Goal: Information Seeking & Learning: Learn about a topic

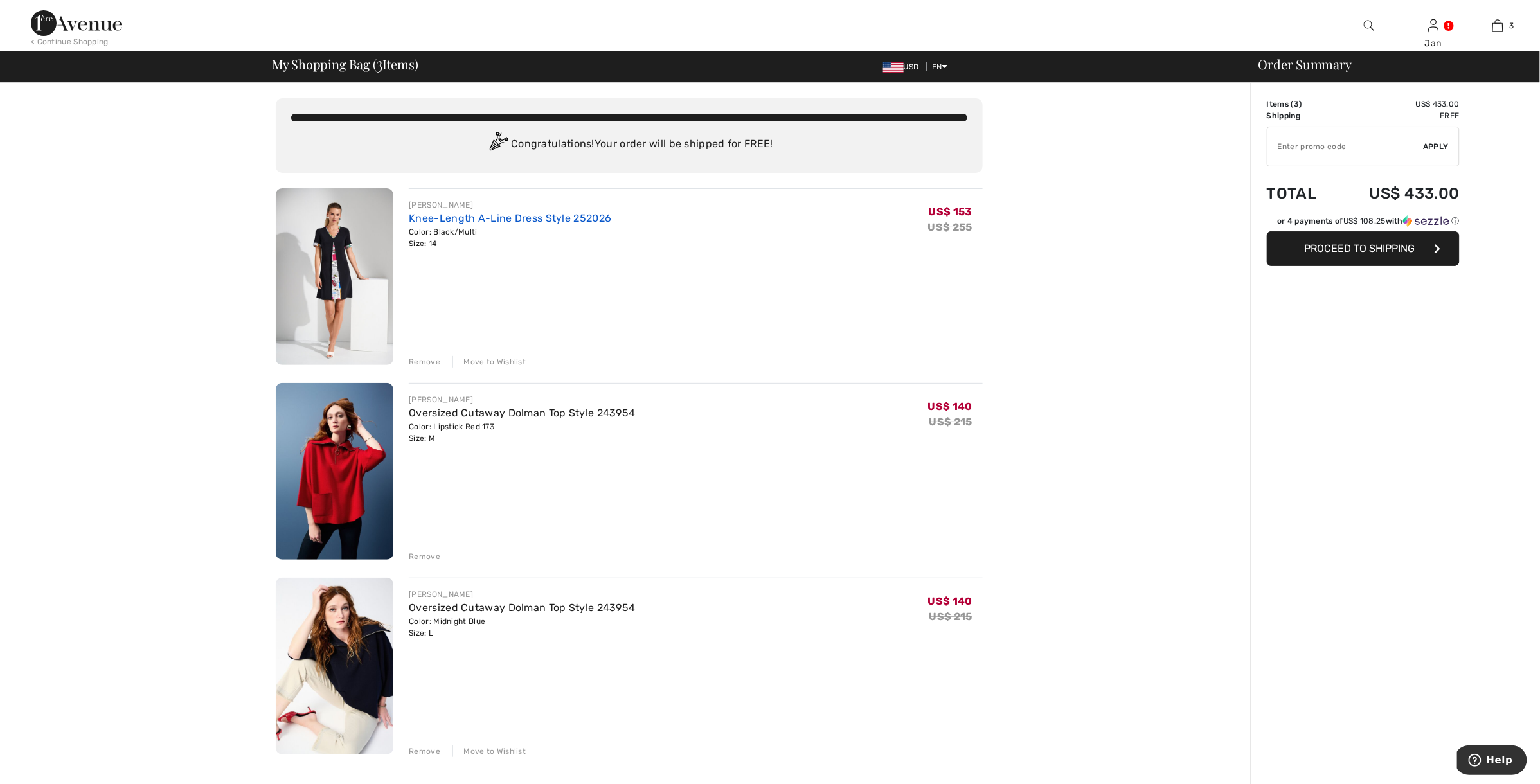
click at [440, 224] on link "Knee-Length A-Line Dress Style 252026" at bounding box center [511, 217] width 203 height 12
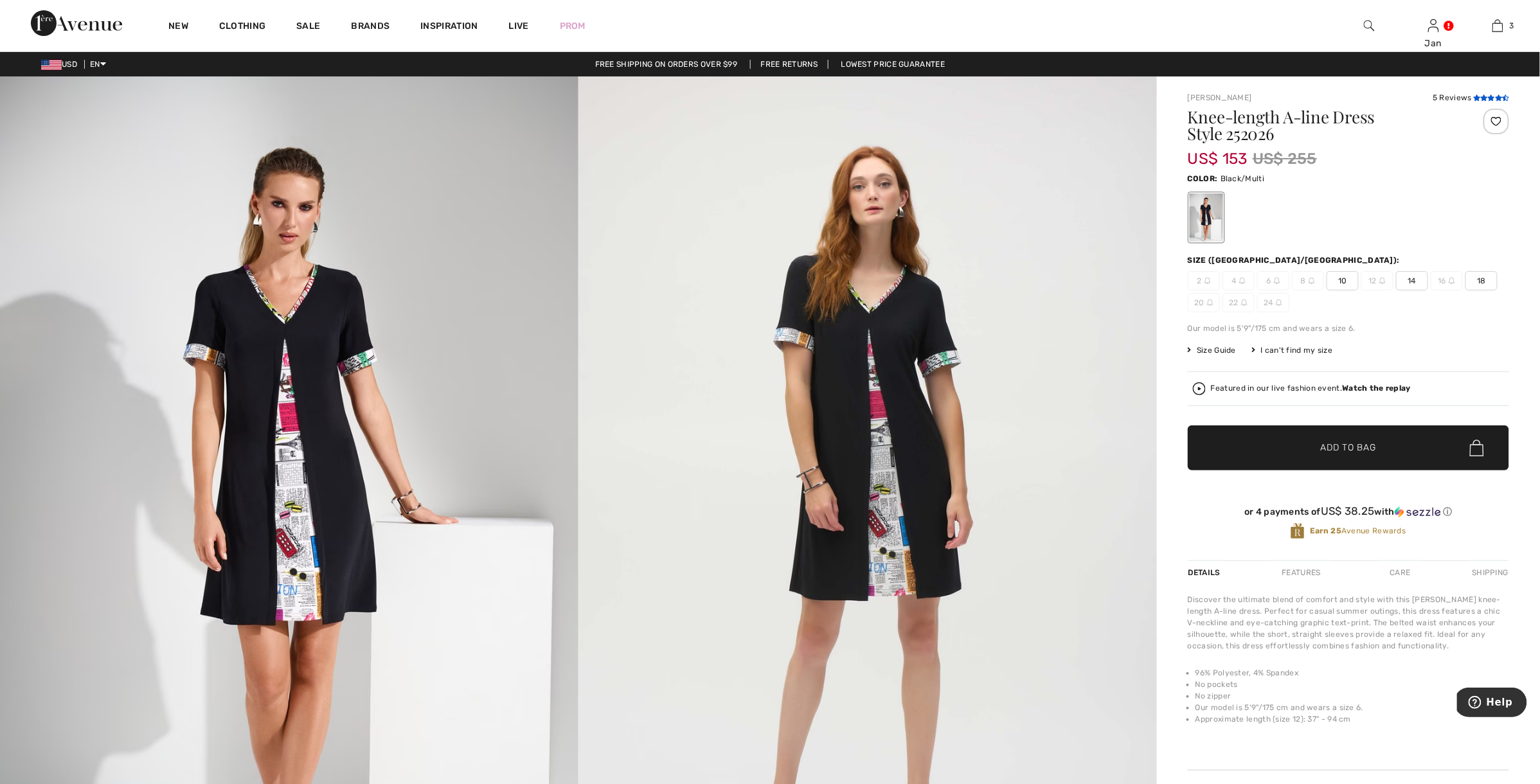
click at [1481, 100] on icon at bounding box center [1485, 98] width 7 height 6
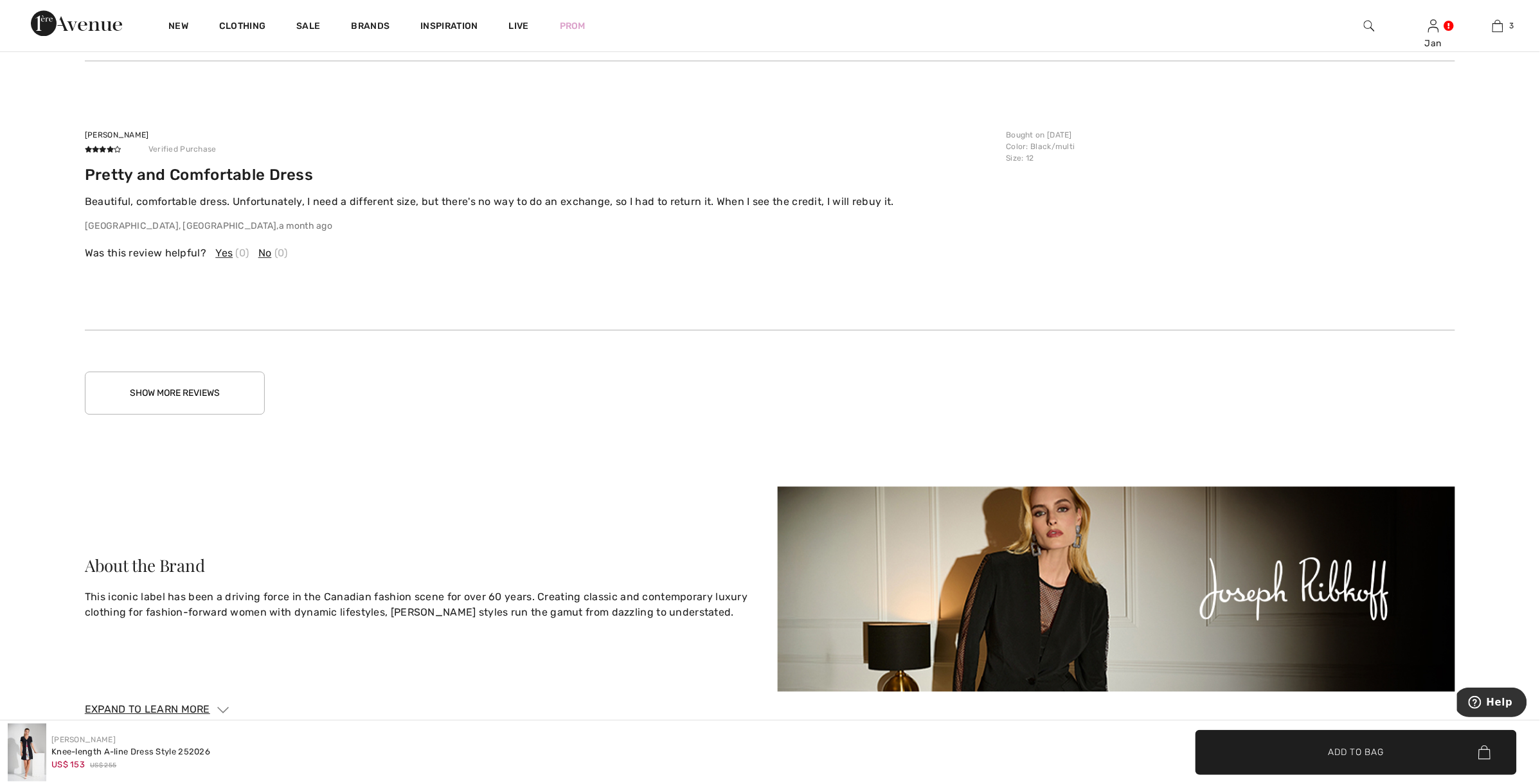
scroll to position [3747, 0]
click at [176, 415] on button "Show More Reviews" at bounding box center [174, 392] width 180 height 43
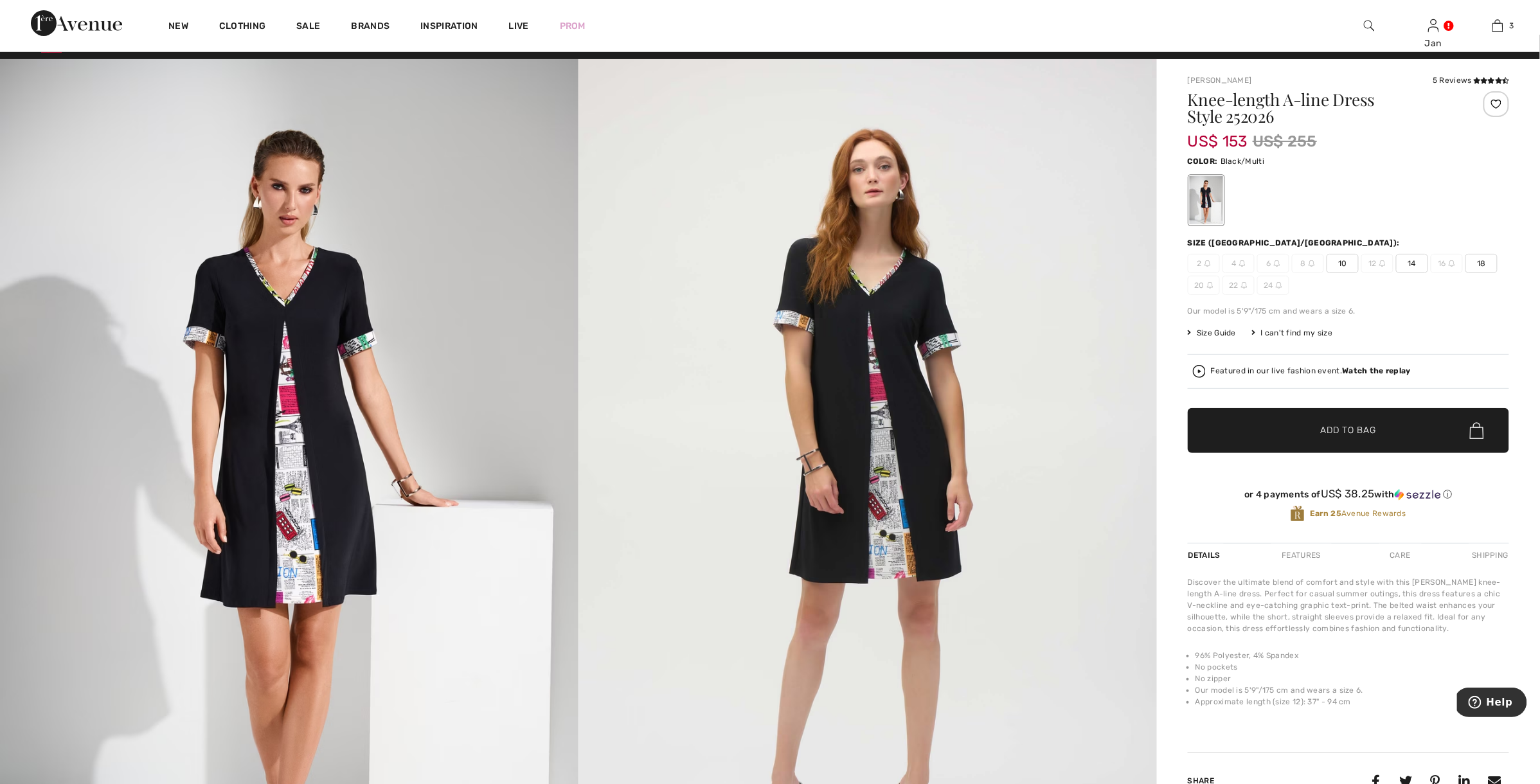
scroll to position [0, 0]
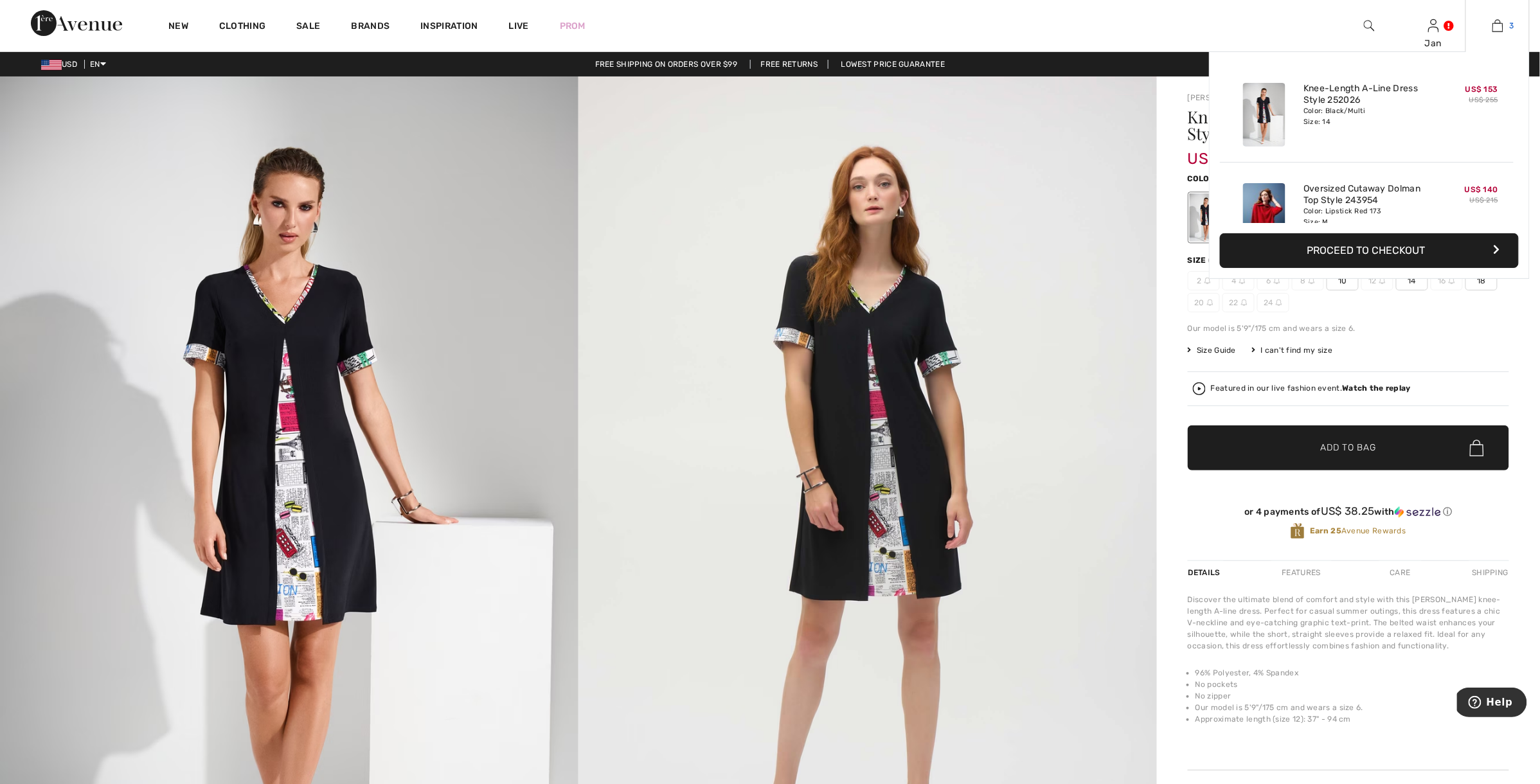
click at [1494, 29] on img at bounding box center [1498, 26] width 11 height 16
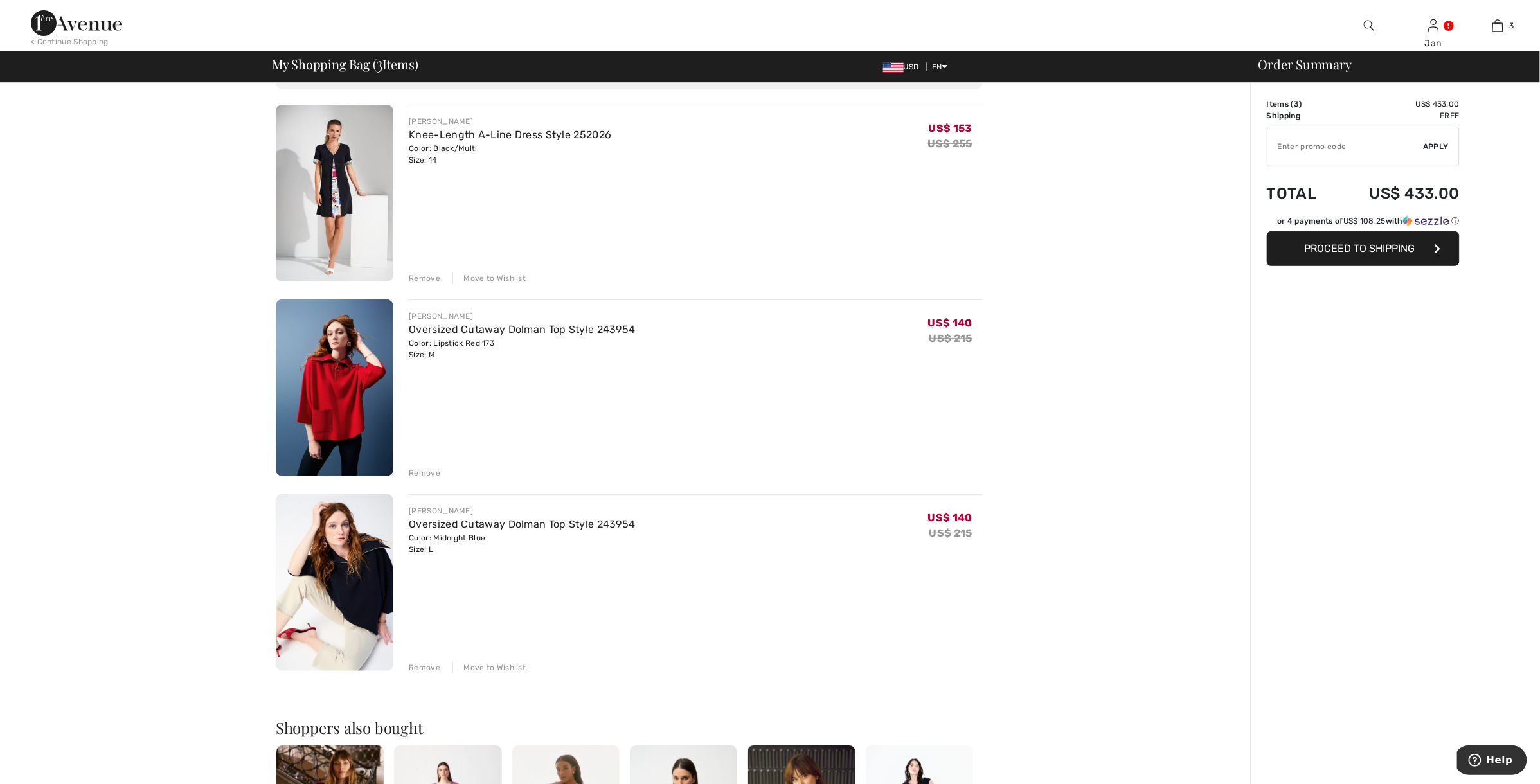
scroll to position [82, 0]
click at [479, 532] on link "Oversized Cutaway Dolman Top Style 243954" at bounding box center [522, 524] width 226 height 12
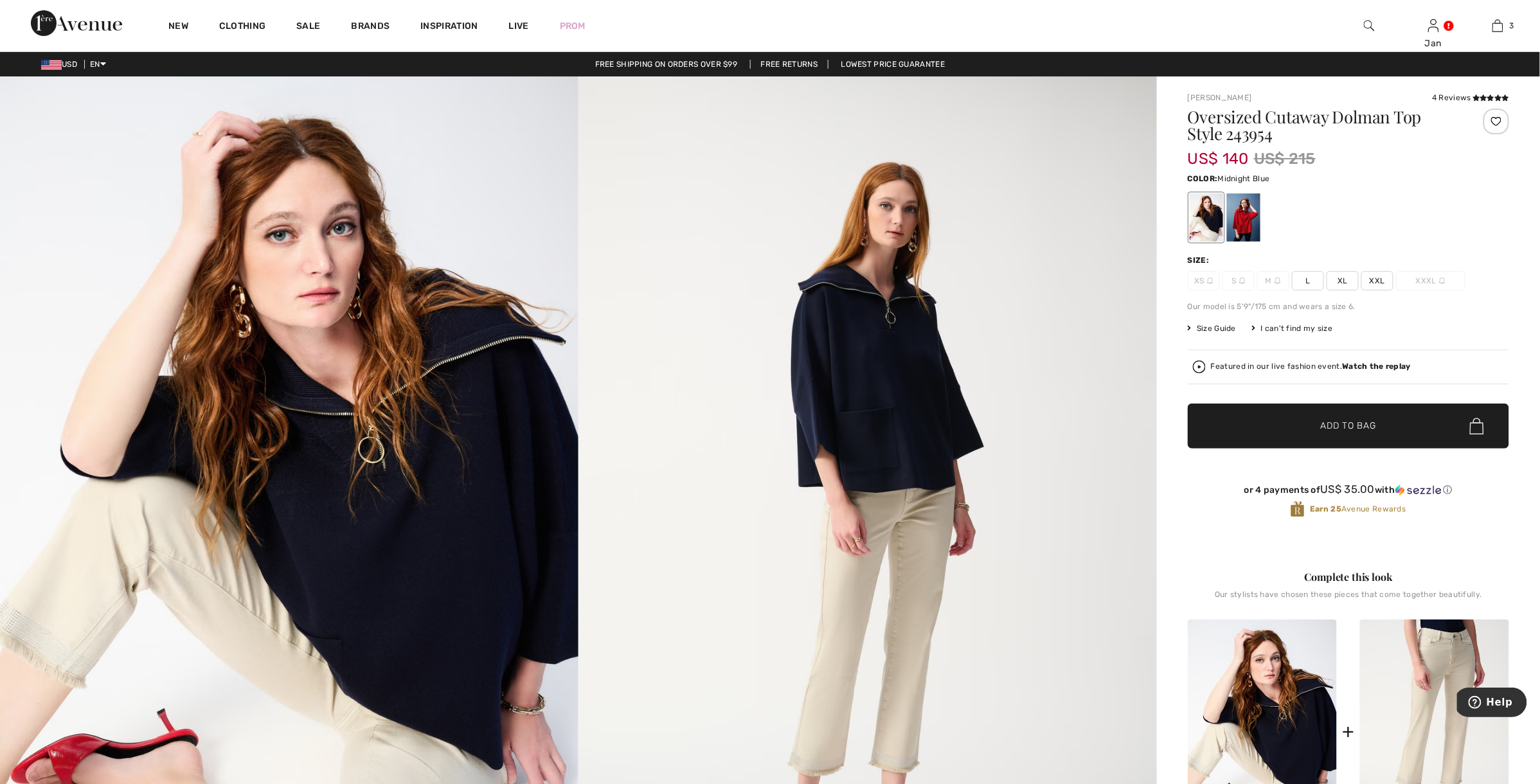
click at [1236, 334] on span "Size Guide" at bounding box center [1212, 328] width 48 height 12
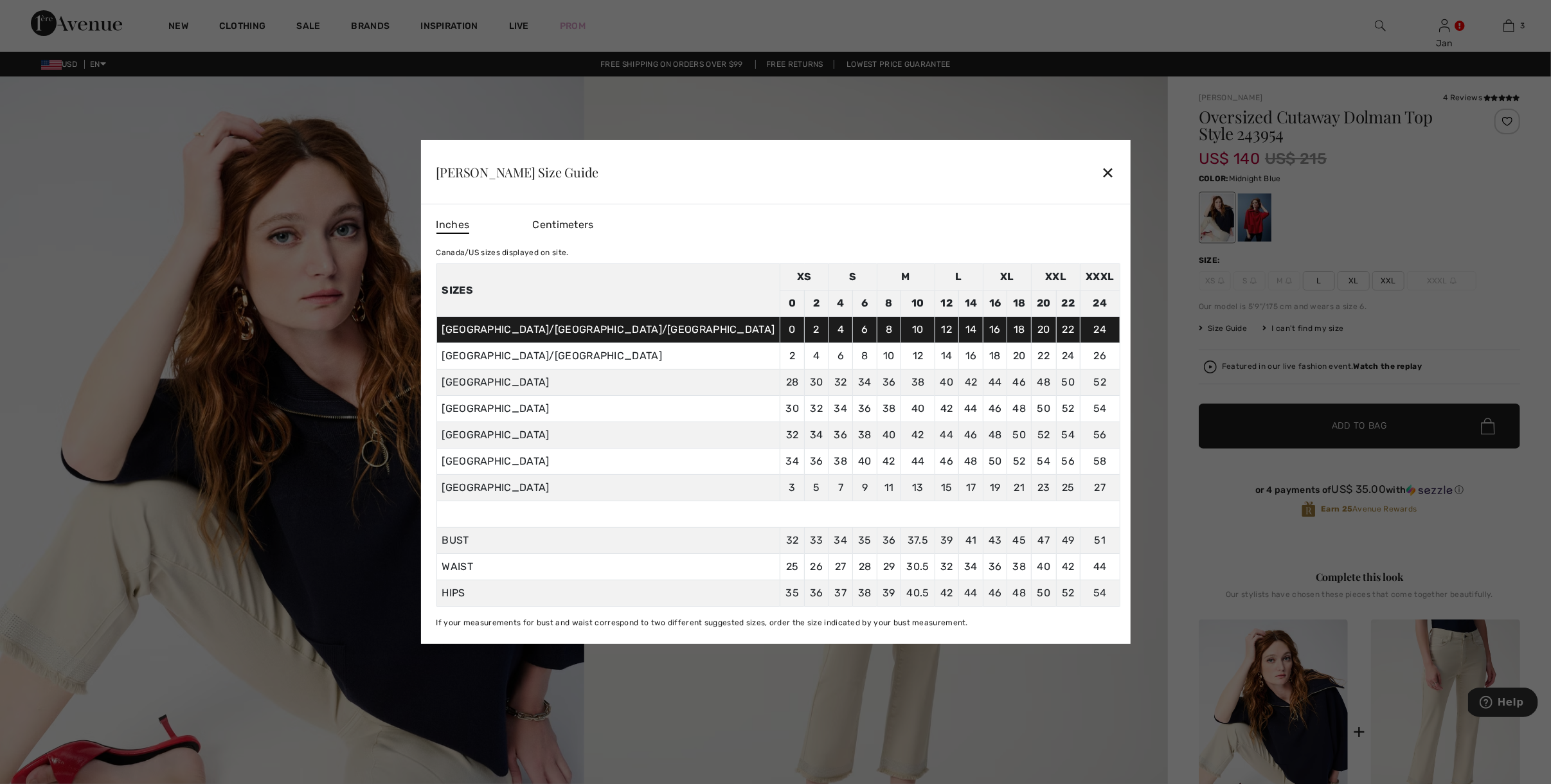
click at [1101, 162] on div "✕" at bounding box center [1108, 171] width 14 height 27
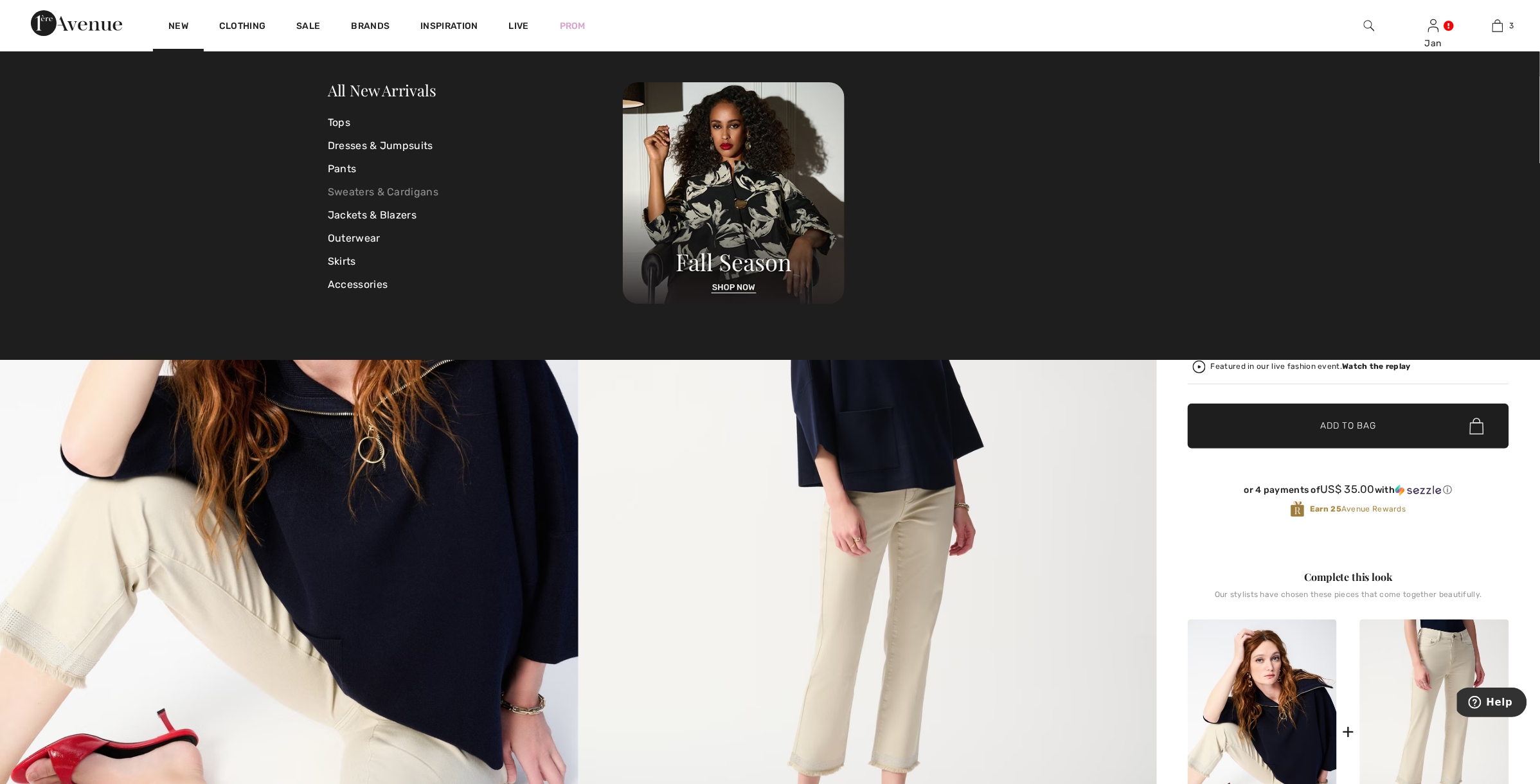
click at [356, 192] on link "Sweaters & Cardigans" at bounding box center [476, 192] width 295 height 23
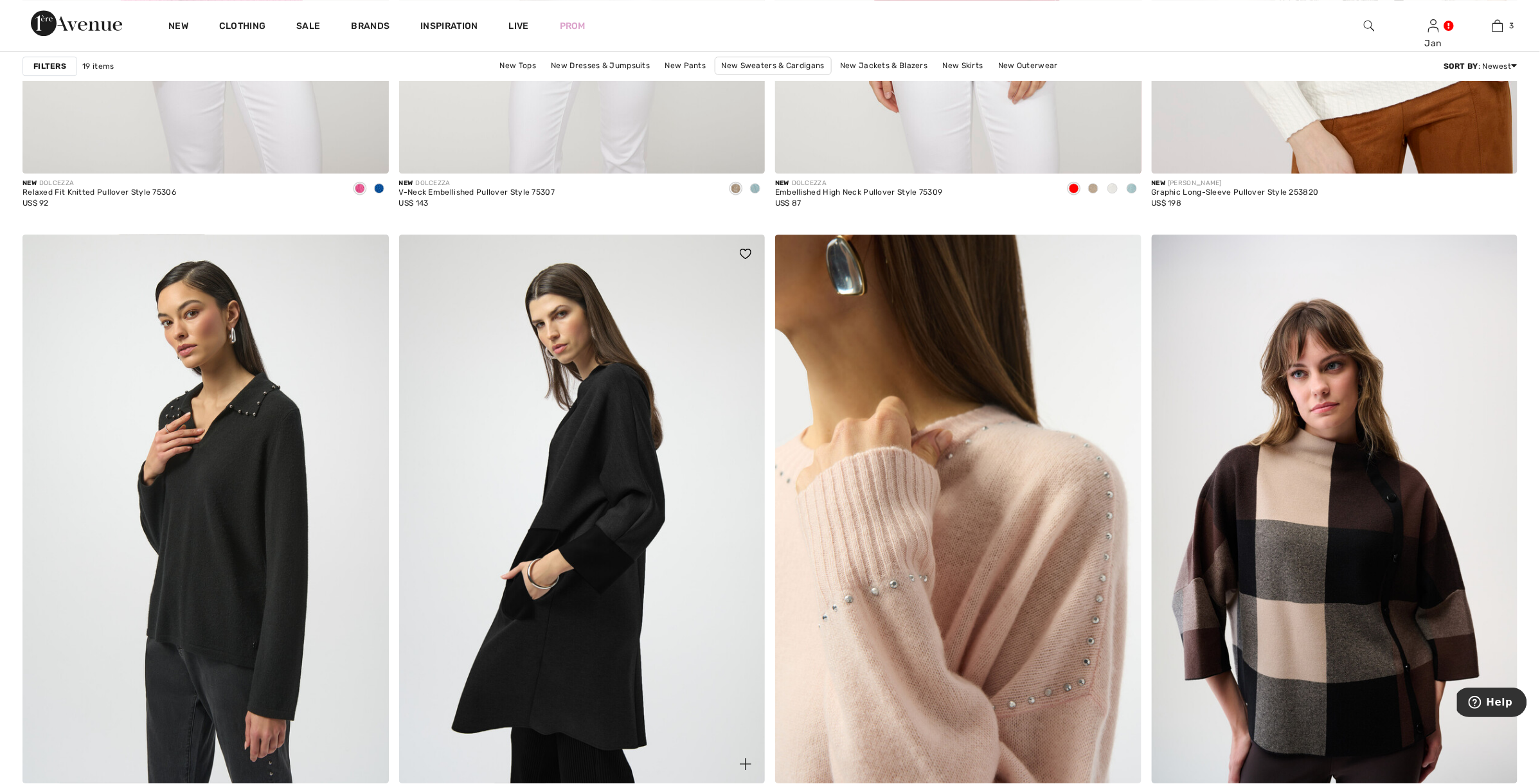
scroll to position [1784, 0]
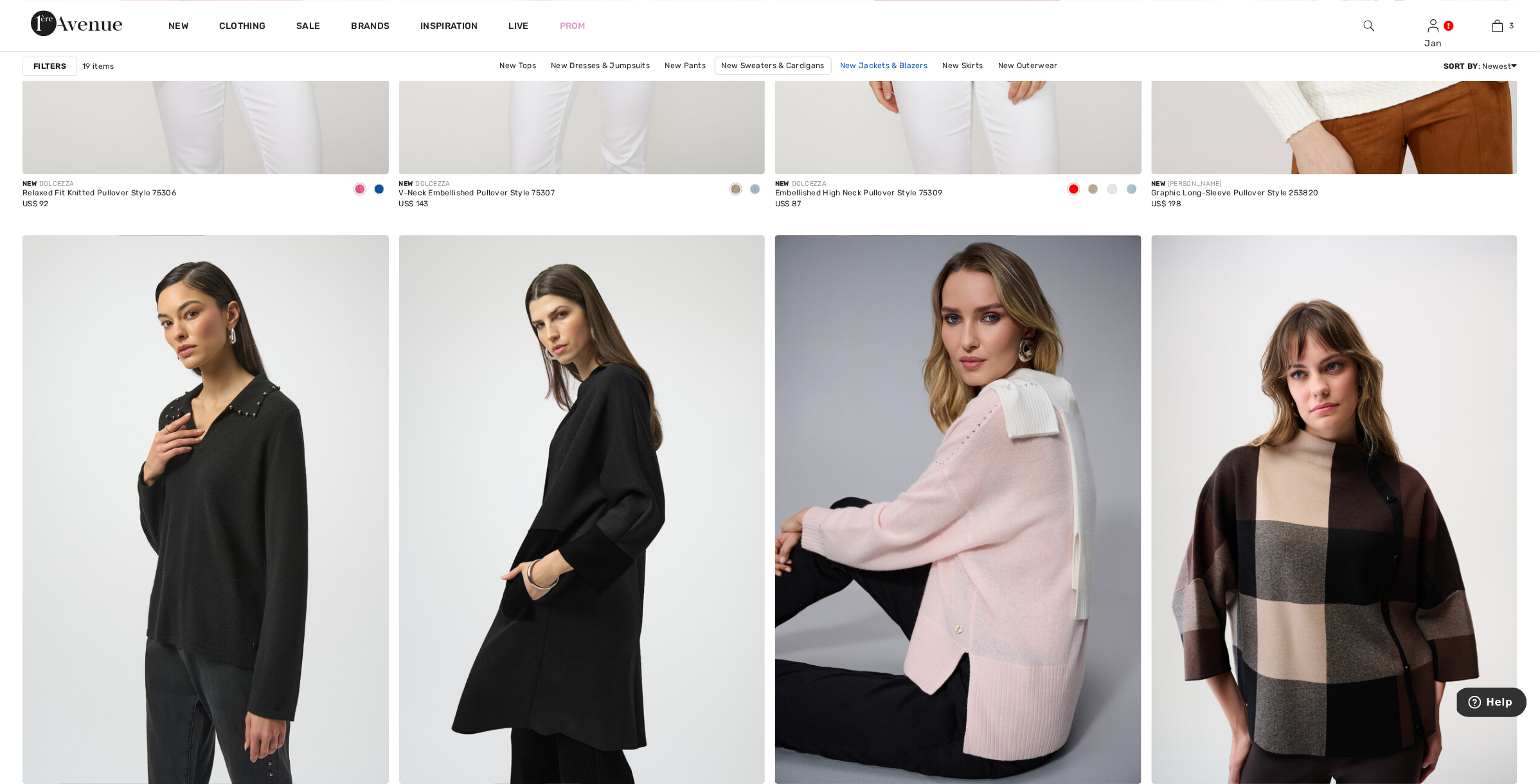
click at [872, 68] on link "New Jackets & Blazers" at bounding box center [884, 65] width 100 height 17
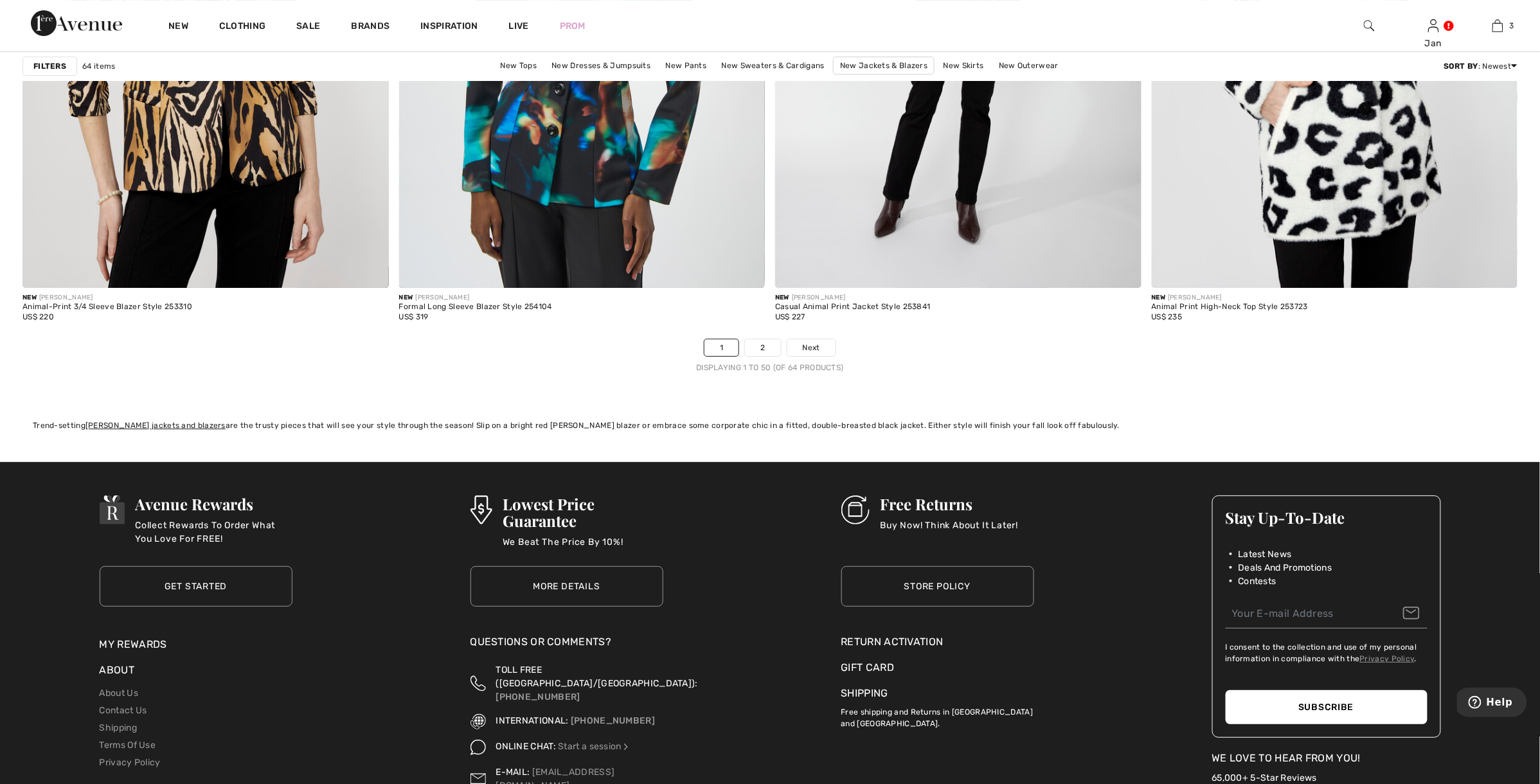
scroll to position [9201, 0]
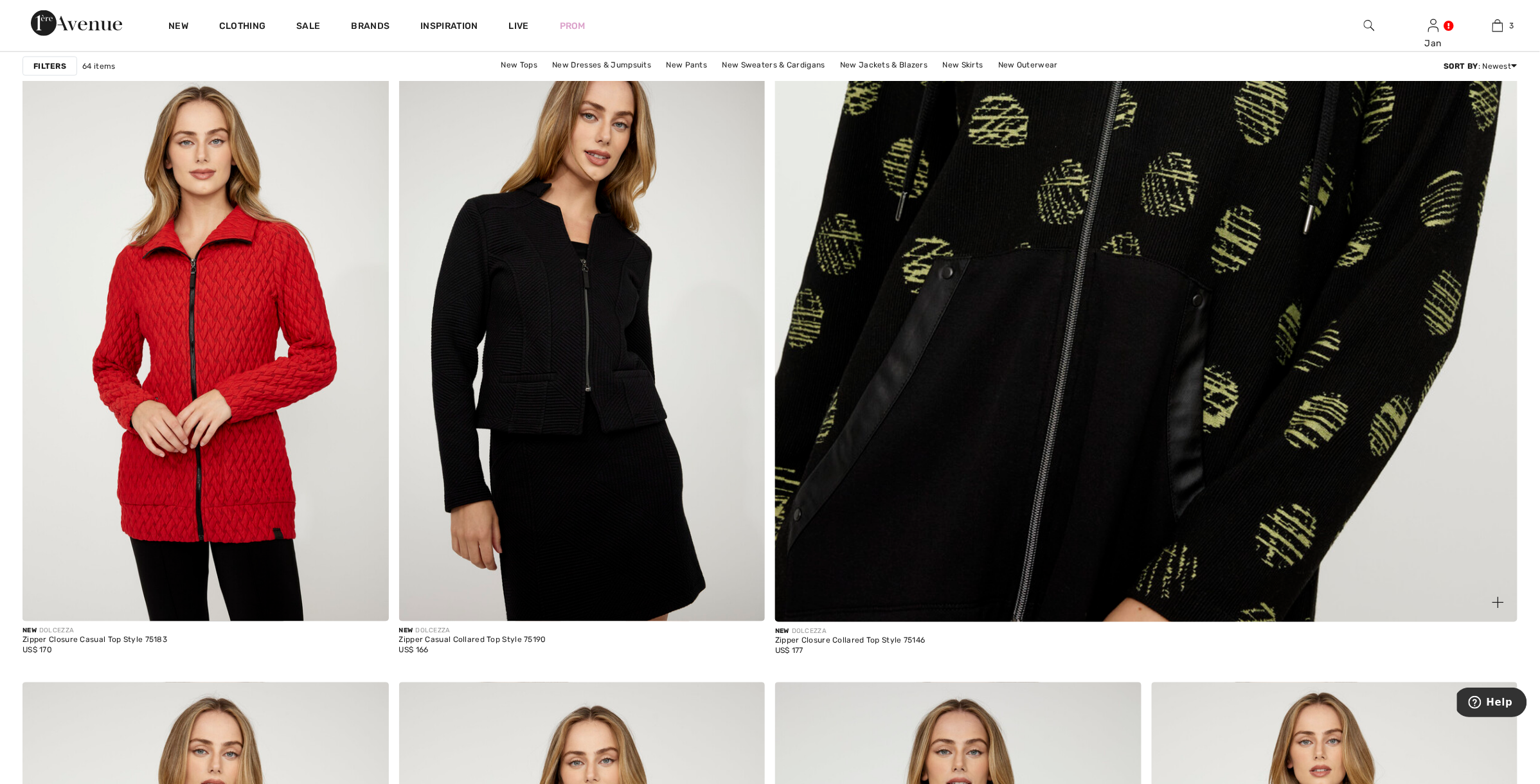
scroll to position [727, 0]
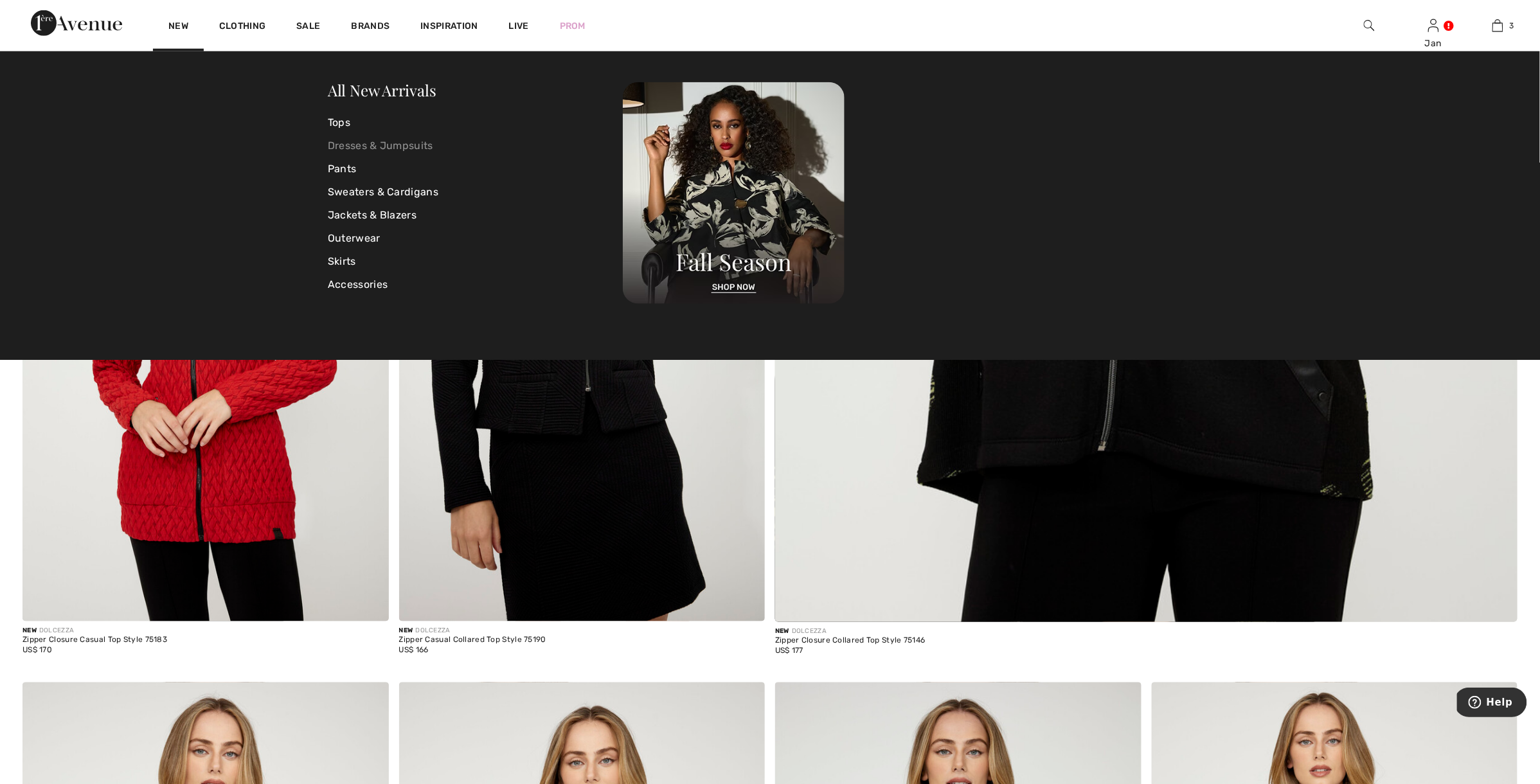
click at [356, 148] on link "Dresses & Jumpsuits" at bounding box center [476, 146] width 295 height 23
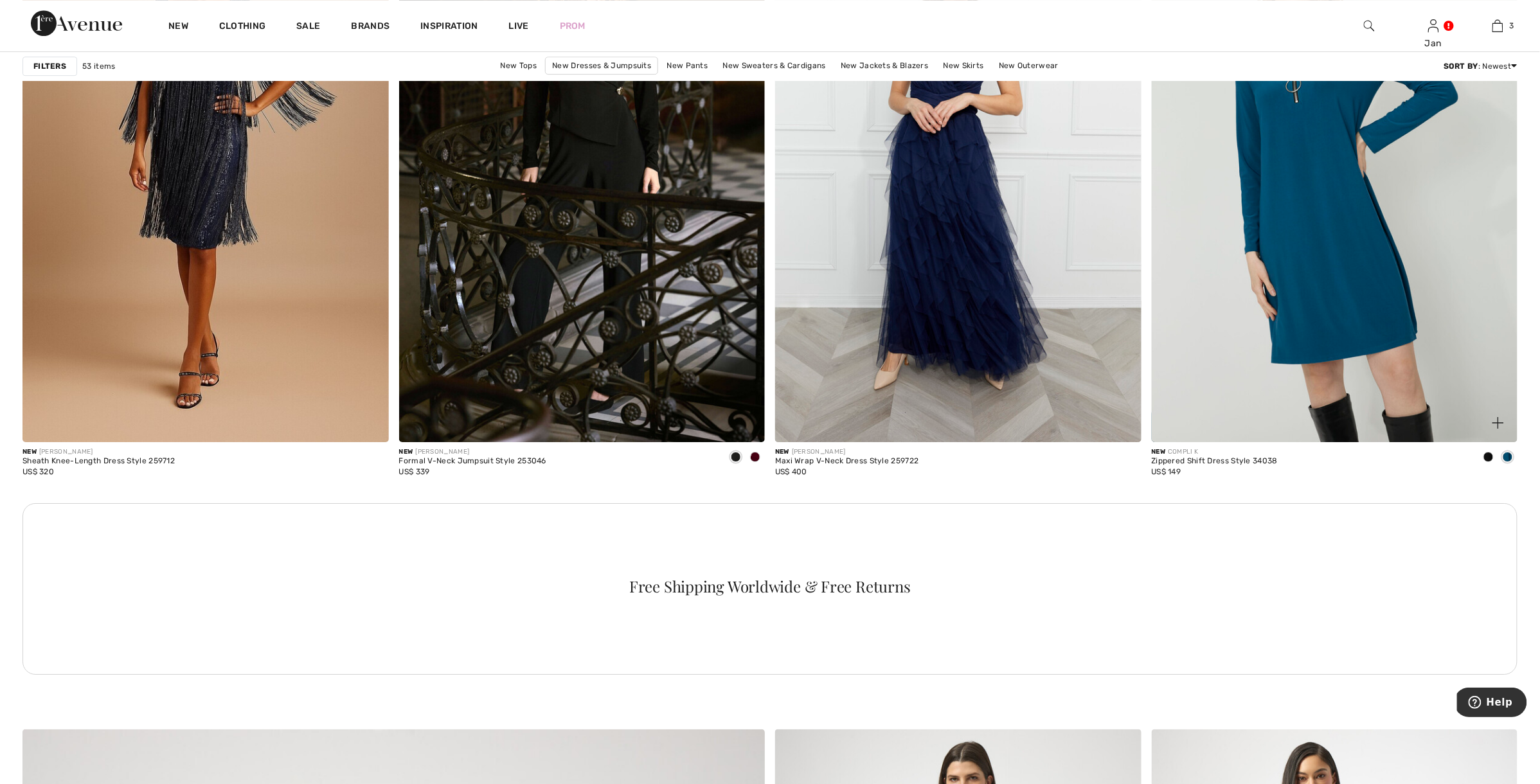
scroll to position [4090, 0]
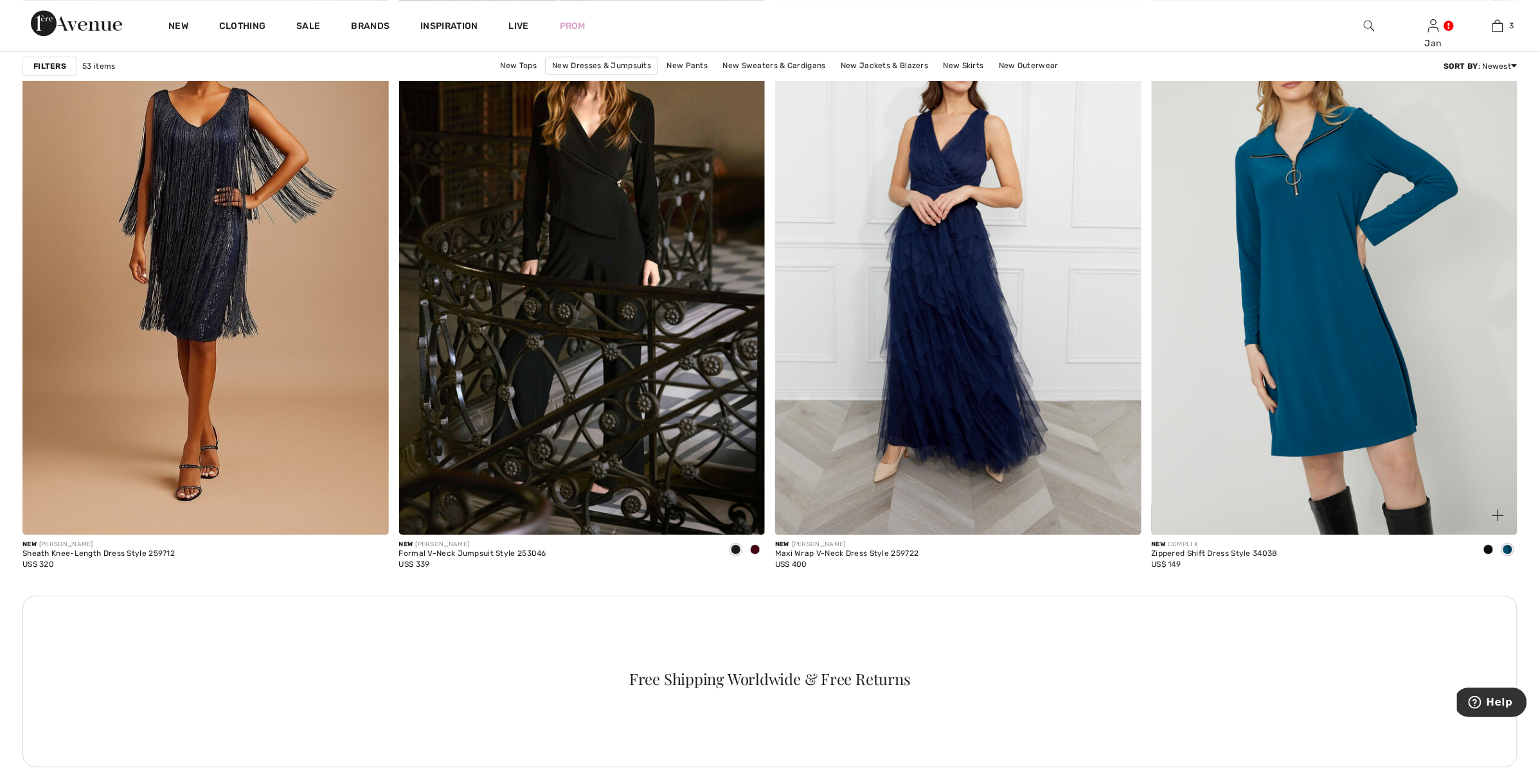
click at [1493, 555] on span at bounding box center [1488, 549] width 10 height 10
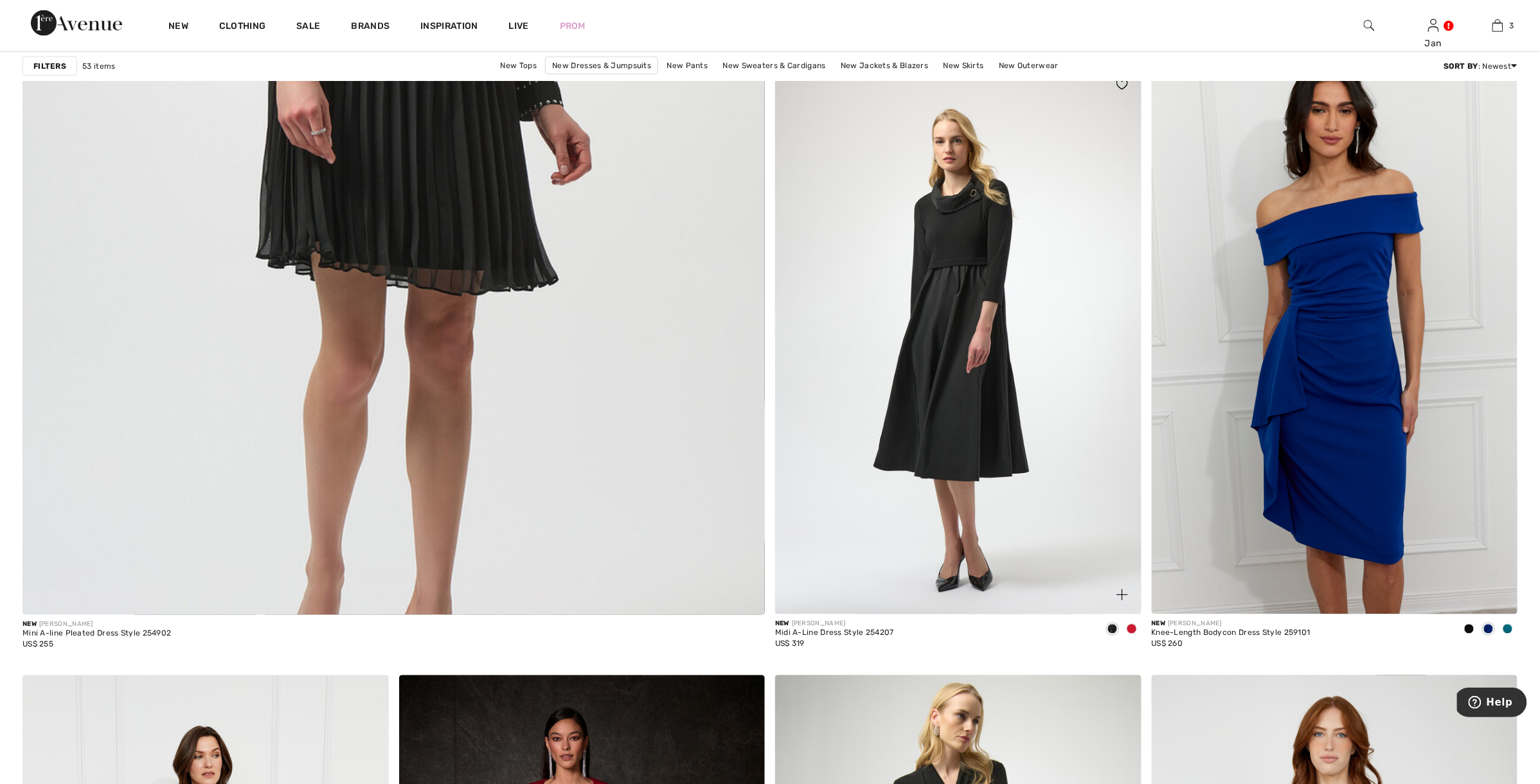
scroll to position [5457, 0]
click at [1134, 634] on span at bounding box center [1132, 627] width 10 height 10
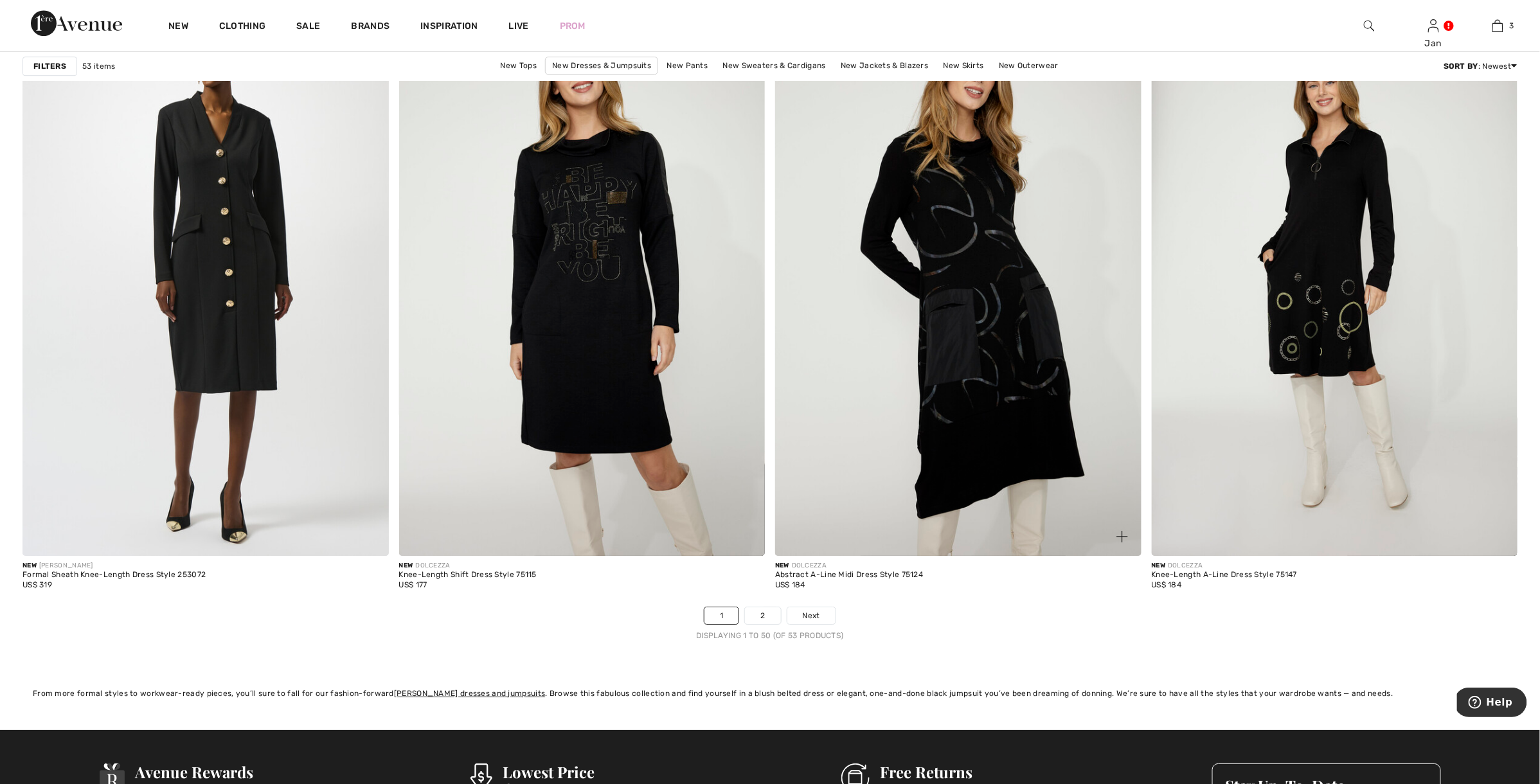
scroll to position [8791, 0]
click at [820, 621] on span "Next" at bounding box center [811, 615] width 18 height 12
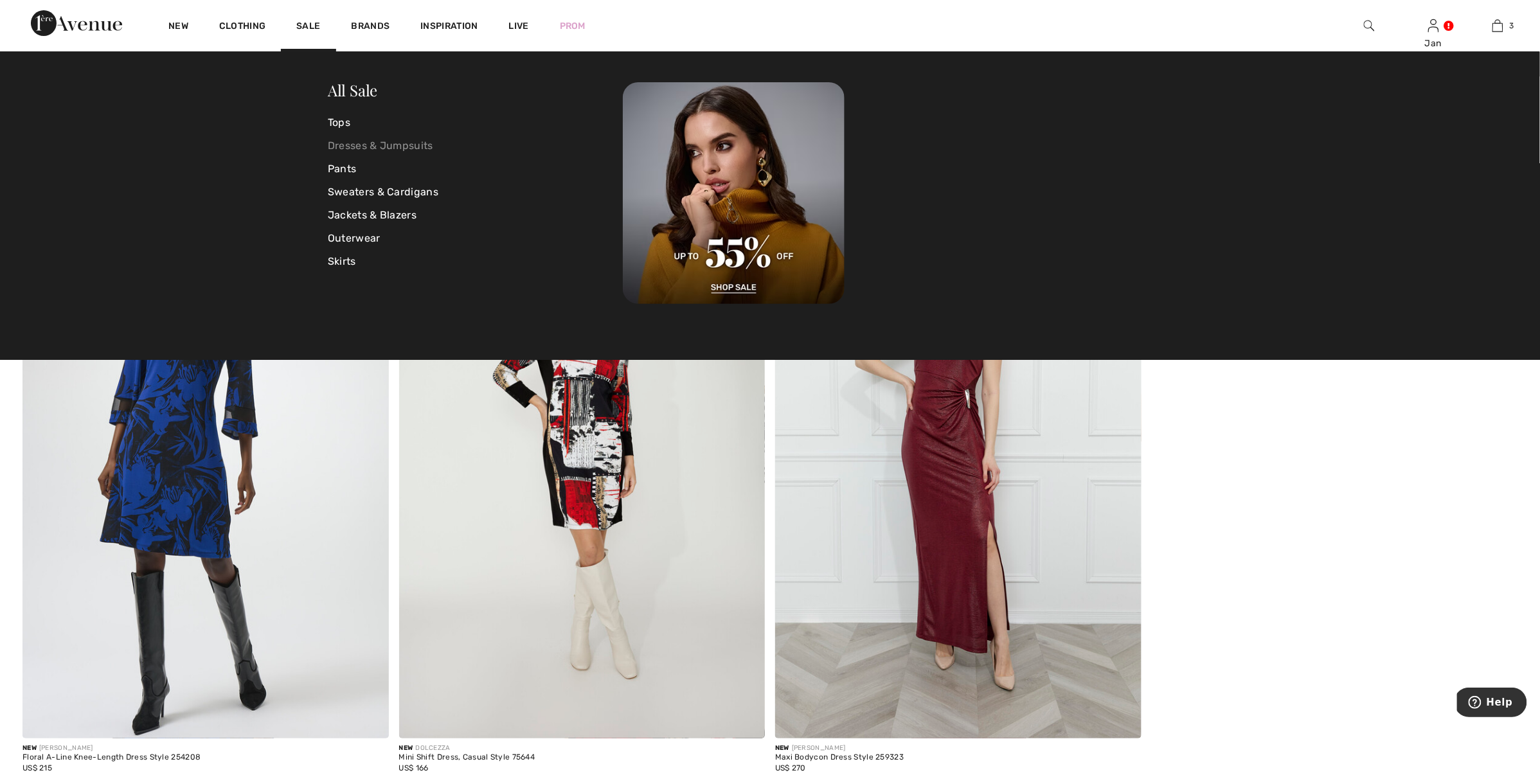
click at [352, 146] on link "Dresses & Jumpsuits" at bounding box center [476, 146] width 295 height 23
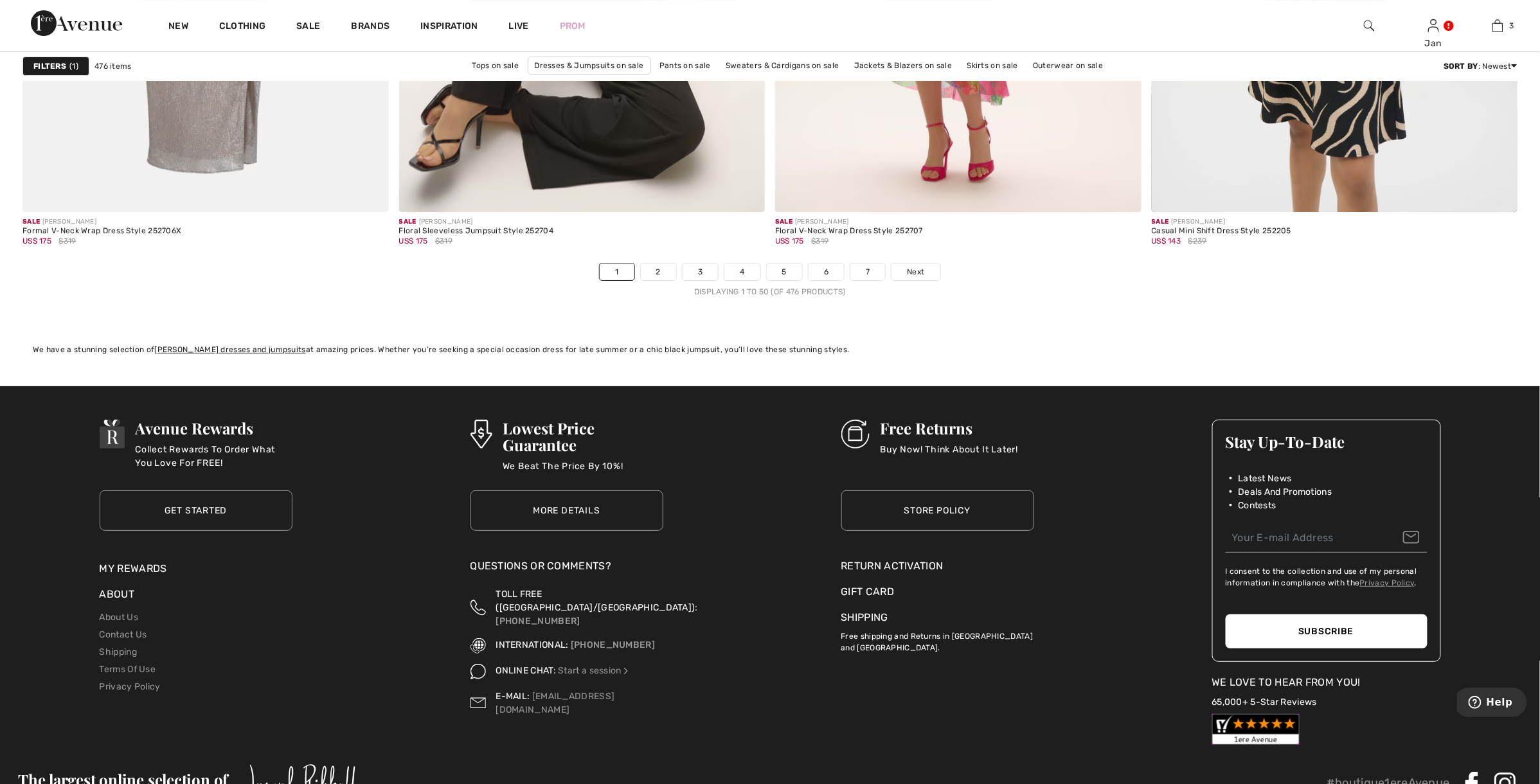
scroll to position [9137, 0]
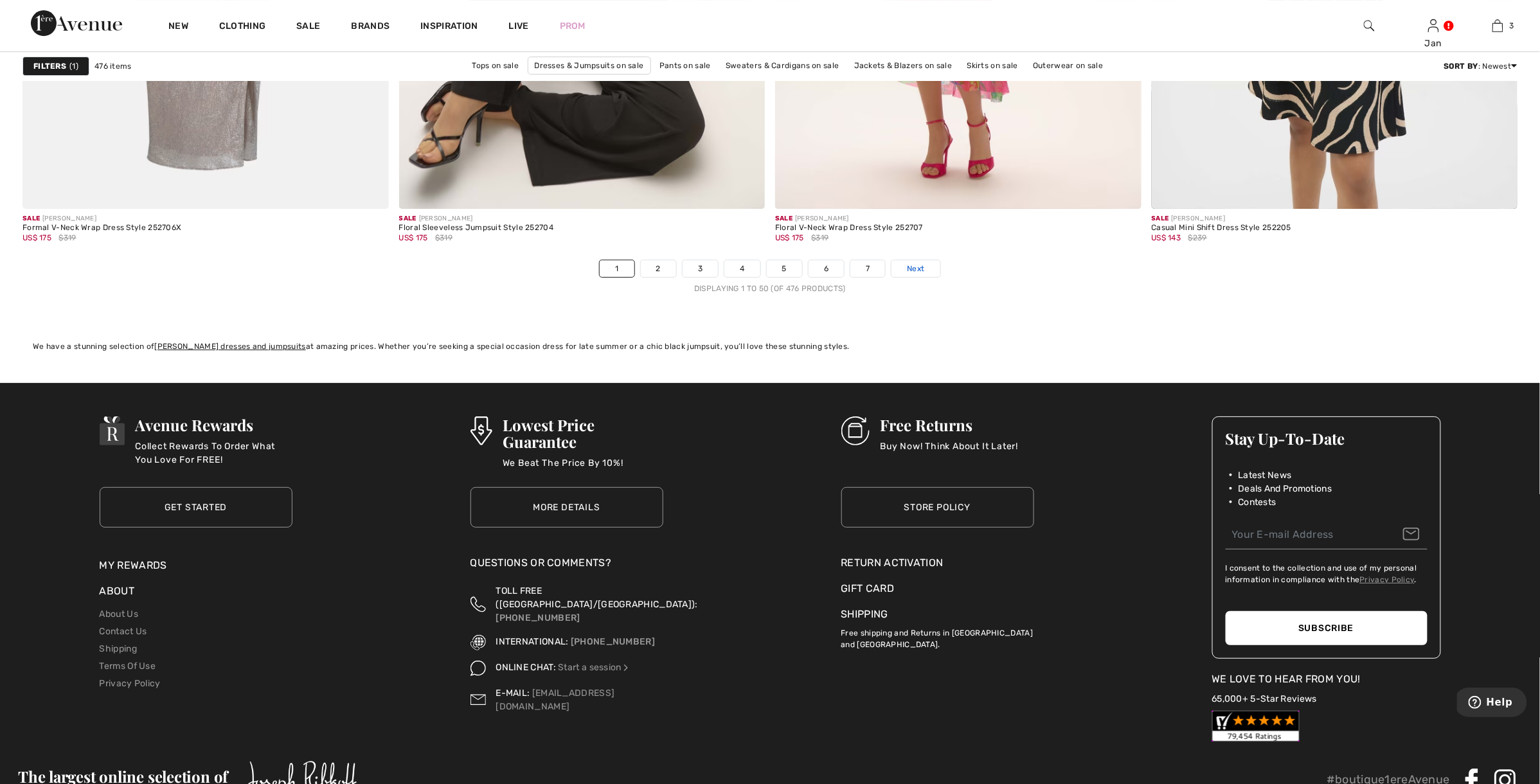
click at [924, 275] on span "Next" at bounding box center [915, 268] width 18 height 12
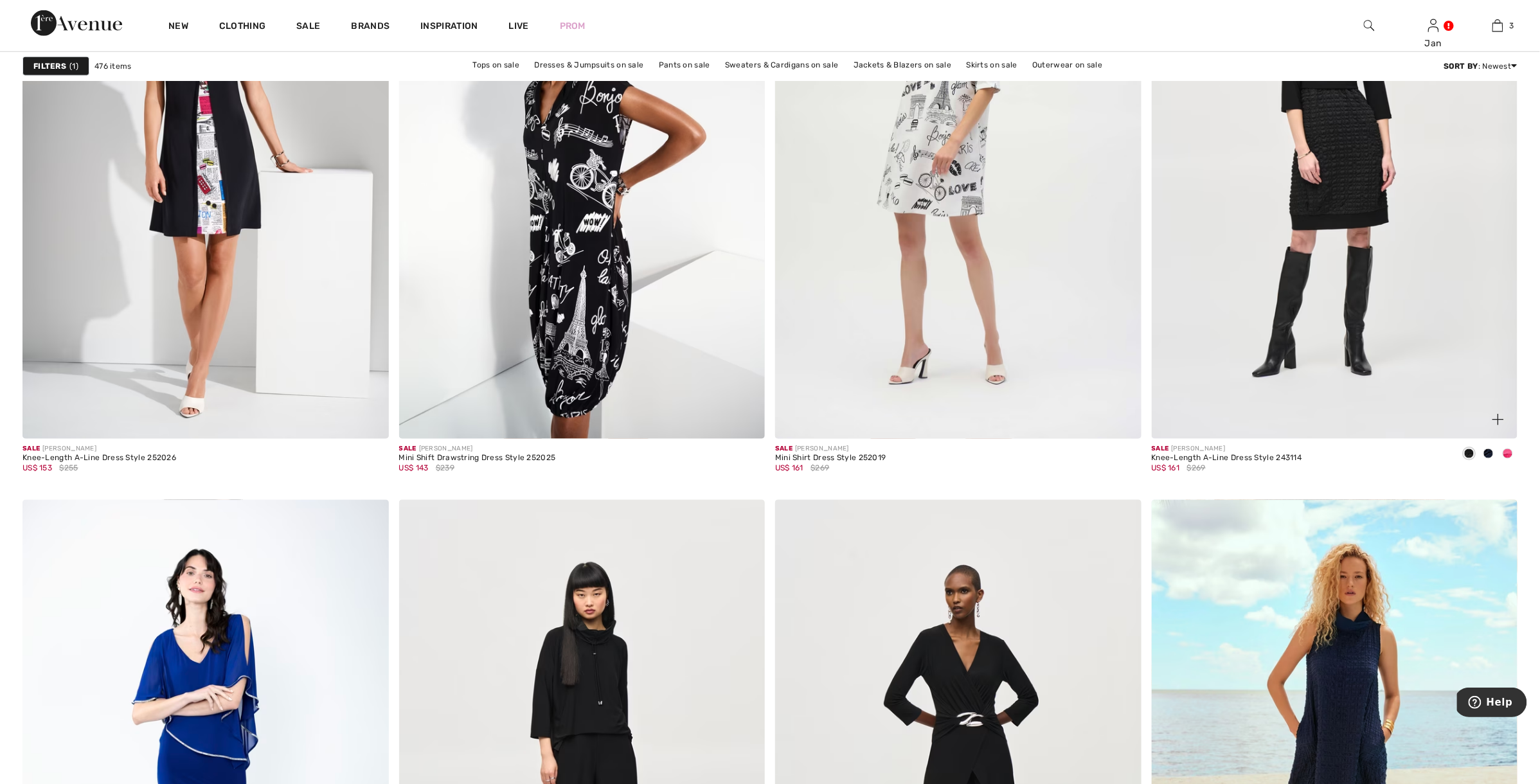
scroll to position [2963, 0]
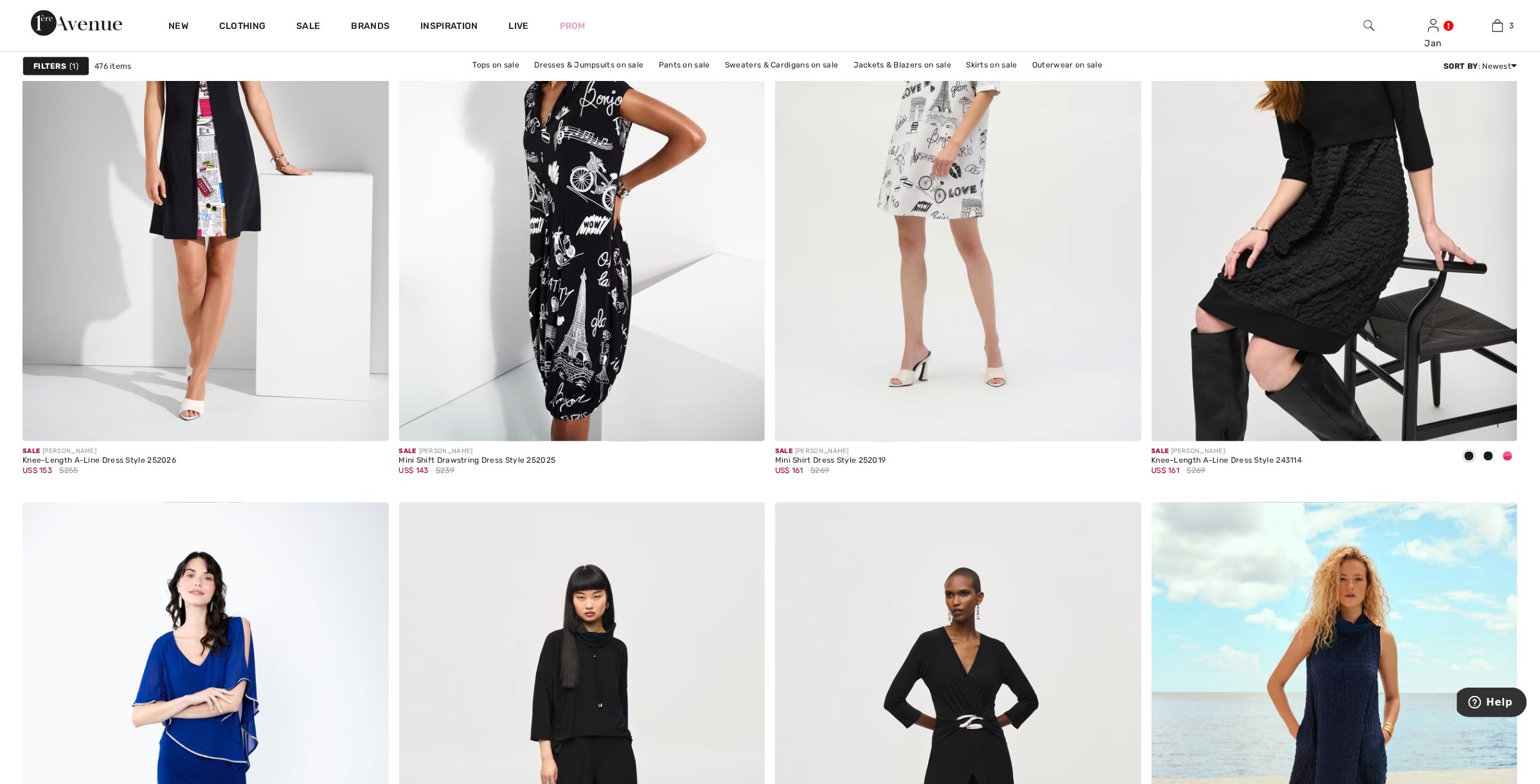
click at [1509, 462] on span at bounding box center [1508, 456] width 10 height 10
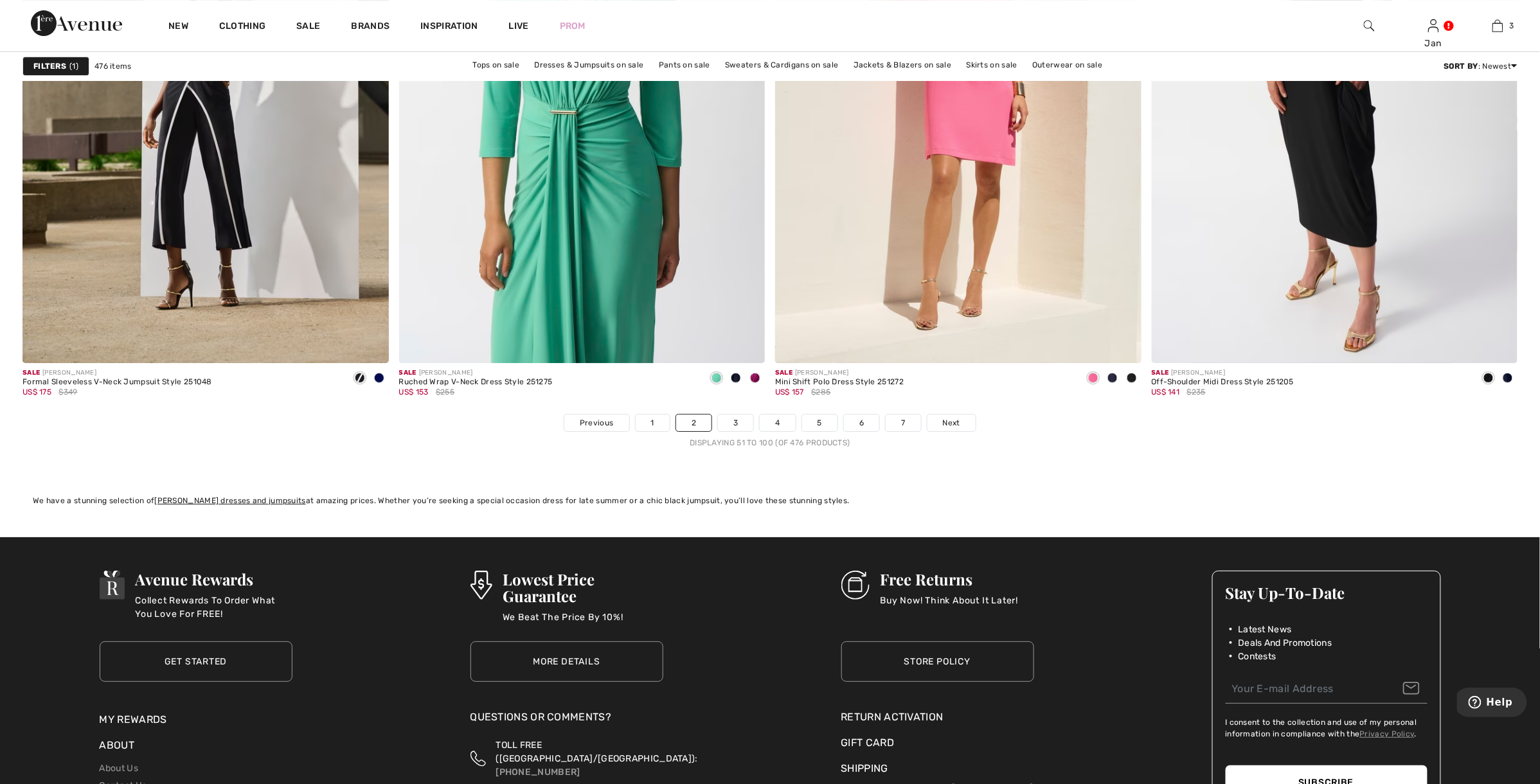
scroll to position [9030, 0]
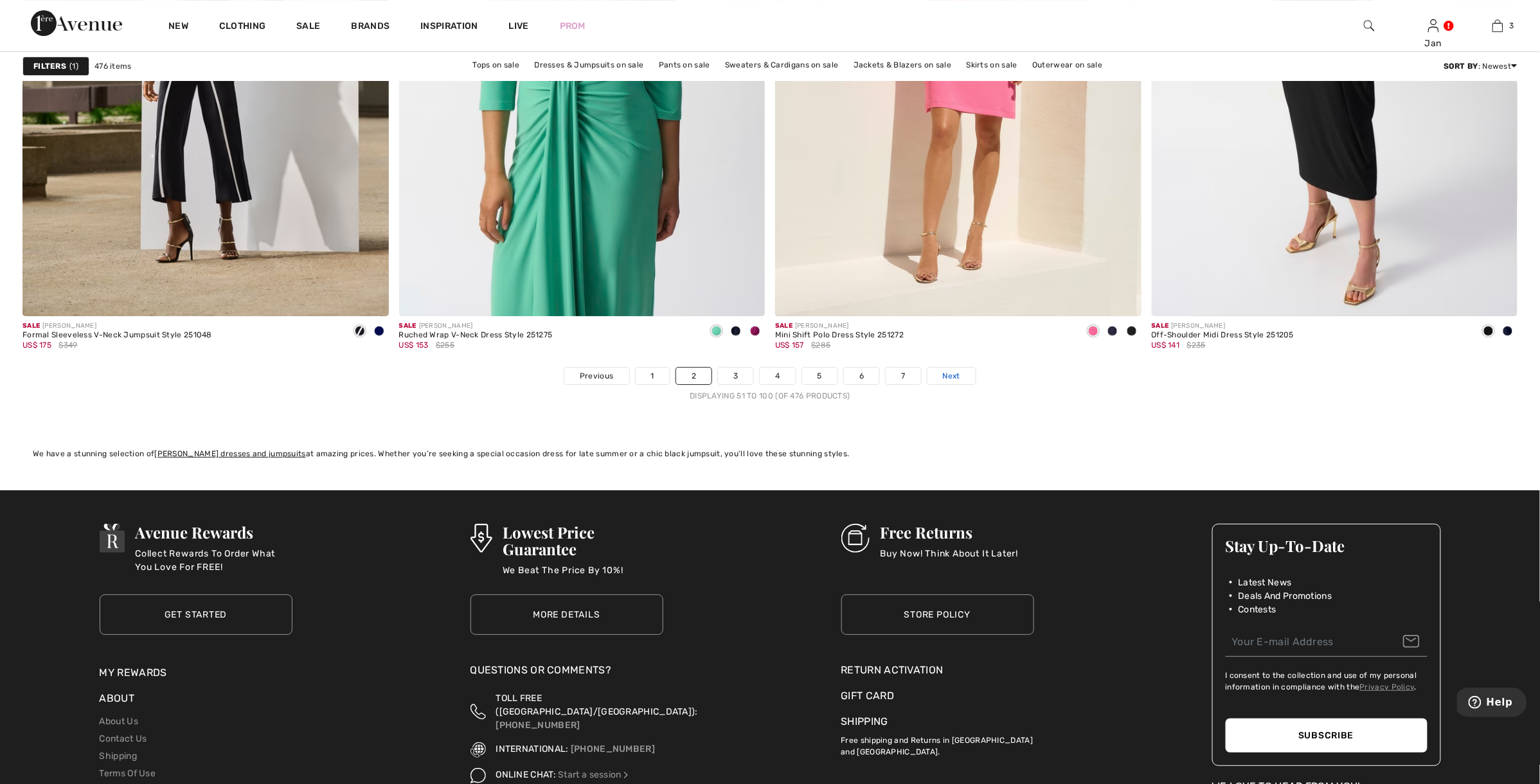
click at [960, 381] on span "Next" at bounding box center [951, 376] width 18 height 12
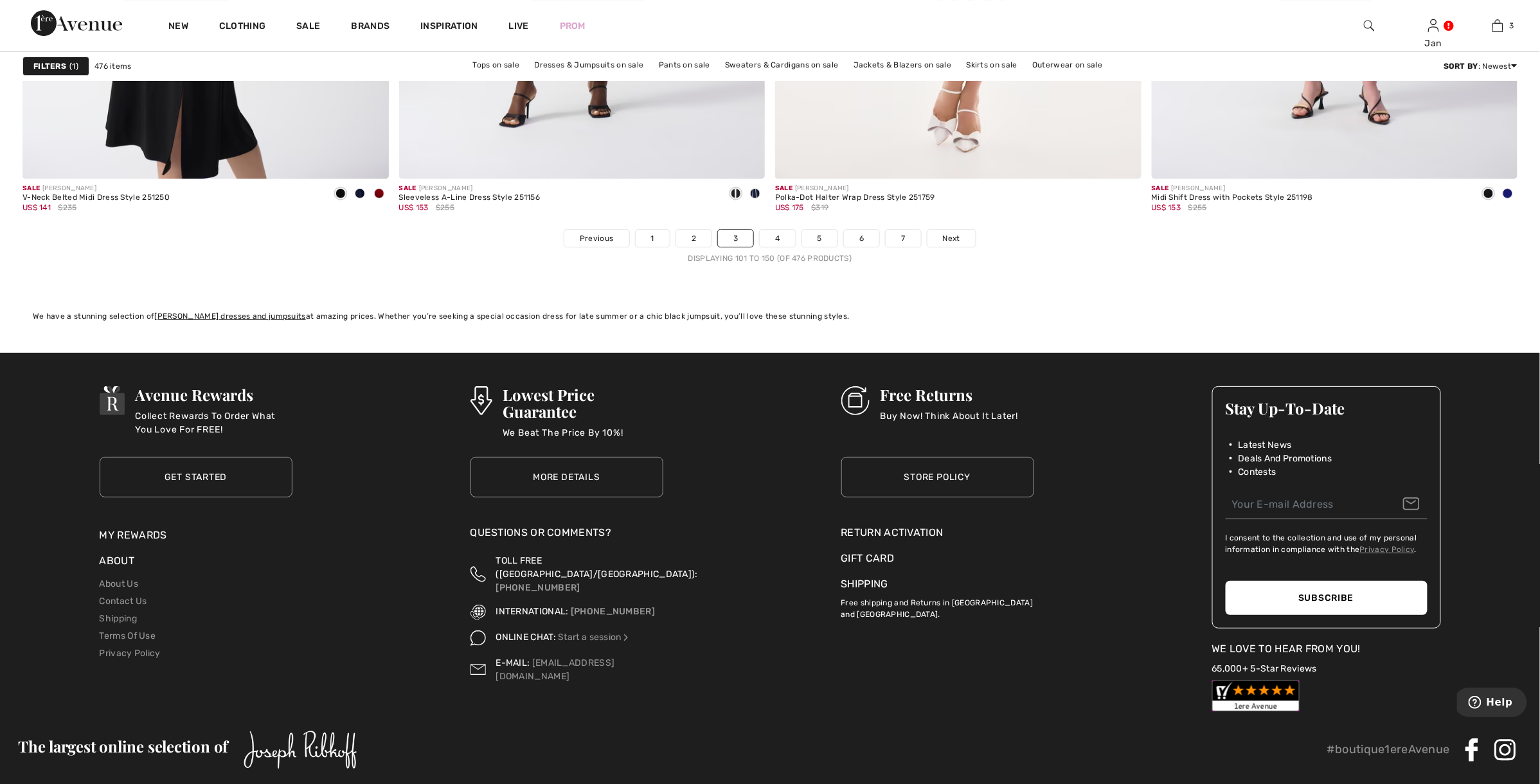
scroll to position [9218, 0]
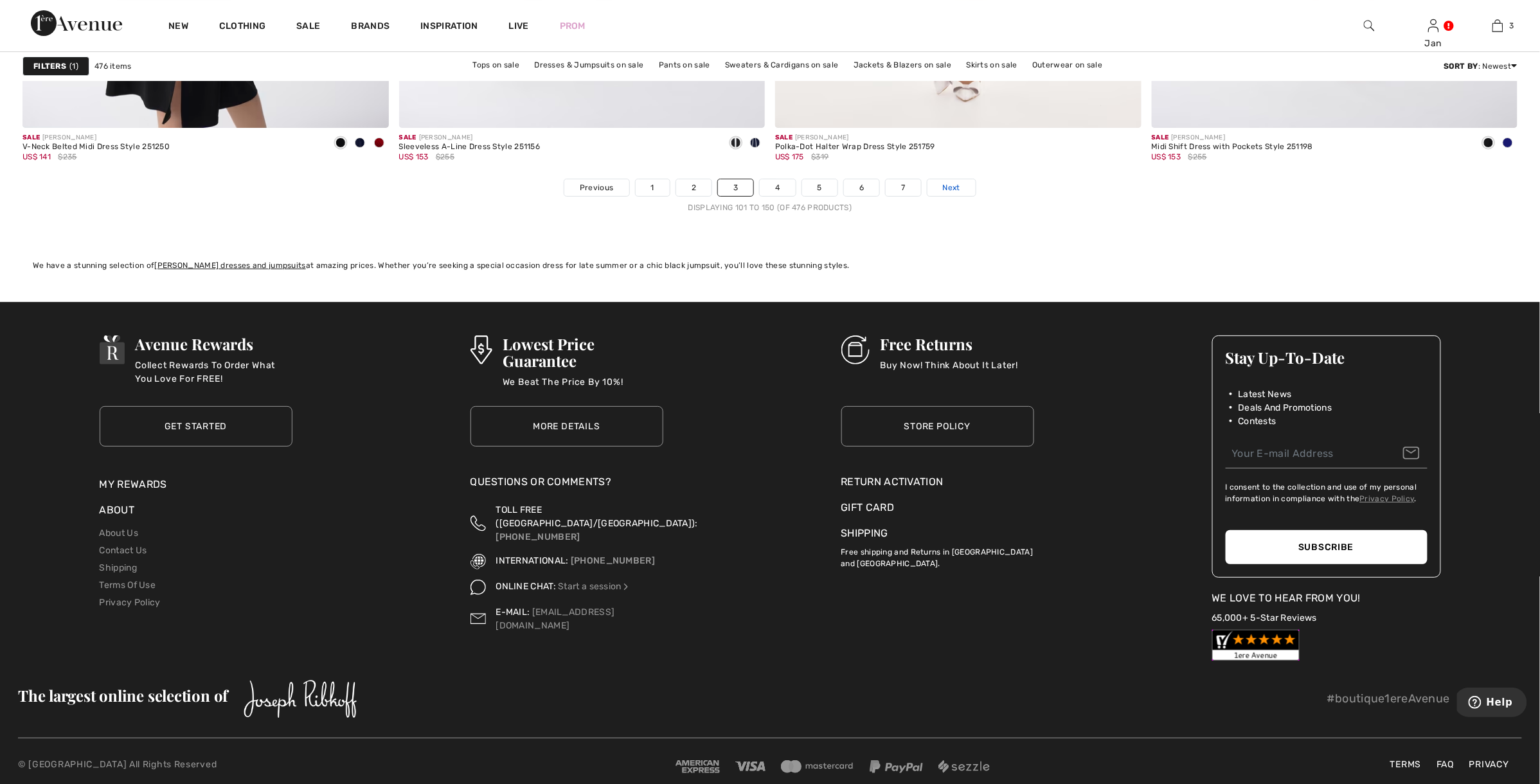
click at [960, 193] on span "Next" at bounding box center [951, 187] width 18 height 12
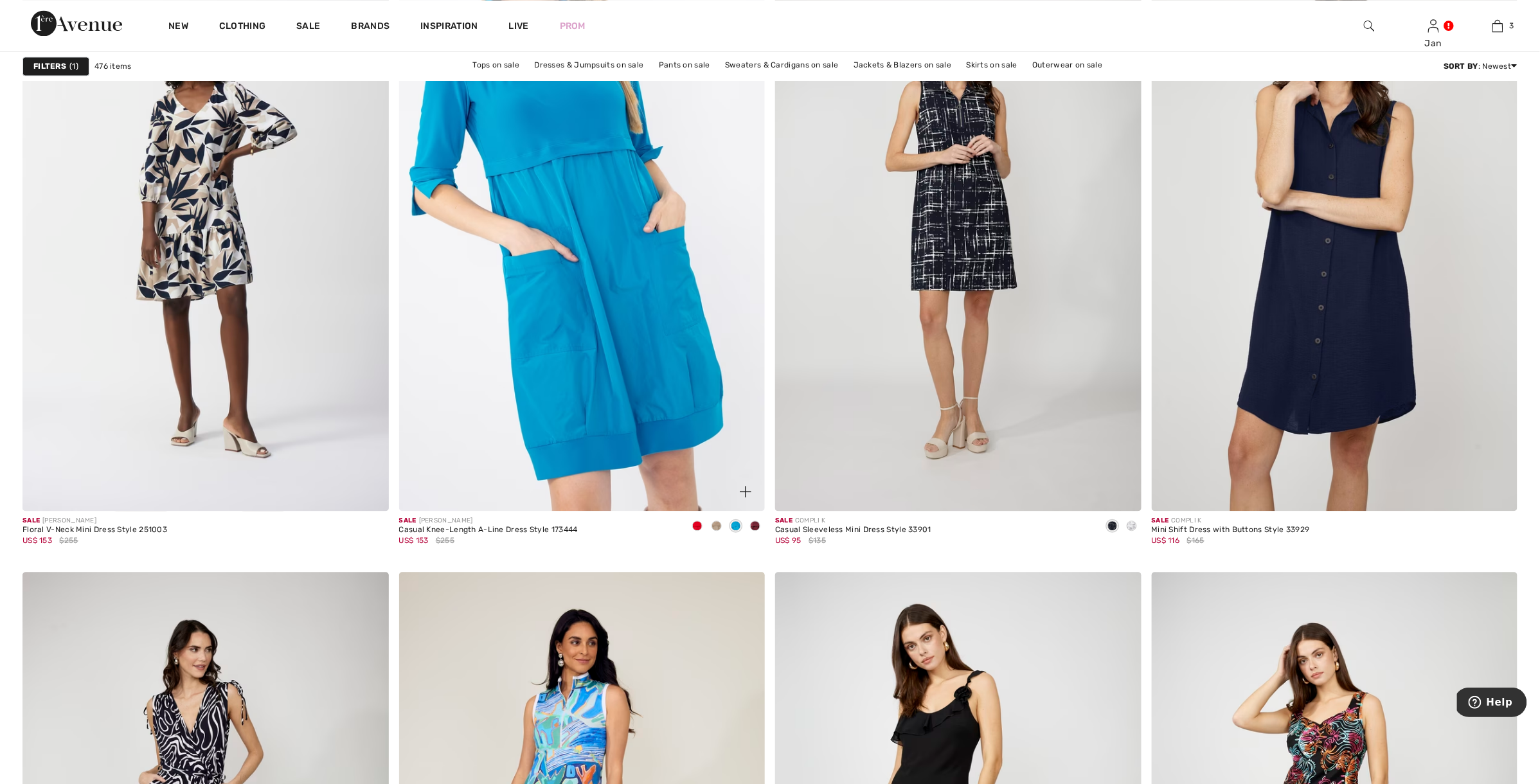
scroll to position [3503, 0]
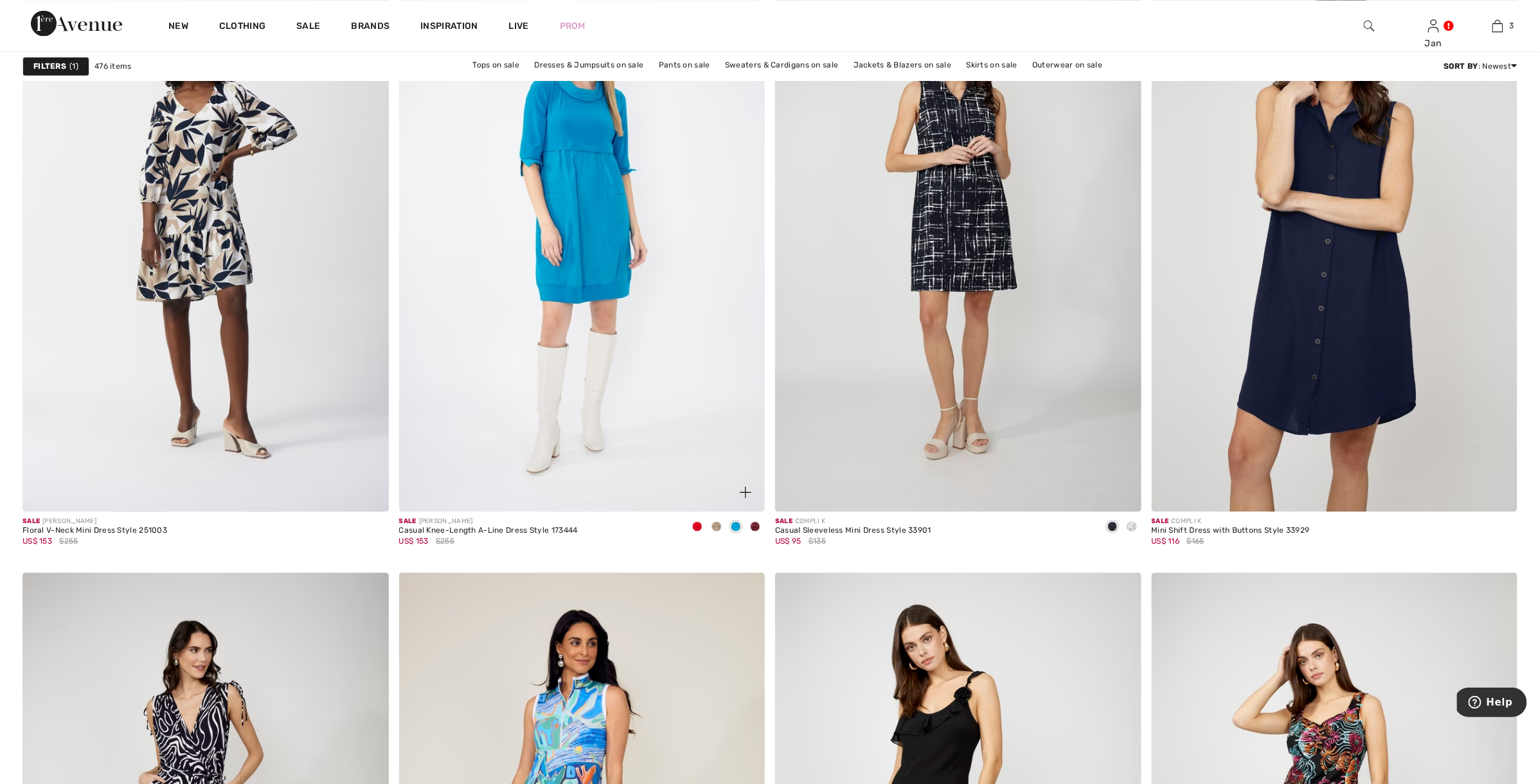
click at [692, 532] on span at bounding box center [697, 526] width 10 height 10
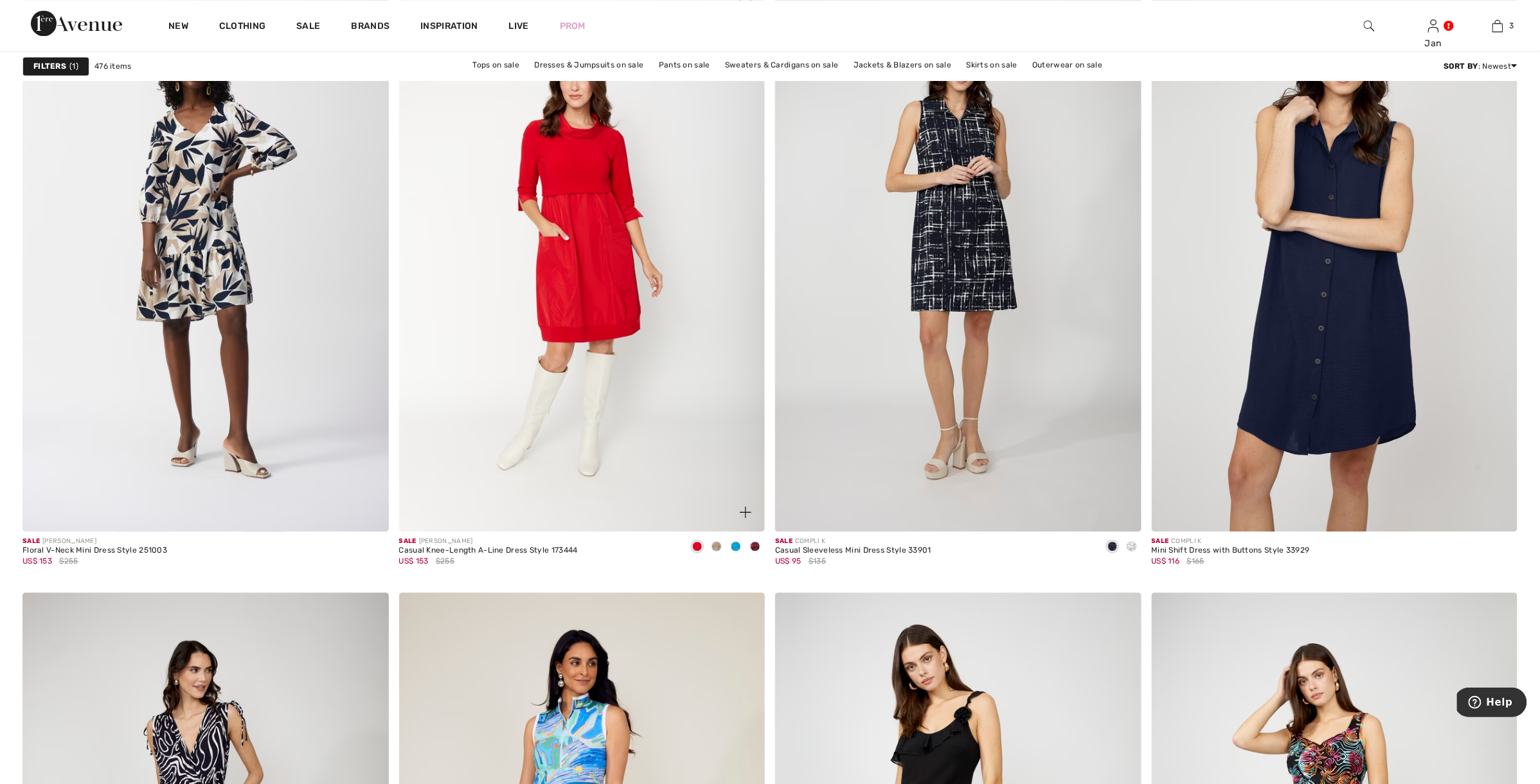
scroll to position [3482, 0]
click at [589, 352] on img at bounding box center [582, 258] width 367 height 549
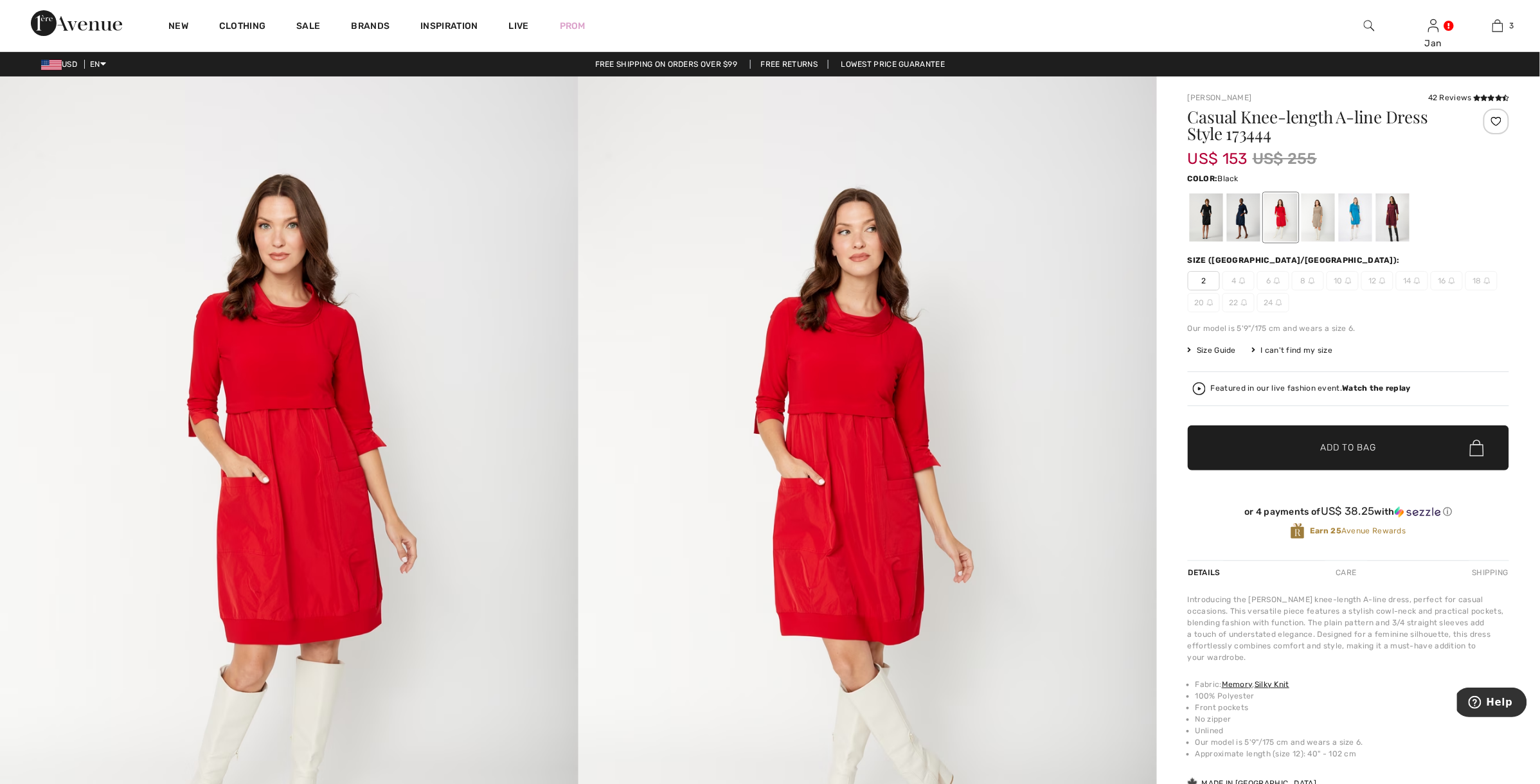
click at [1222, 235] on div at bounding box center [1206, 217] width 33 height 48
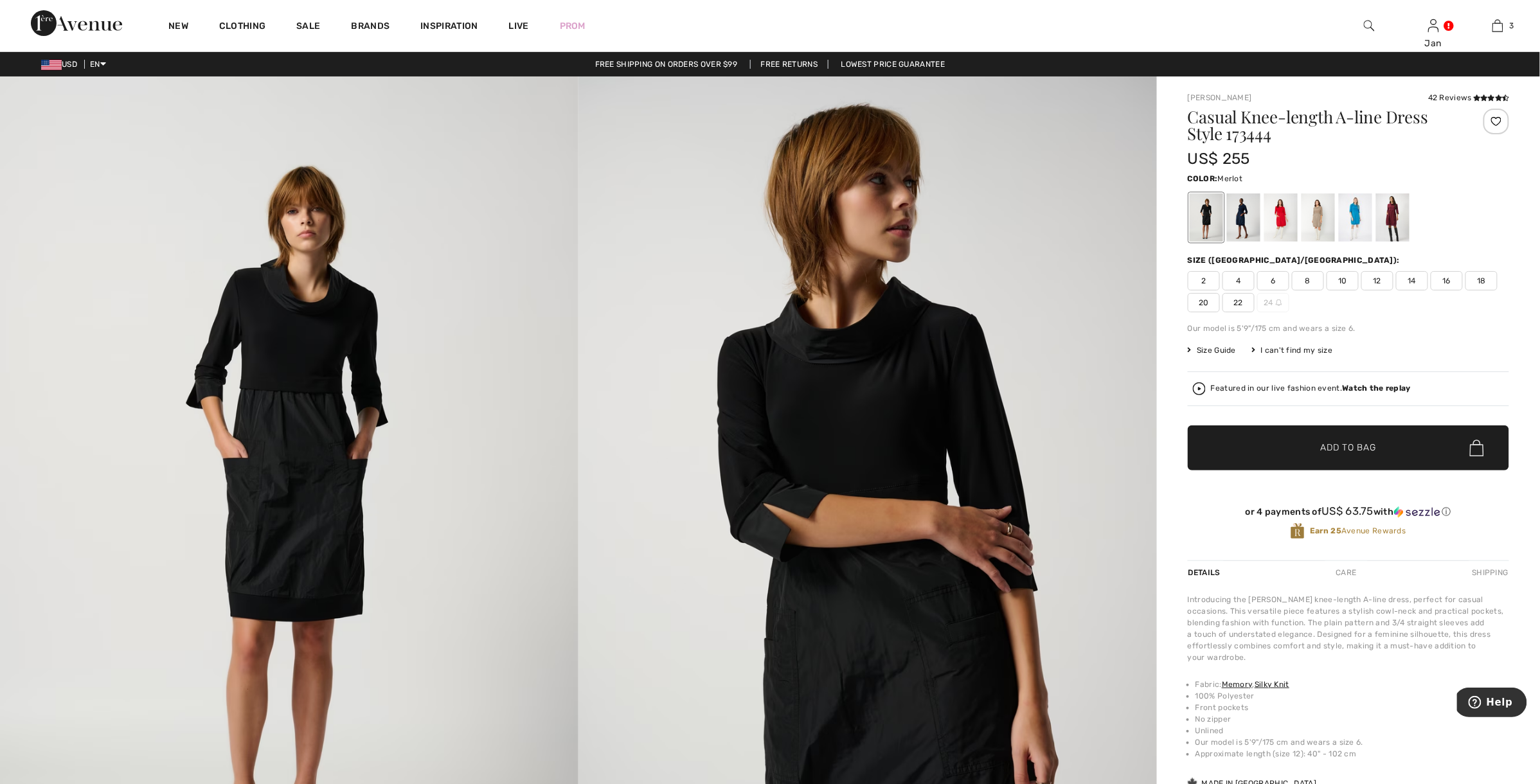
click at [1405, 240] on div at bounding box center [1393, 217] width 33 height 48
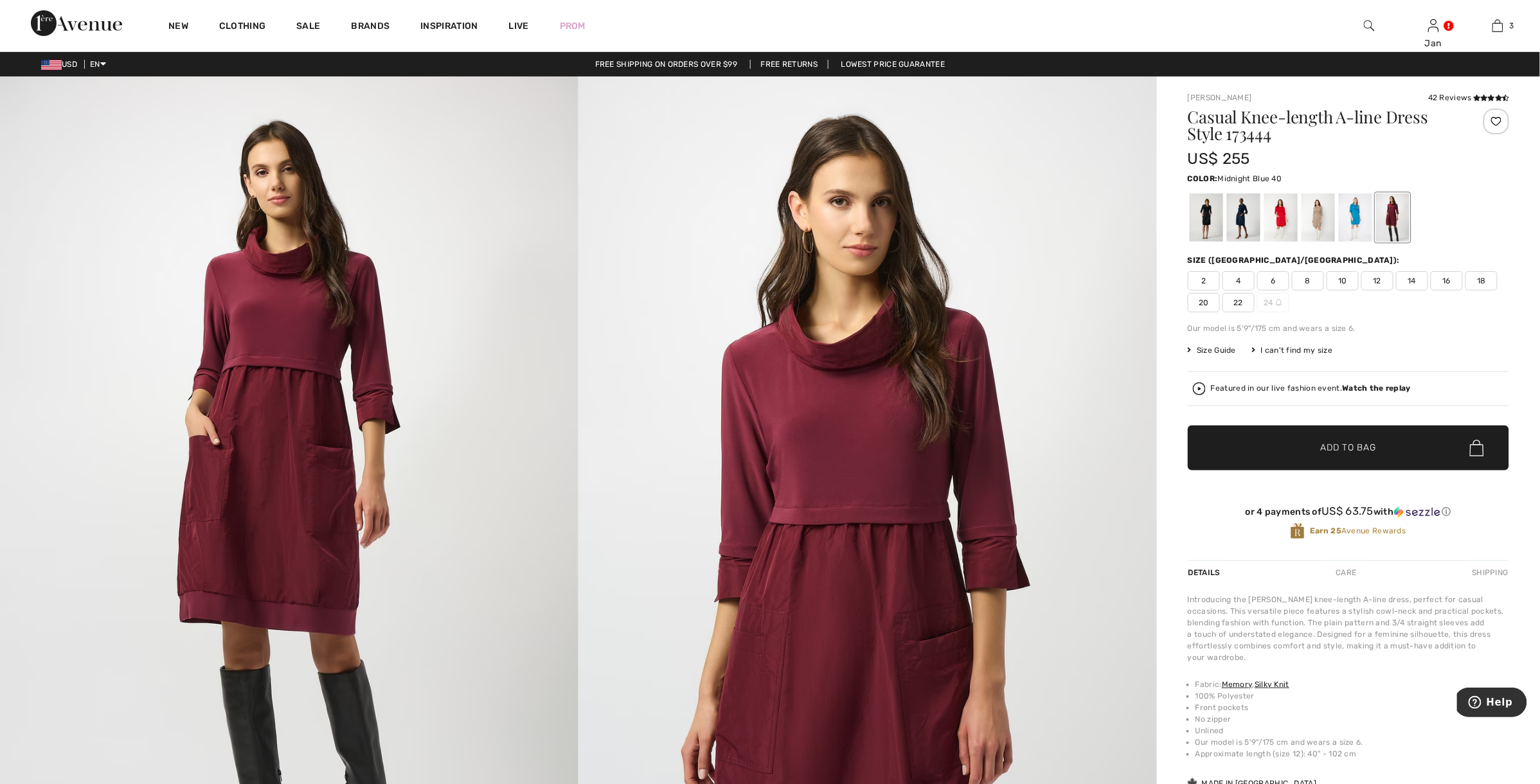
click at [1261, 241] on div at bounding box center [1243, 217] width 33 height 48
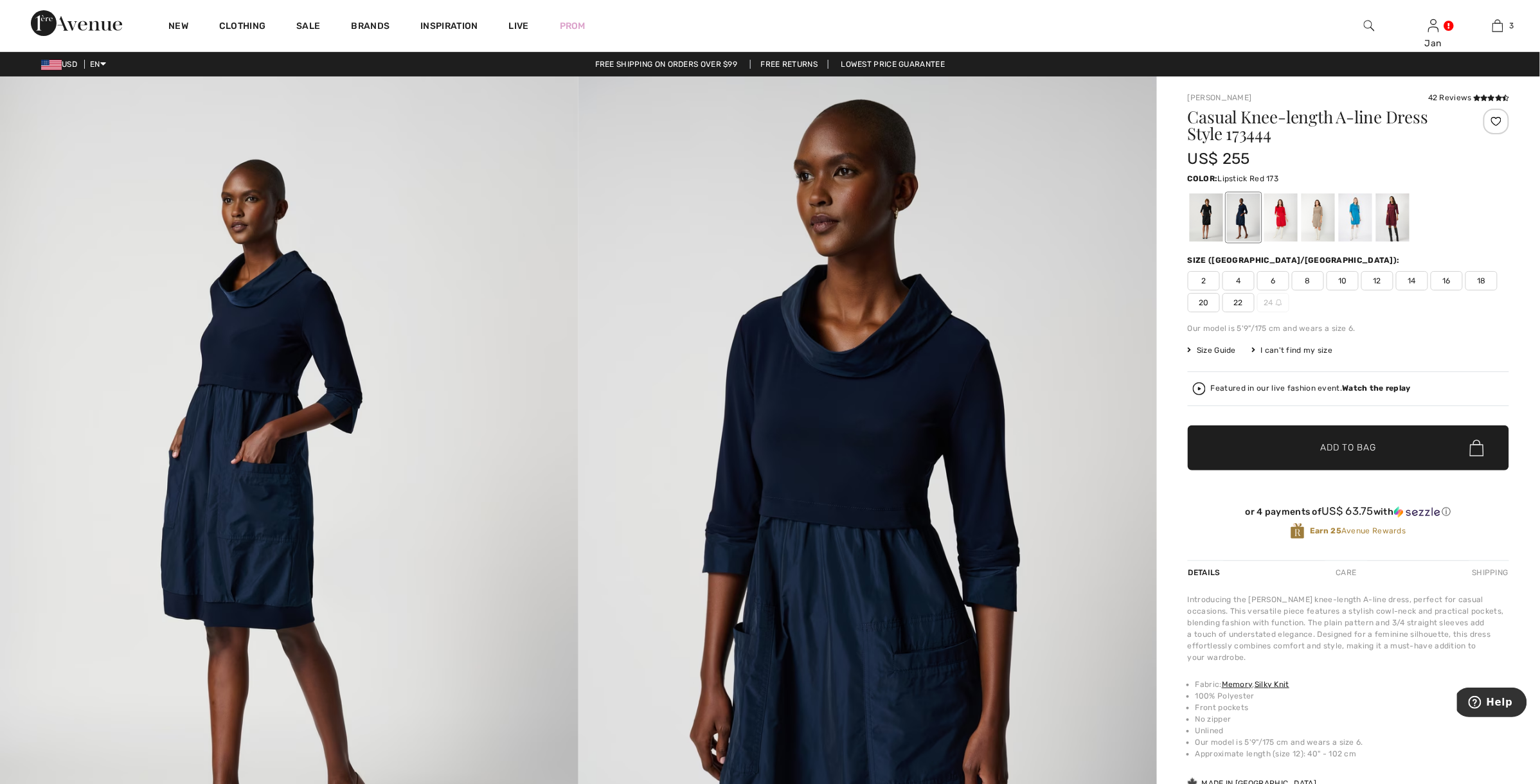
click at [1295, 241] on div at bounding box center [1281, 217] width 33 height 48
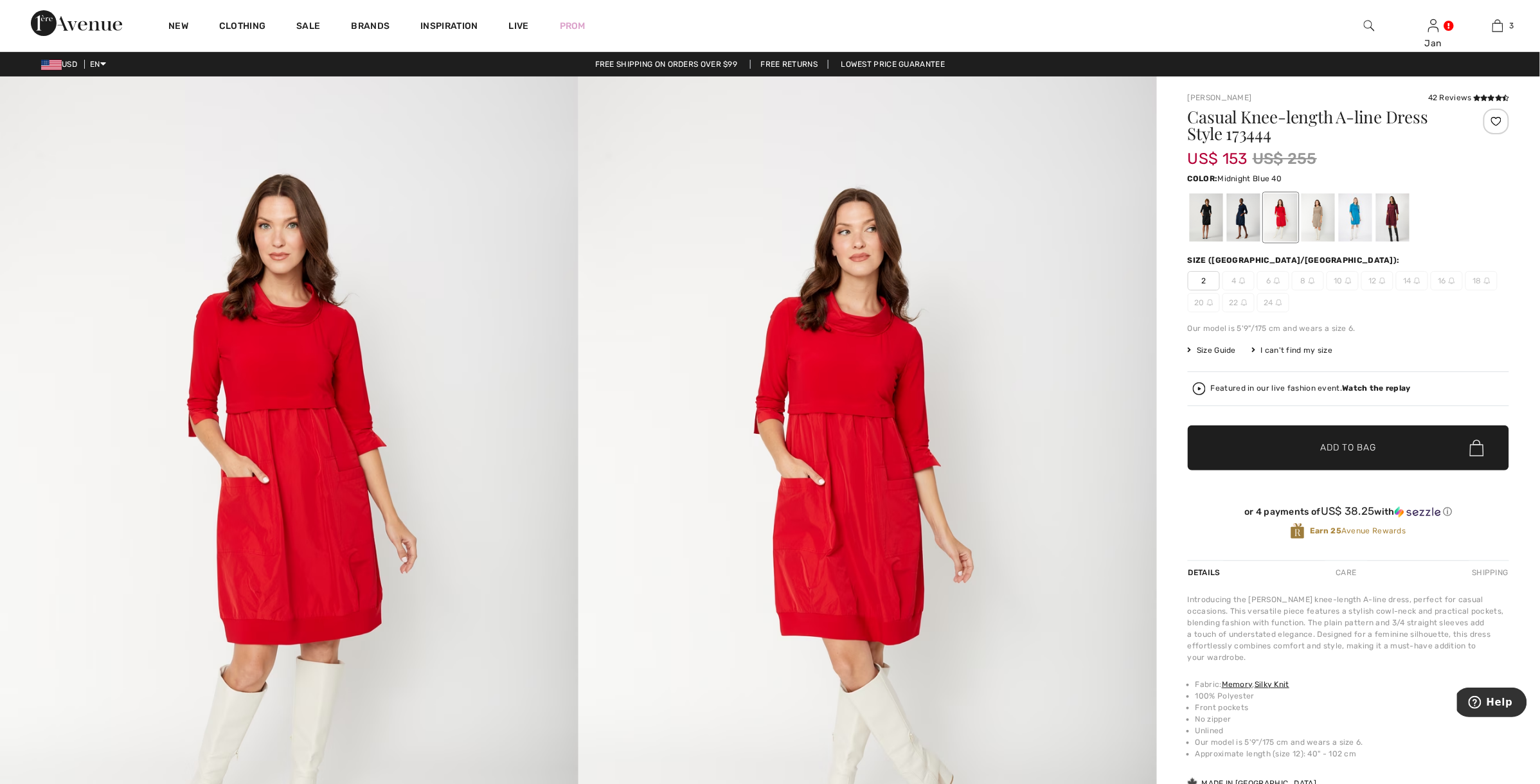
click at [1259, 241] on div at bounding box center [1243, 217] width 33 height 48
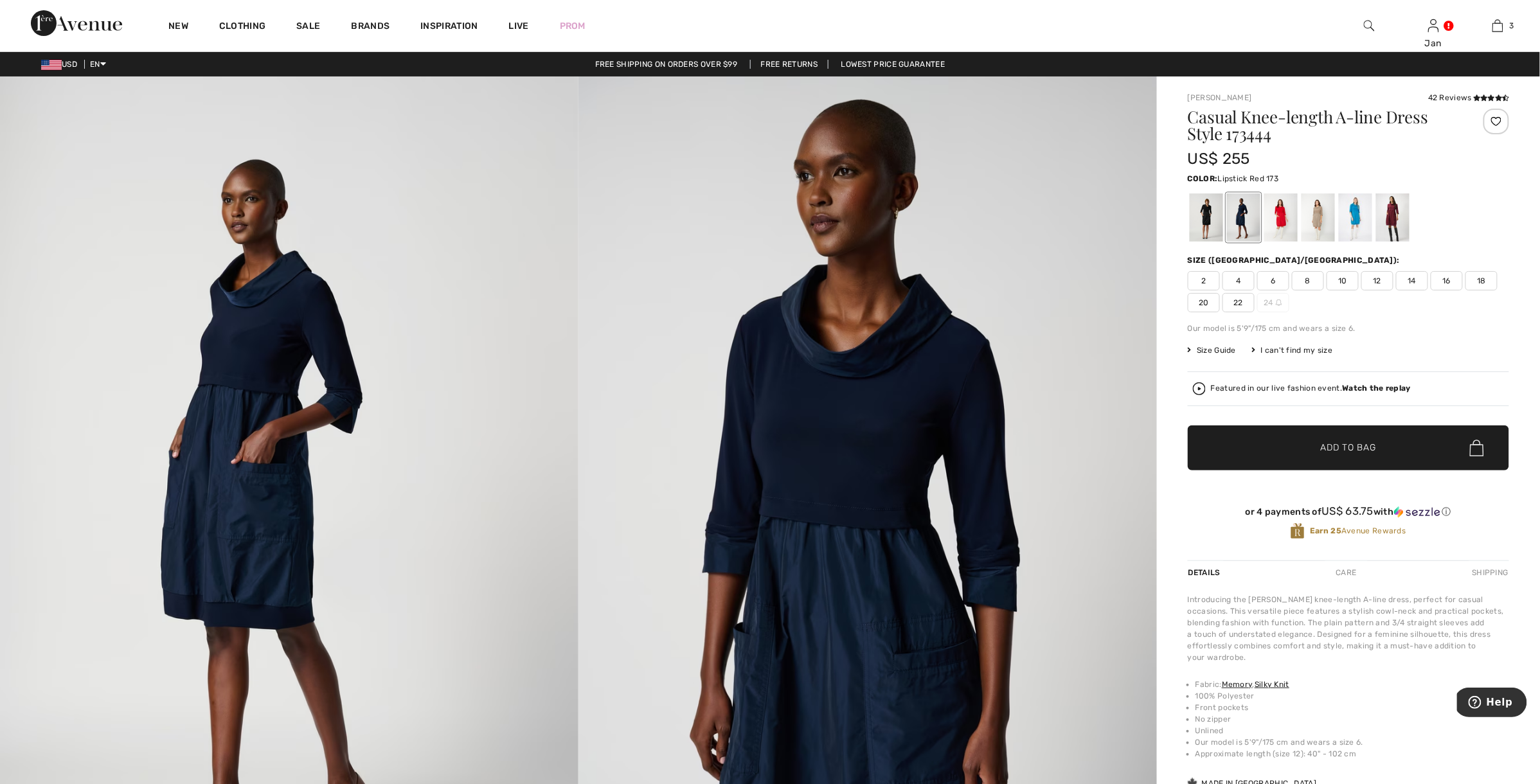
click at [1294, 241] on div at bounding box center [1281, 217] width 33 height 48
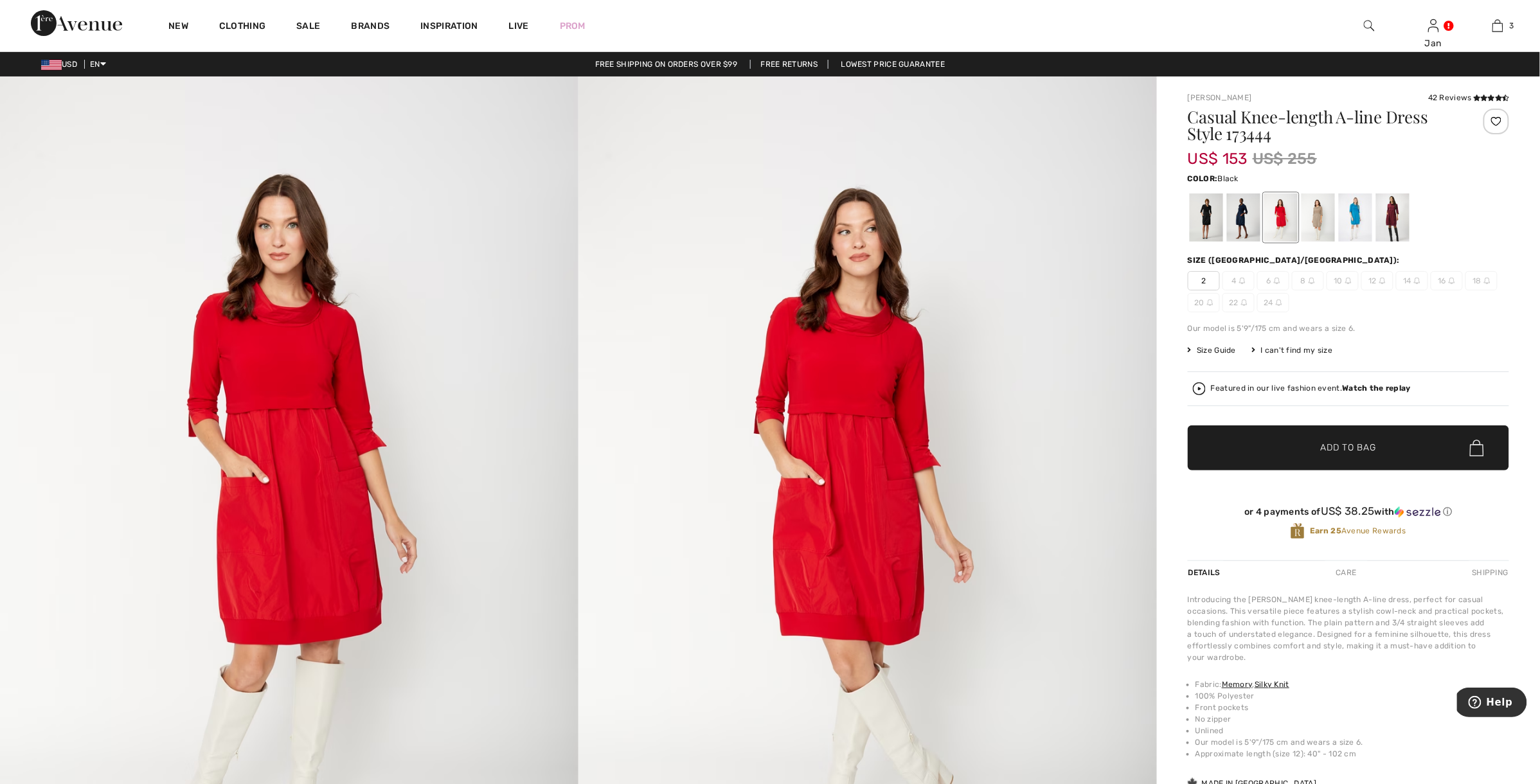
click at [1218, 241] on div at bounding box center [1206, 217] width 33 height 48
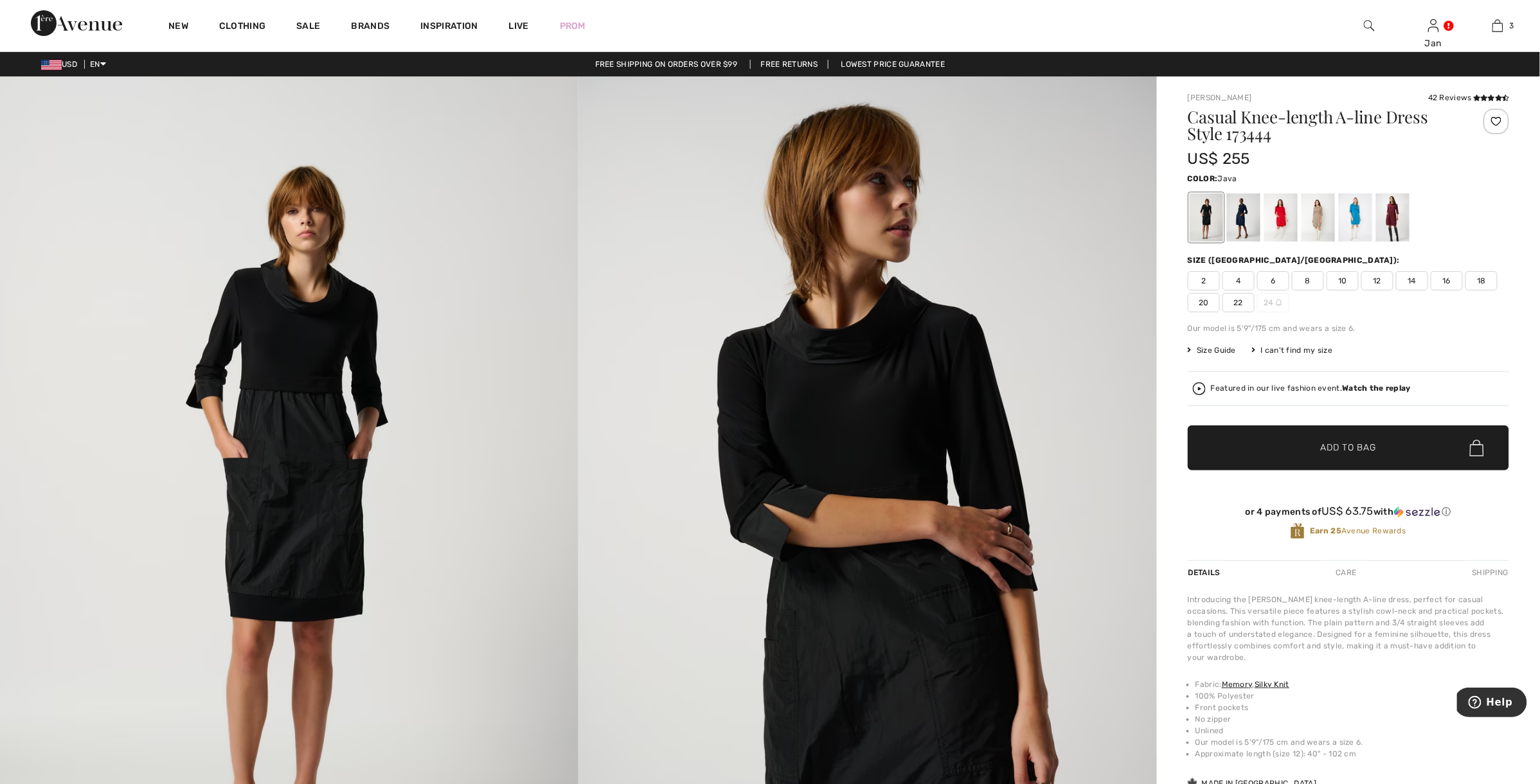
click at [1330, 241] on div at bounding box center [1318, 217] width 33 height 48
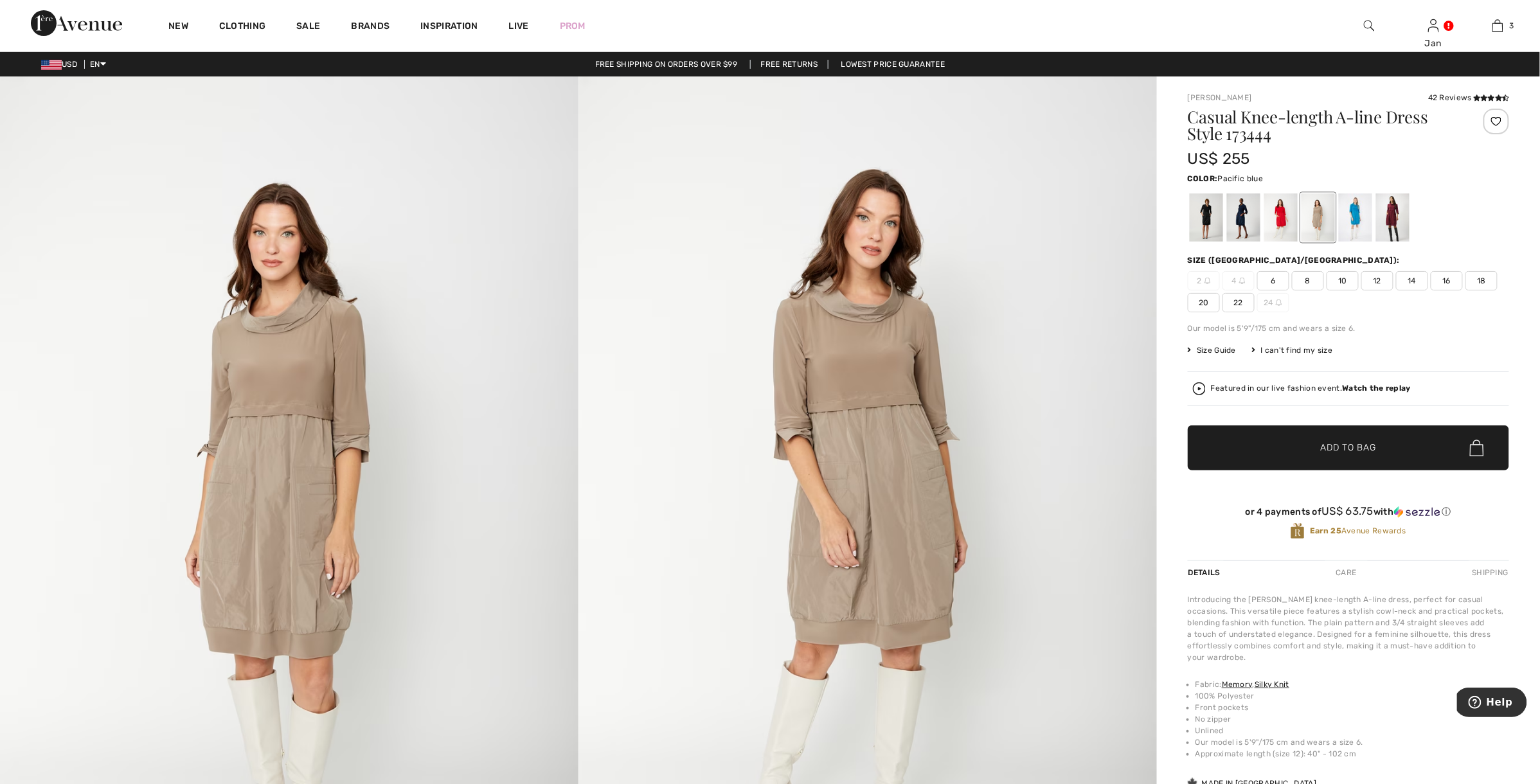
click at [1369, 241] on div at bounding box center [1356, 217] width 33 height 48
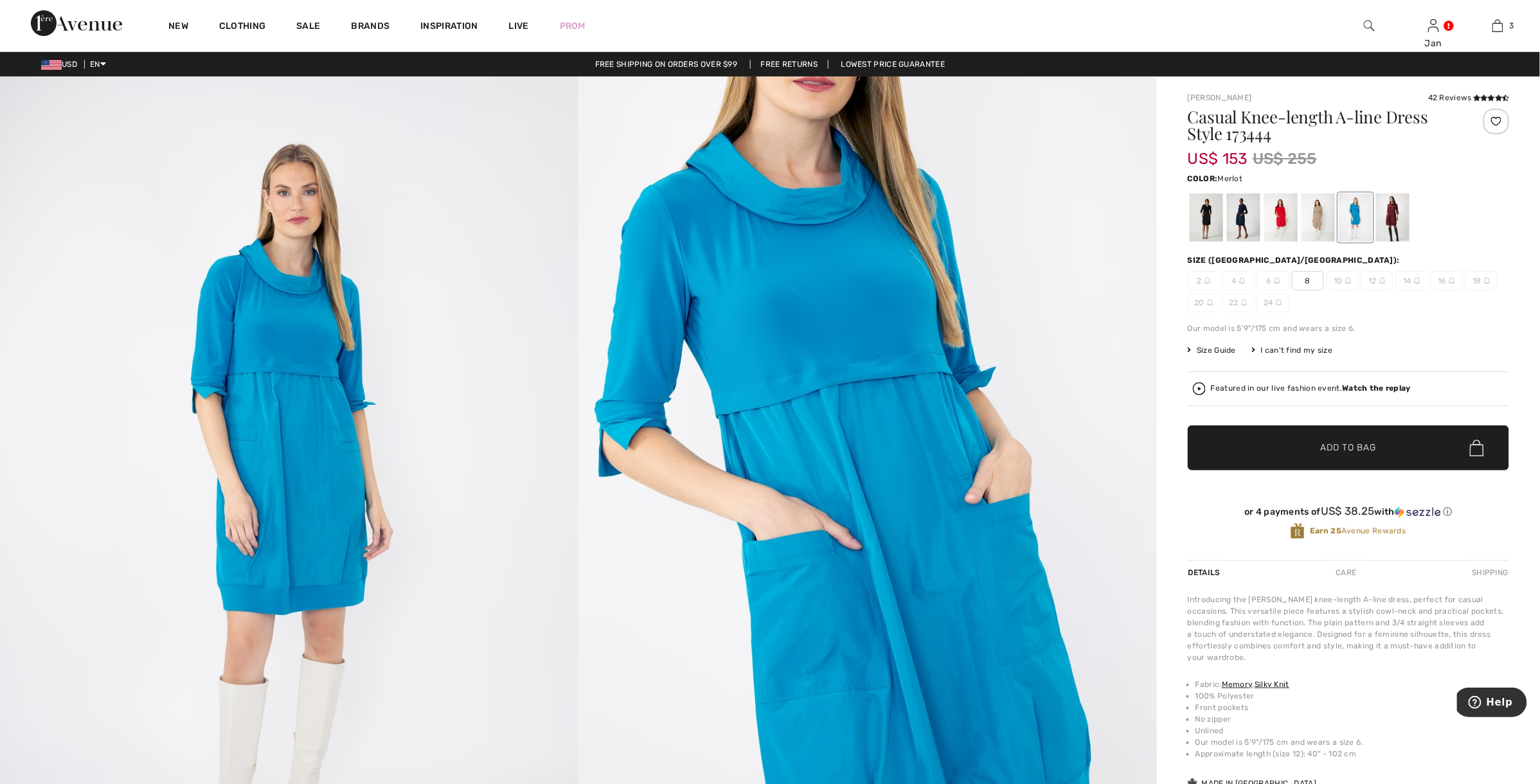
click at [1409, 241] on div at bounding box center [1393, 217] width 33 height 48
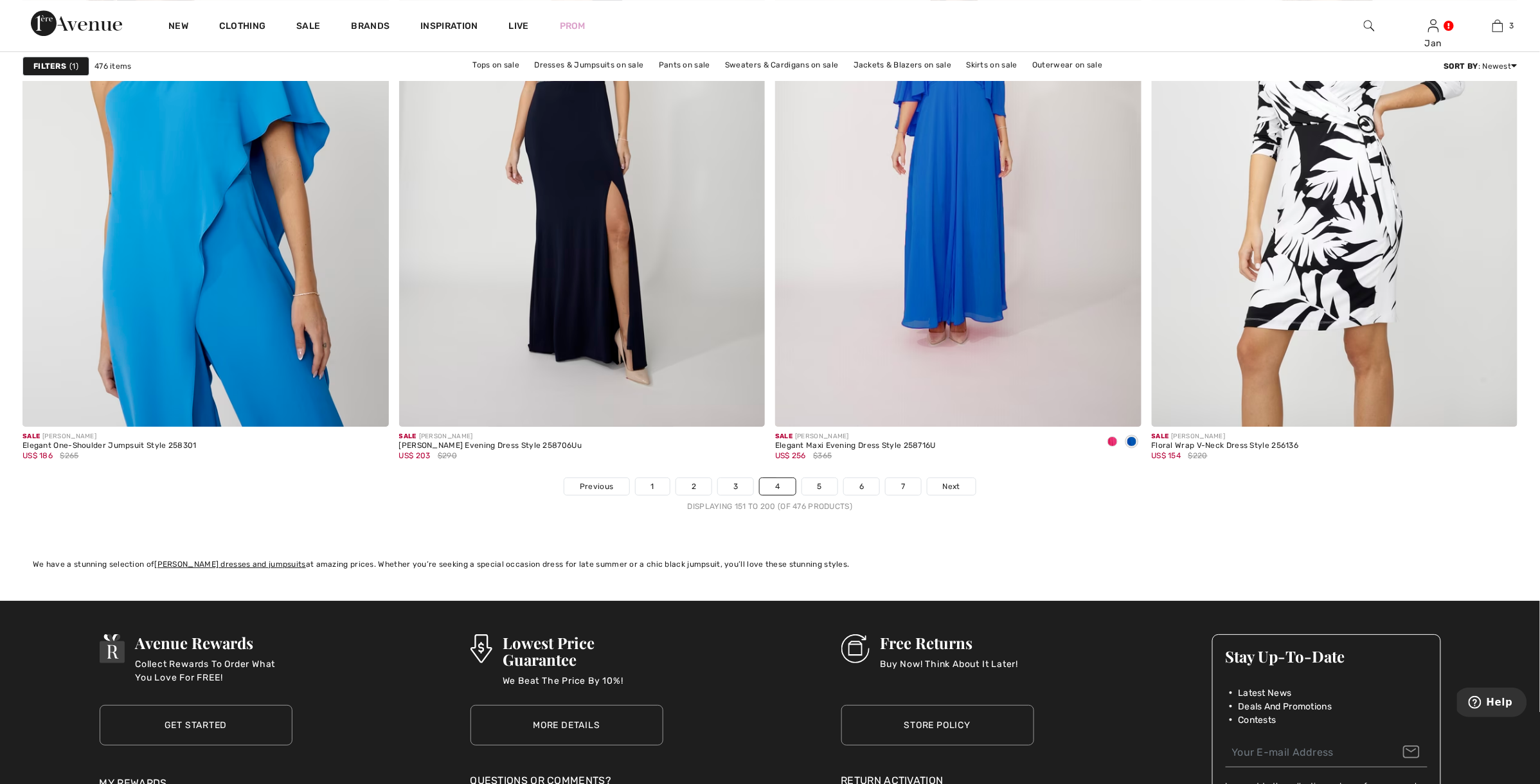
scroll to position [8957, 0]
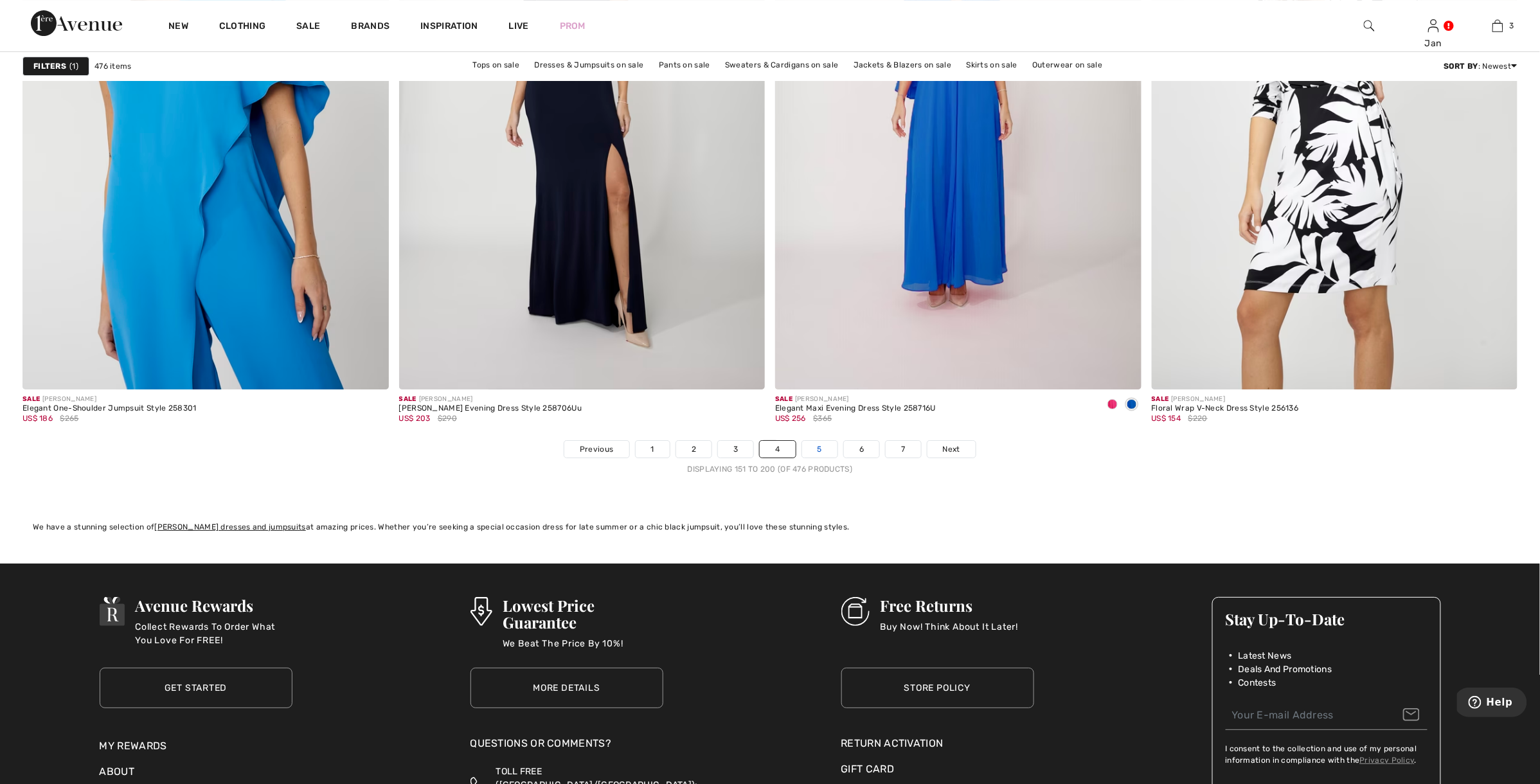
click at [838, 458] on link "5" at bounding box center [819, 449] width 35 height 17
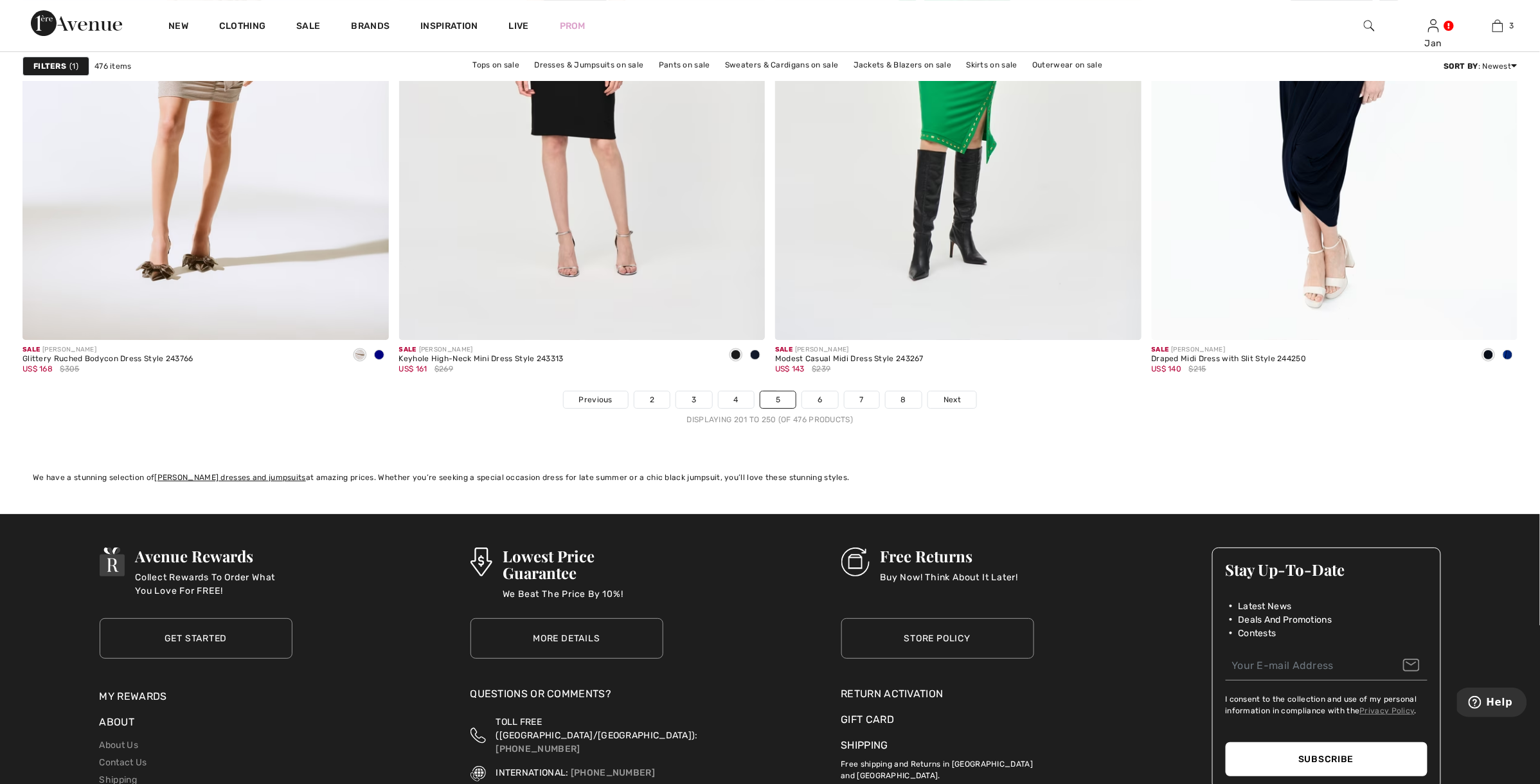
scroll to position [9091, 0]
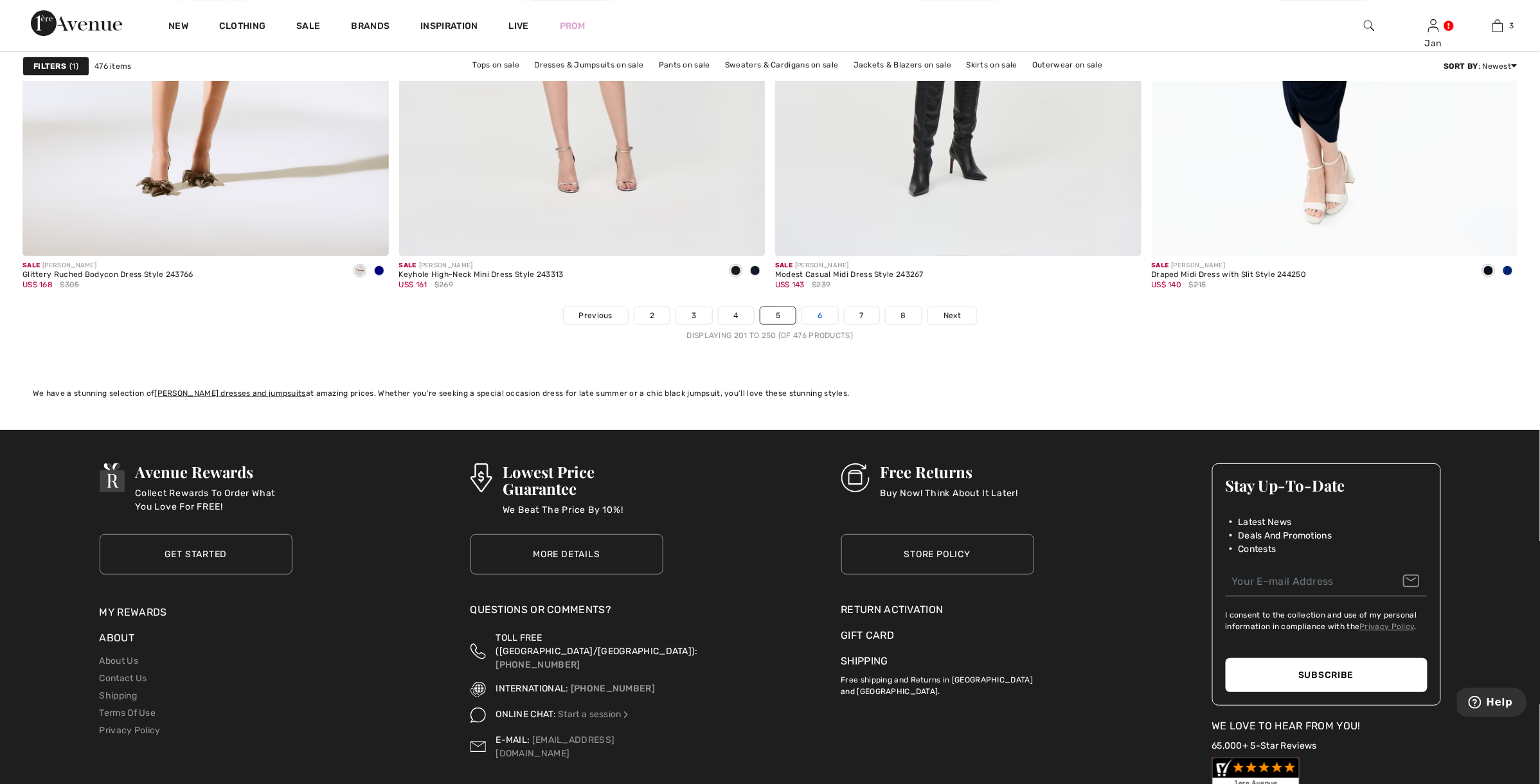
click at [838, 323] on link "6" at bounding box center [819, 315] width 35 height 17
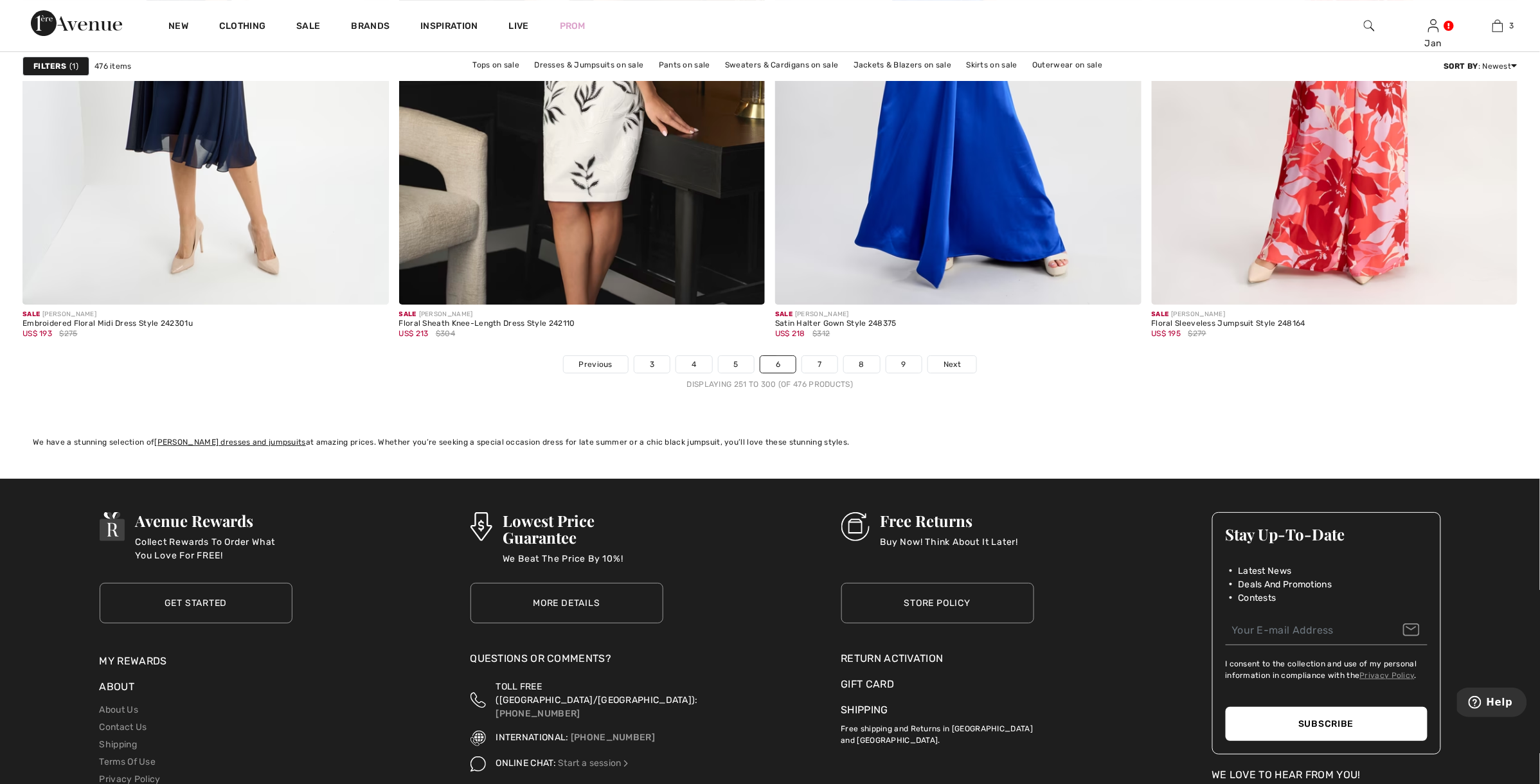
scroll to position [9088, 0]
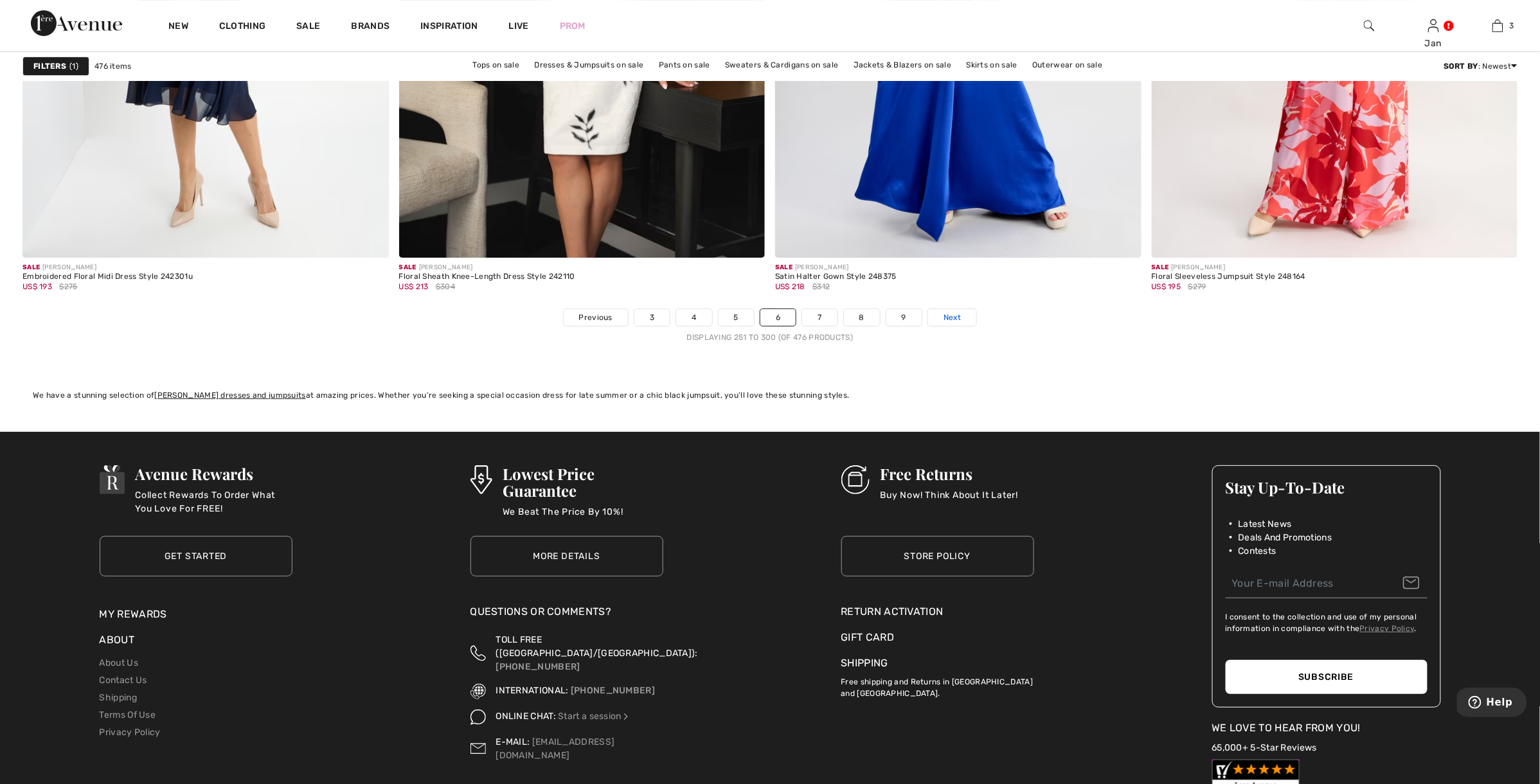
click at [961, 323] on span "Next" at bounding box center [952, 317] width 18 height 12
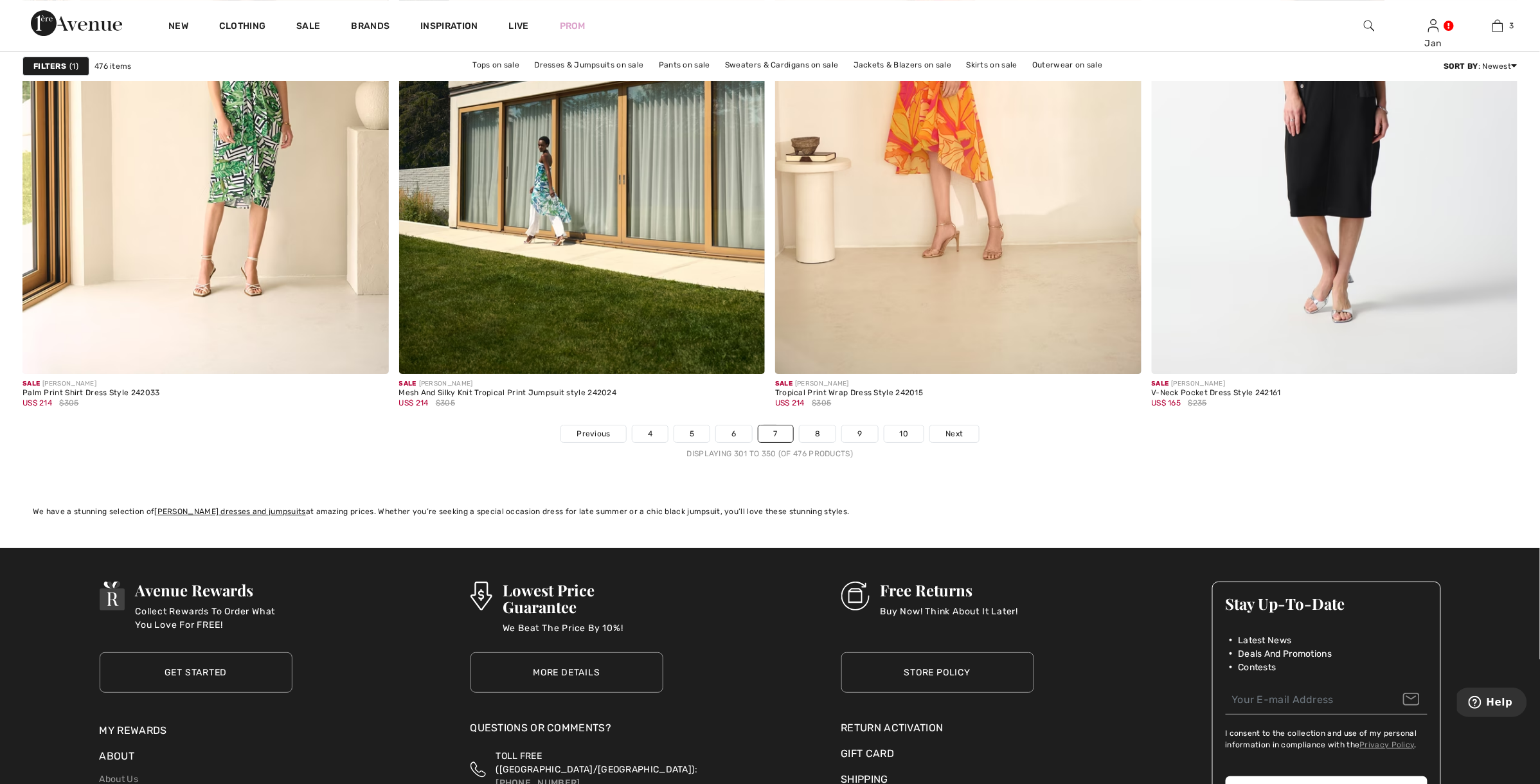
scroll to position [9033, 0]
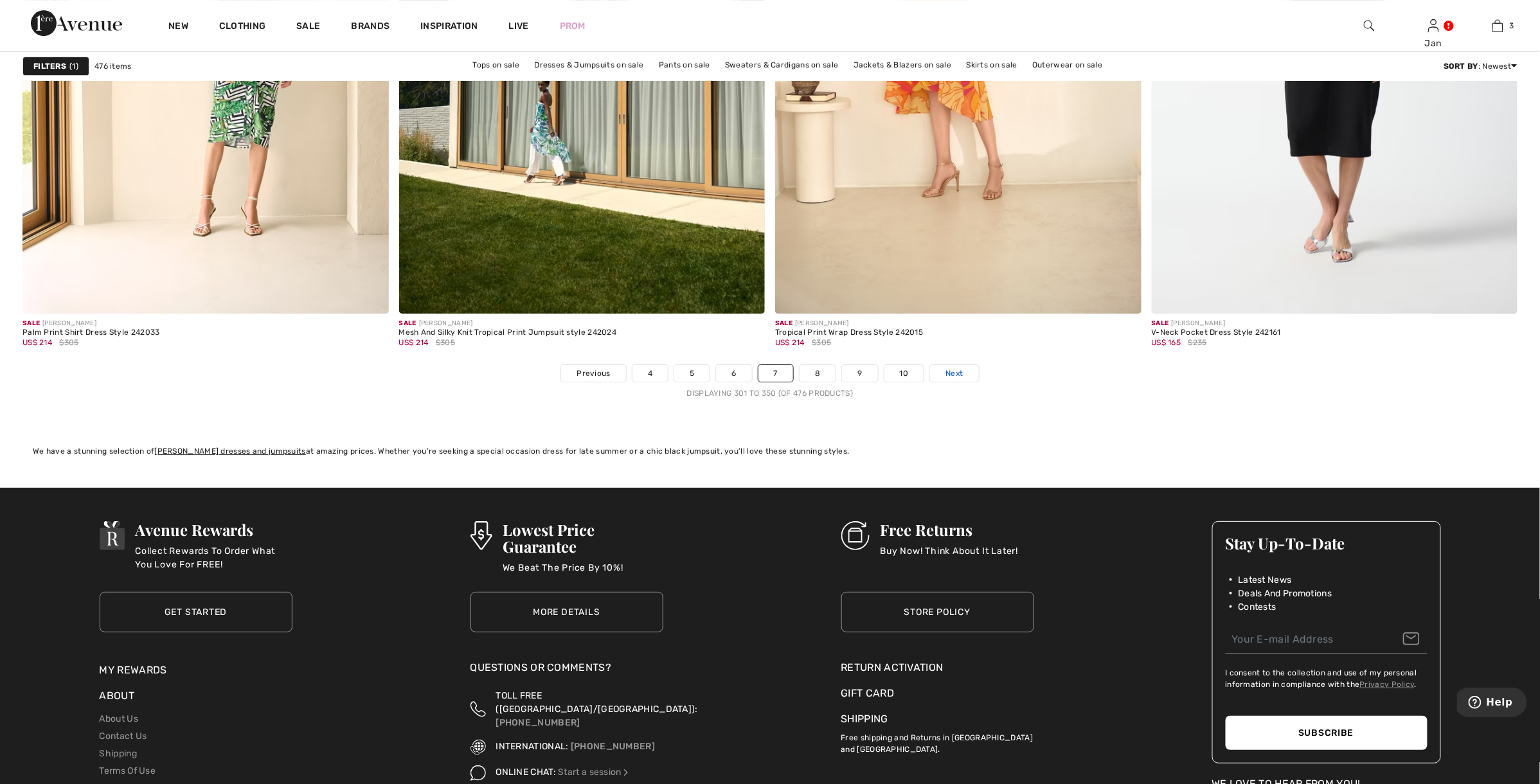
click at [963, 379] on span "Next" at bounding box center [954, 373] width 18 height 12
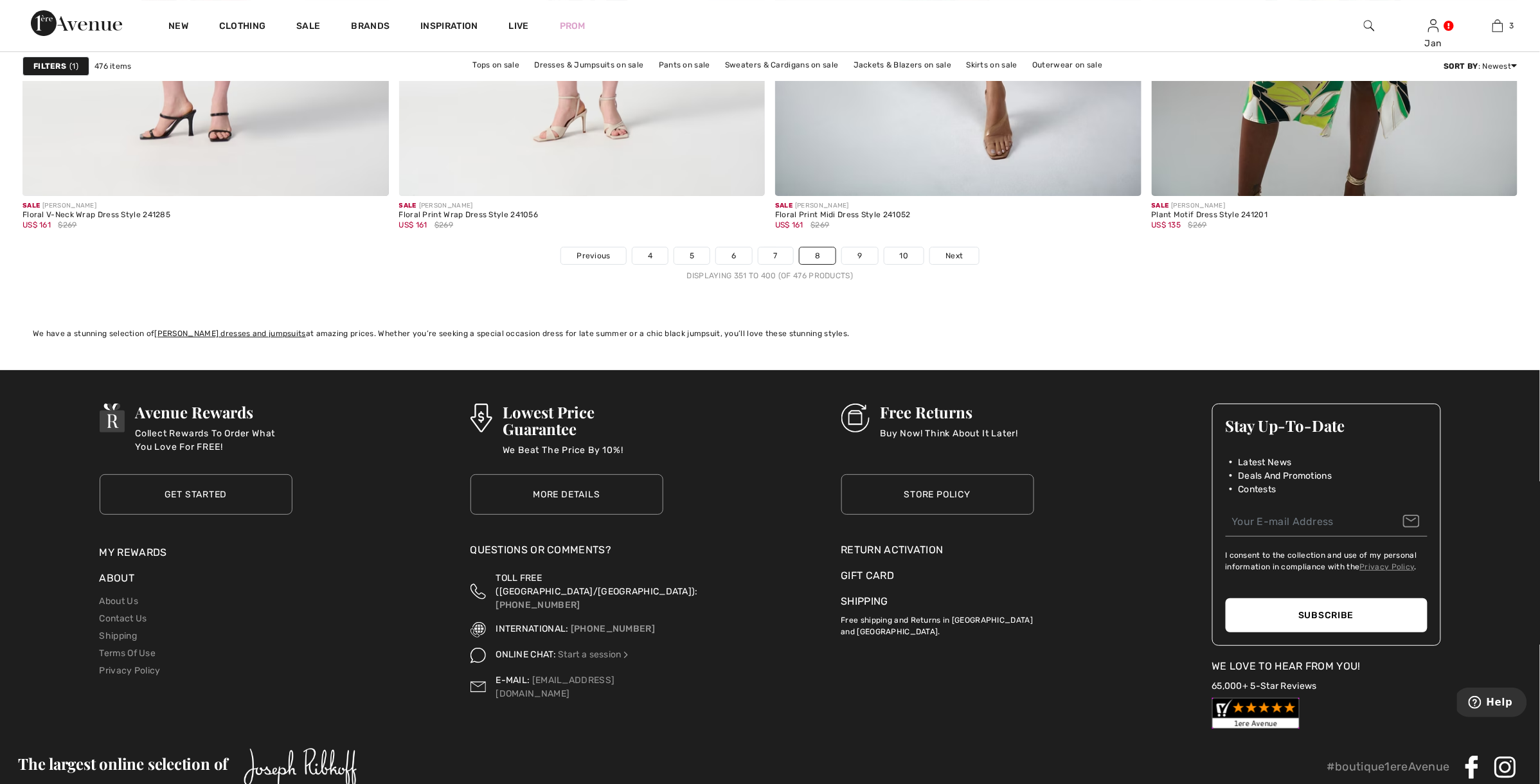
scroll to position [9155, 0]
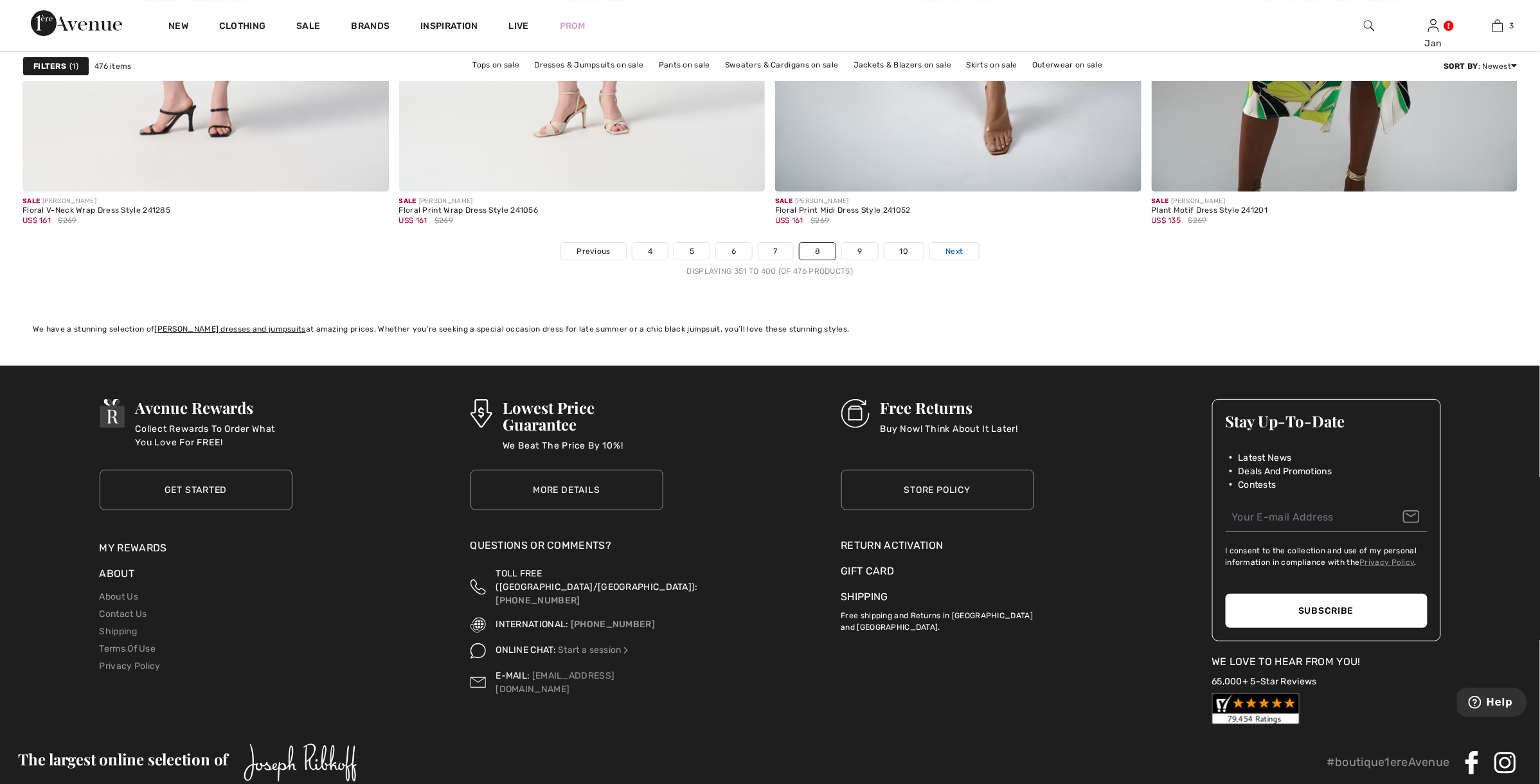
click at [963, 257] on span "Next" at bounding box center [954, 251] width 18 height 12
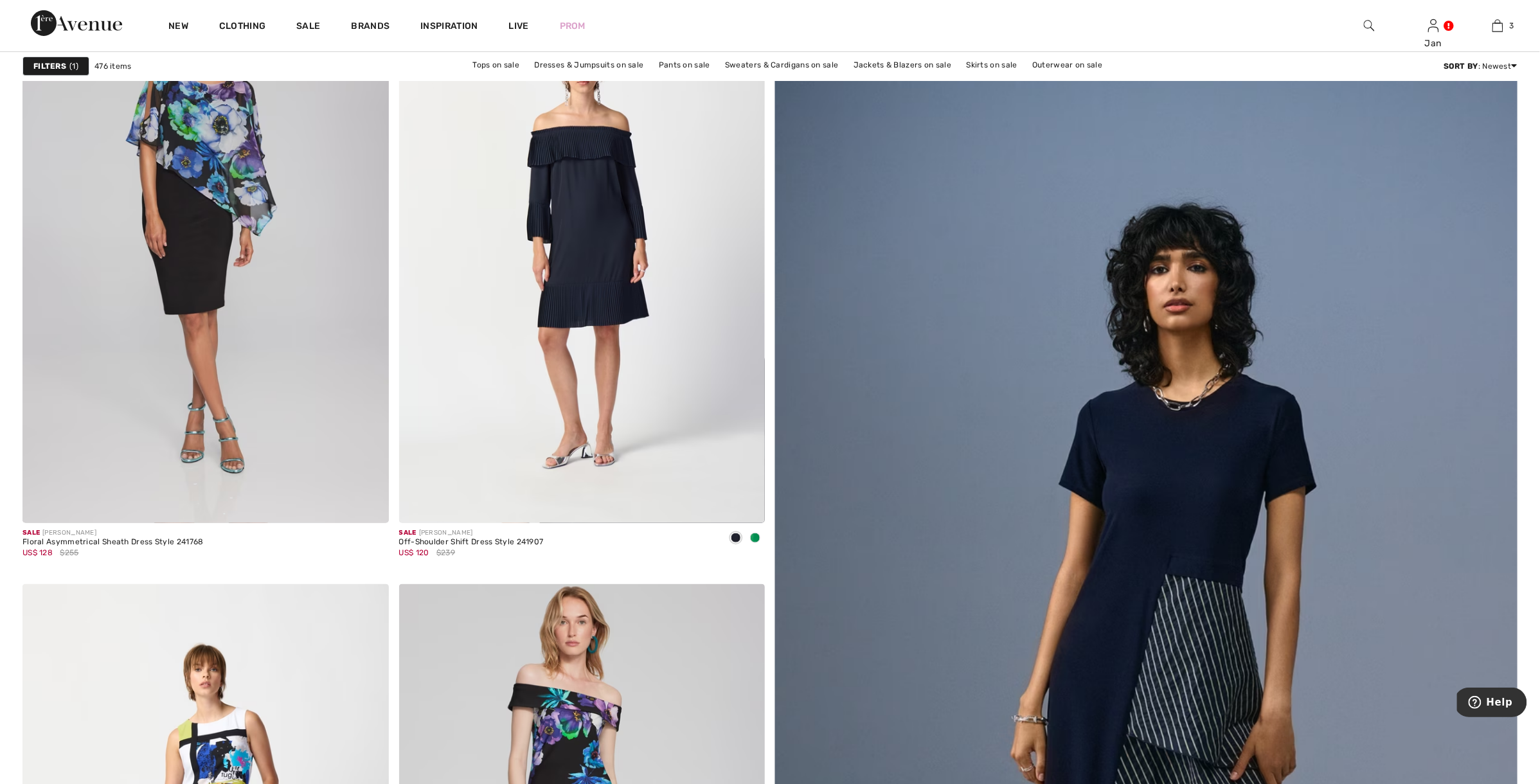
scroll to position [220, 0]
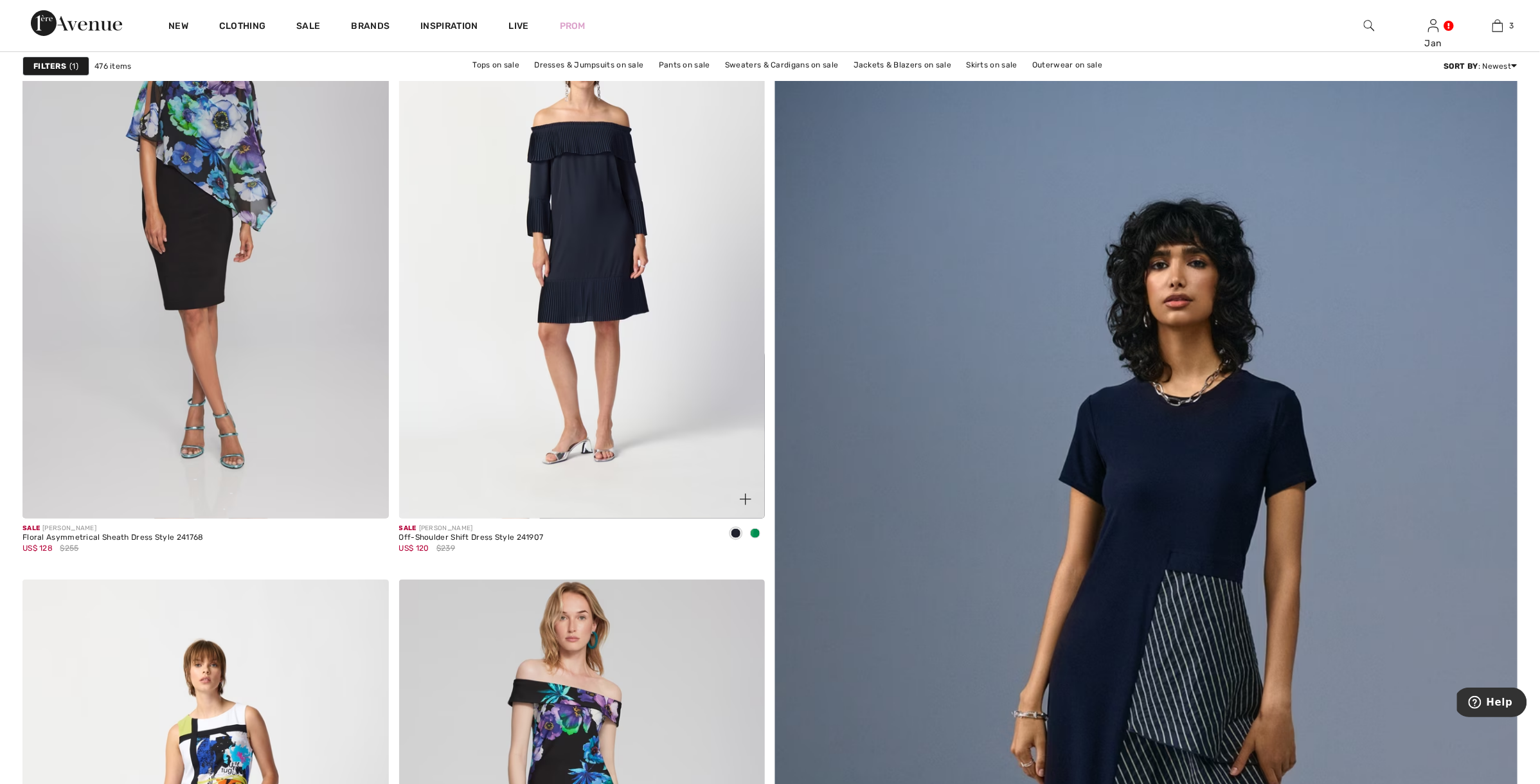
click at [756, 538] on span at bounding box center [755, 532] width 10 height 10
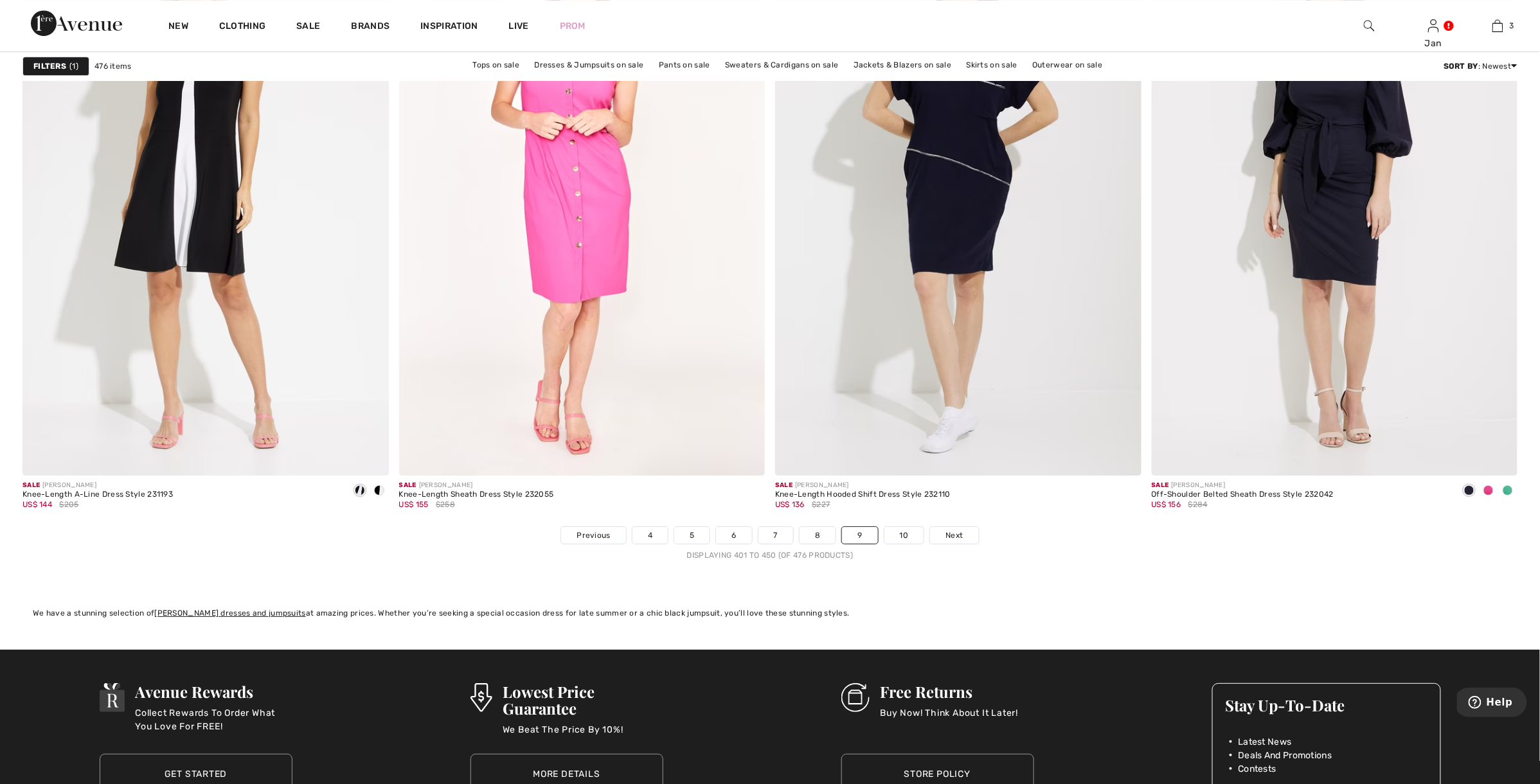
scroll to position [8876, 0]
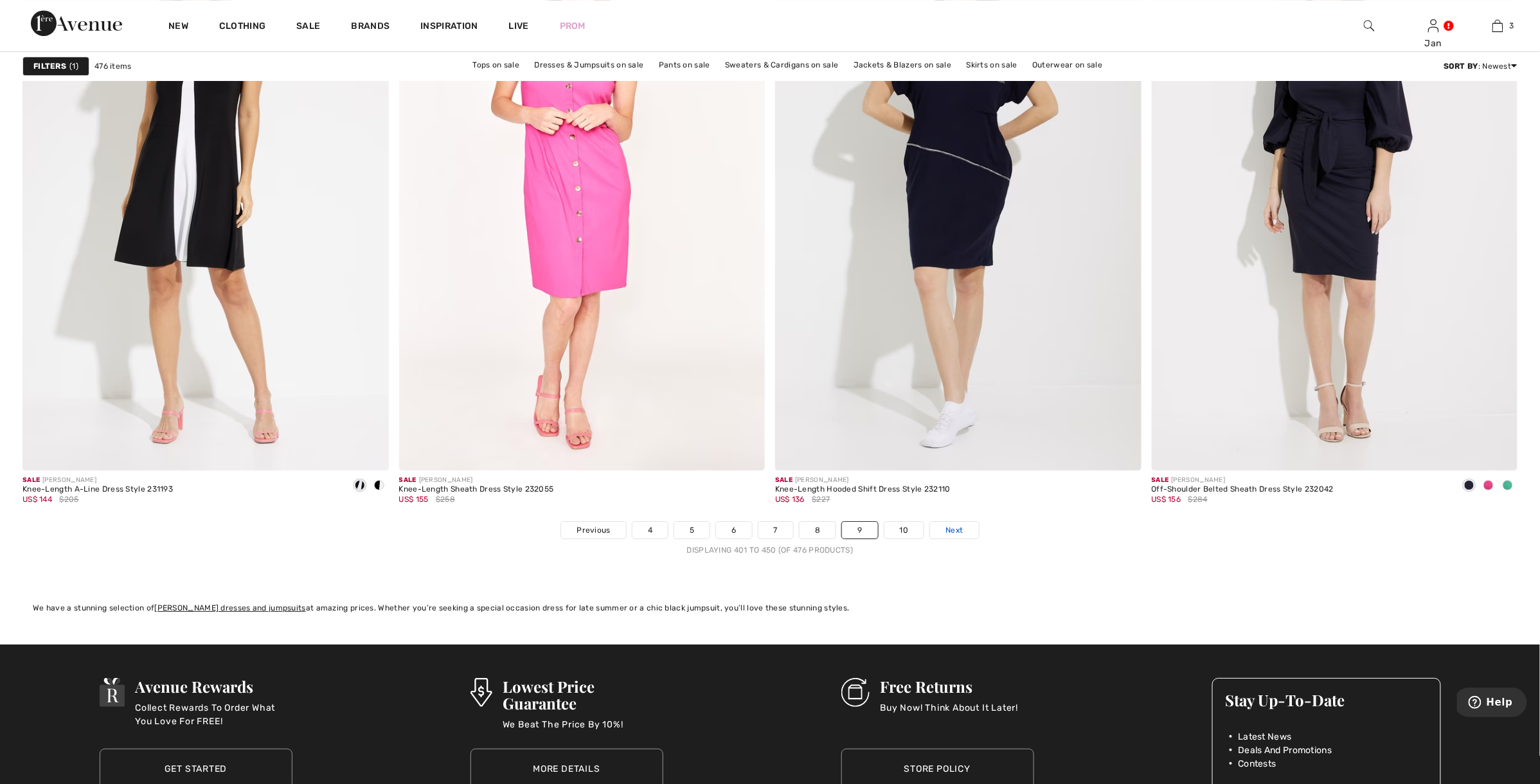
click at [963, 536] on span "Next" at bounding box center [954, 530] width 18 height 12
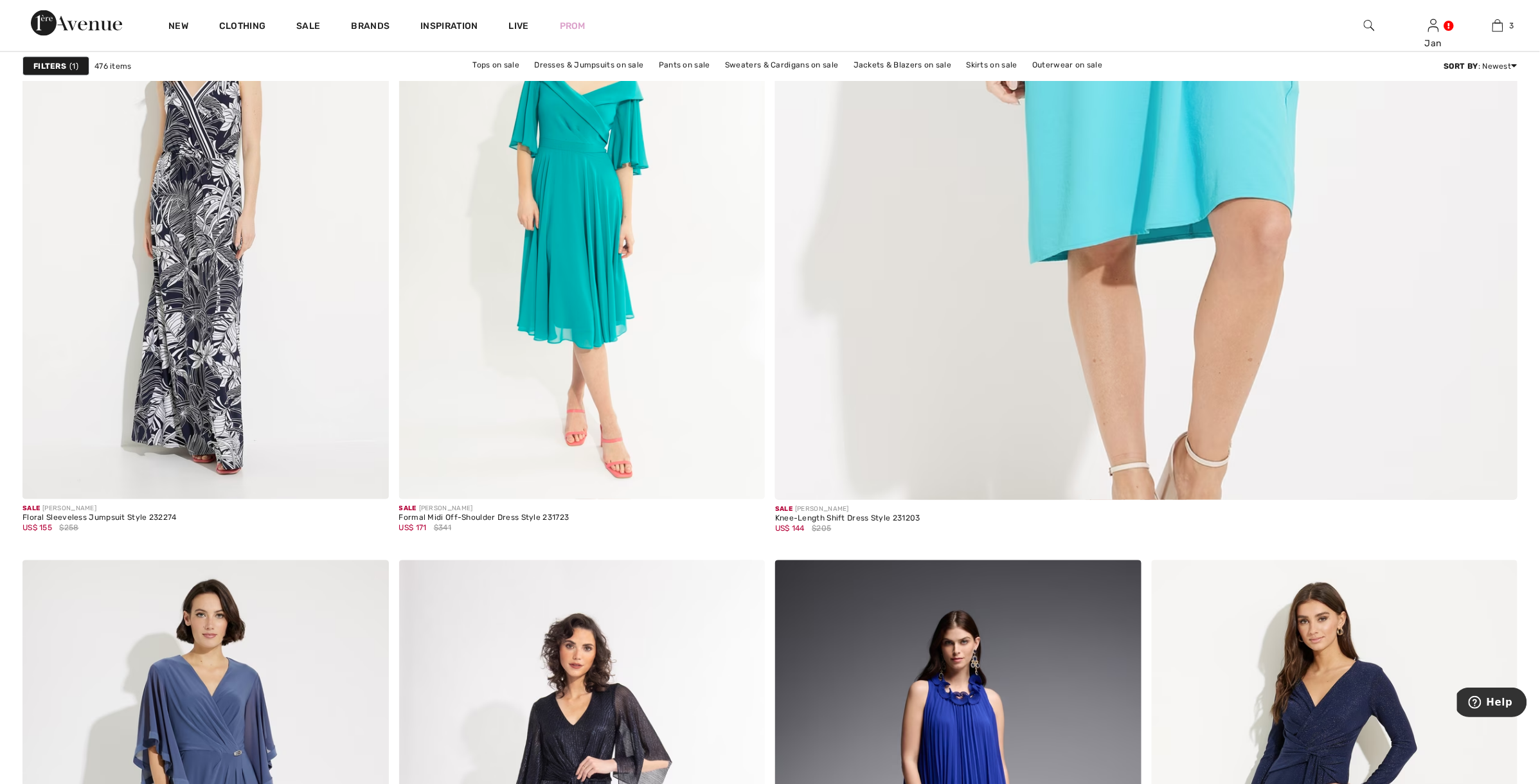
scroll to position [706, 0]
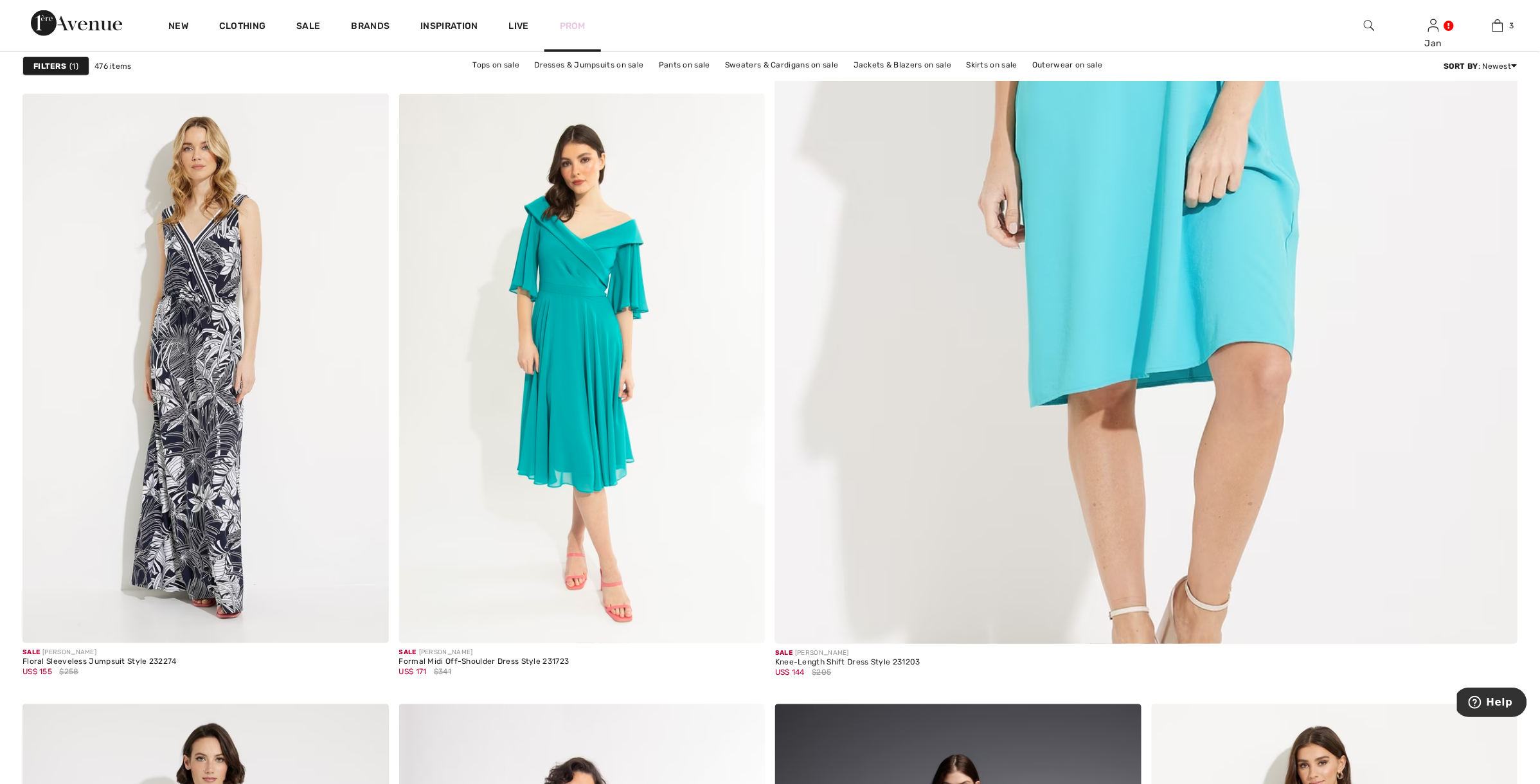
click at [585, 24] on link "Prom" at bounding box center [572, 26] width 26 height 14
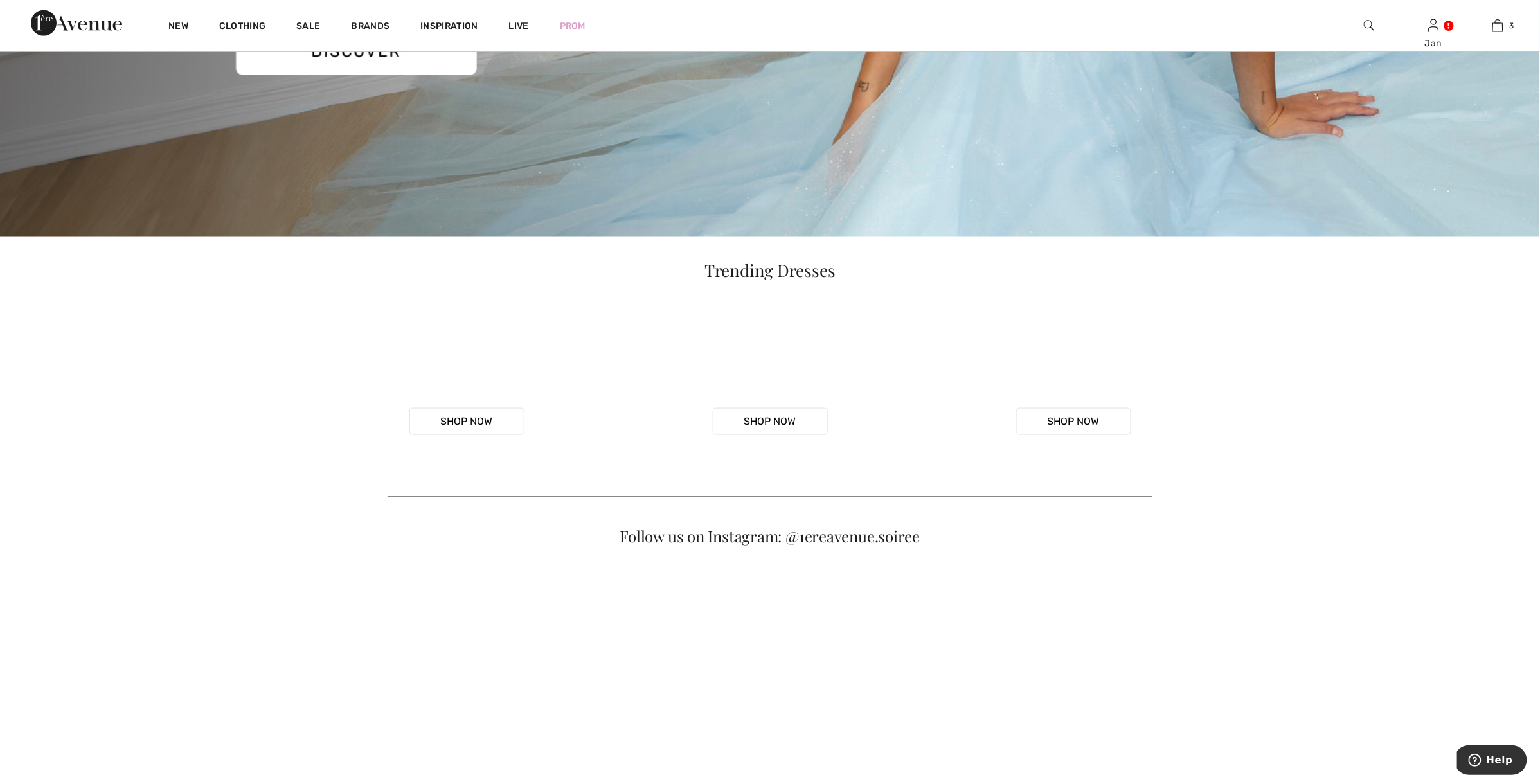
scroll to position [580, 0]
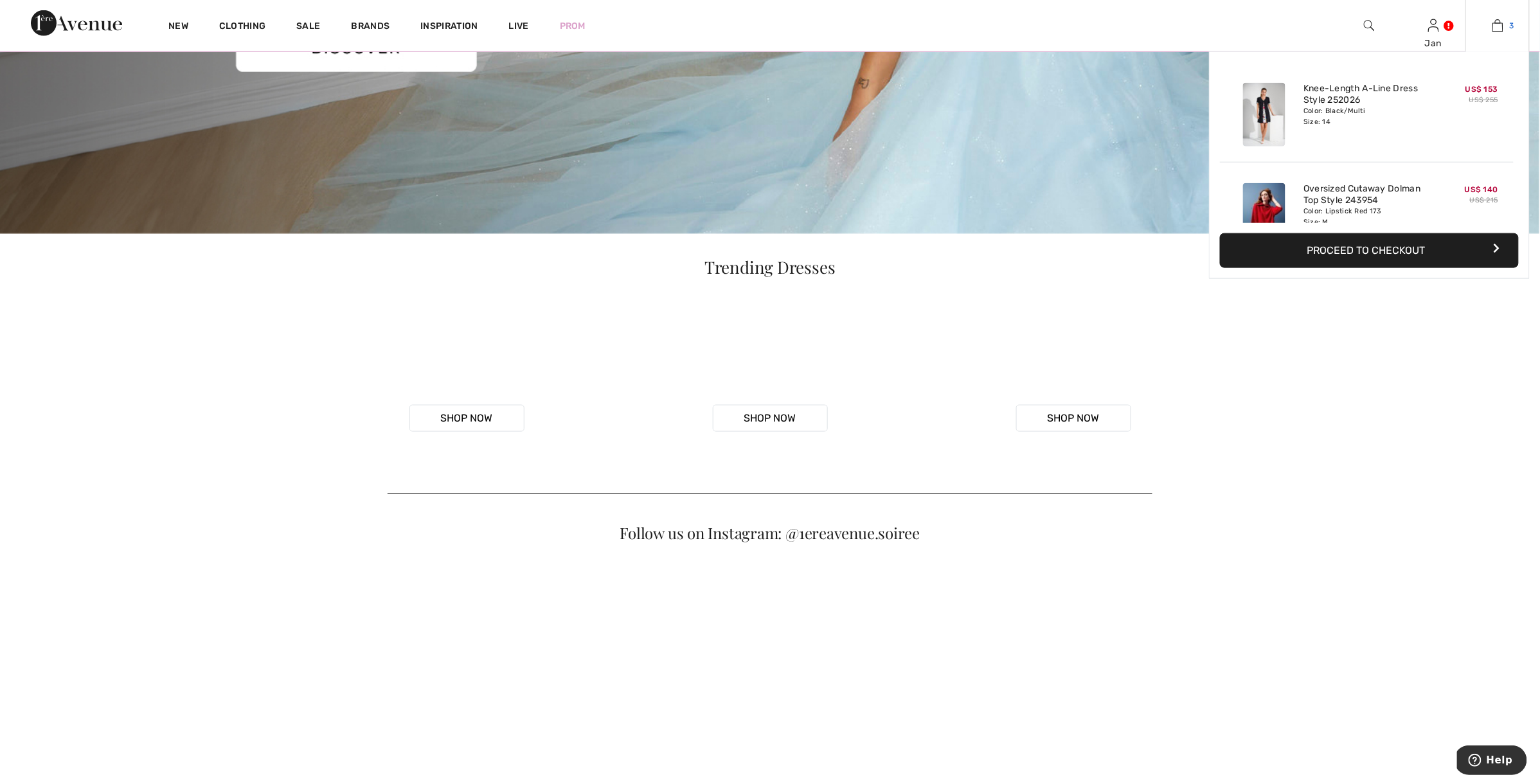
click at [1492, 29] on img at bounding box center [1498, 26] width 11 height 16
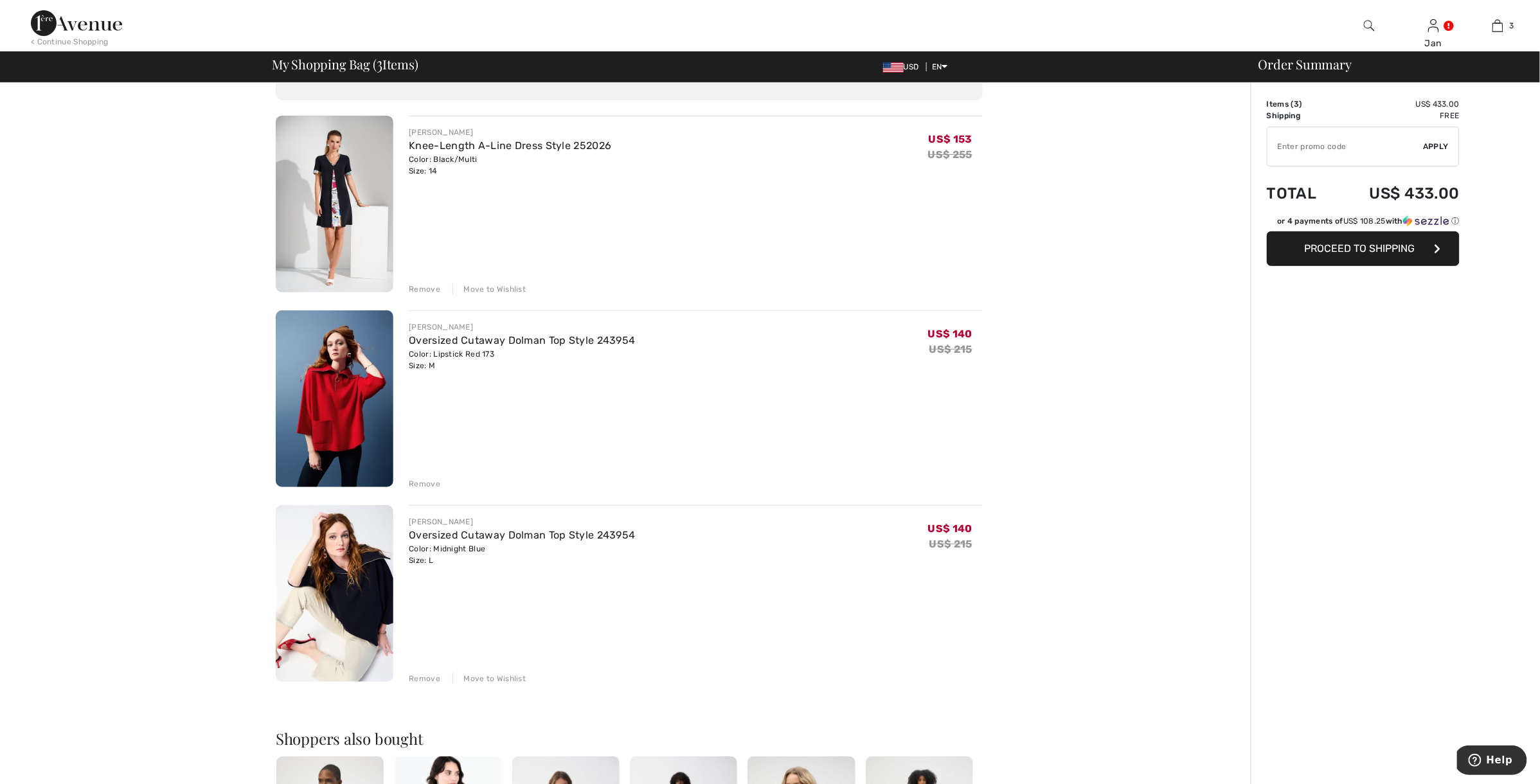
scroll to position [75, 0]
click at [525, 683] on div "Move to Wishlist" at bounding box center [489, 676] width 74 height 12
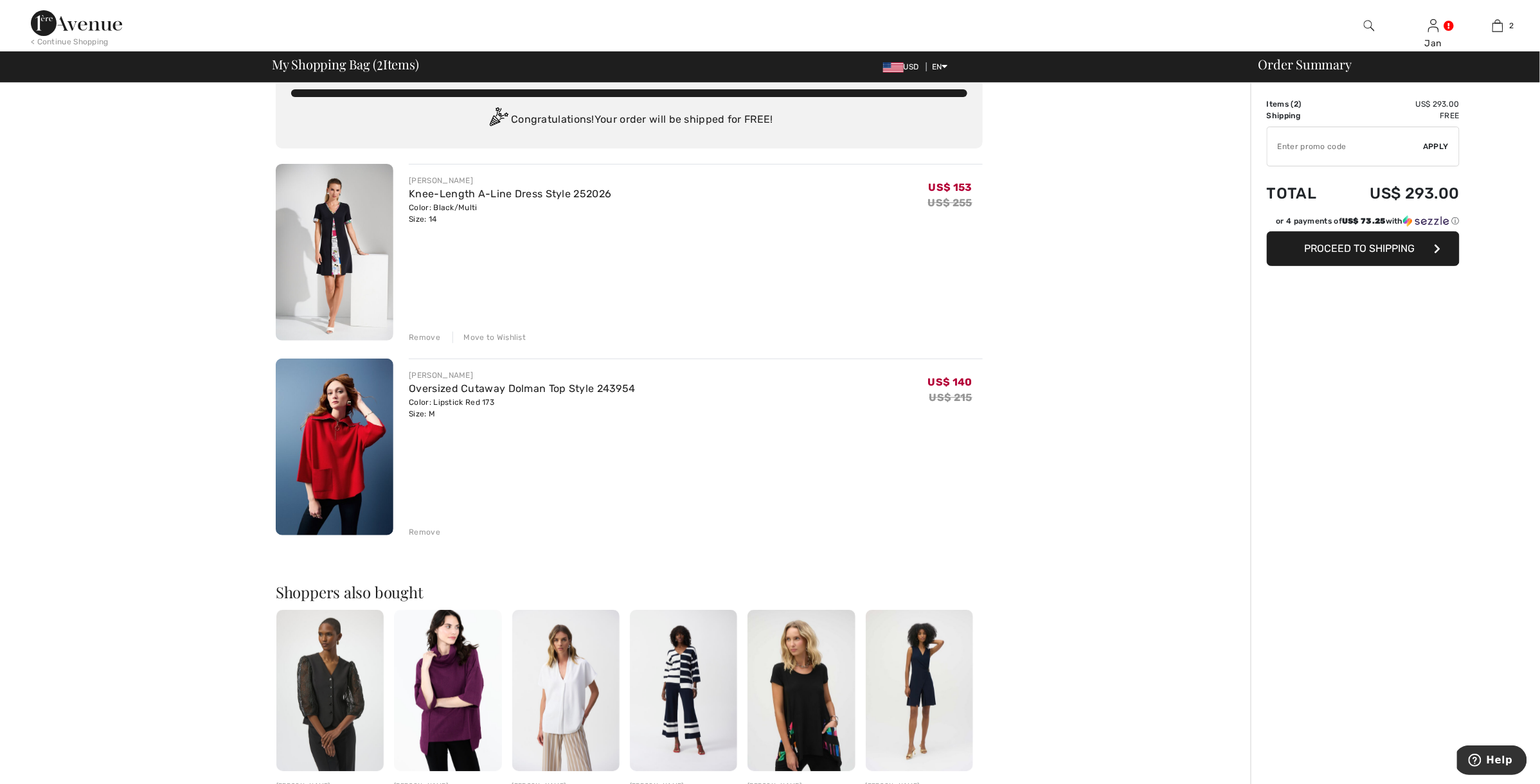
scroll to position [0, 0]
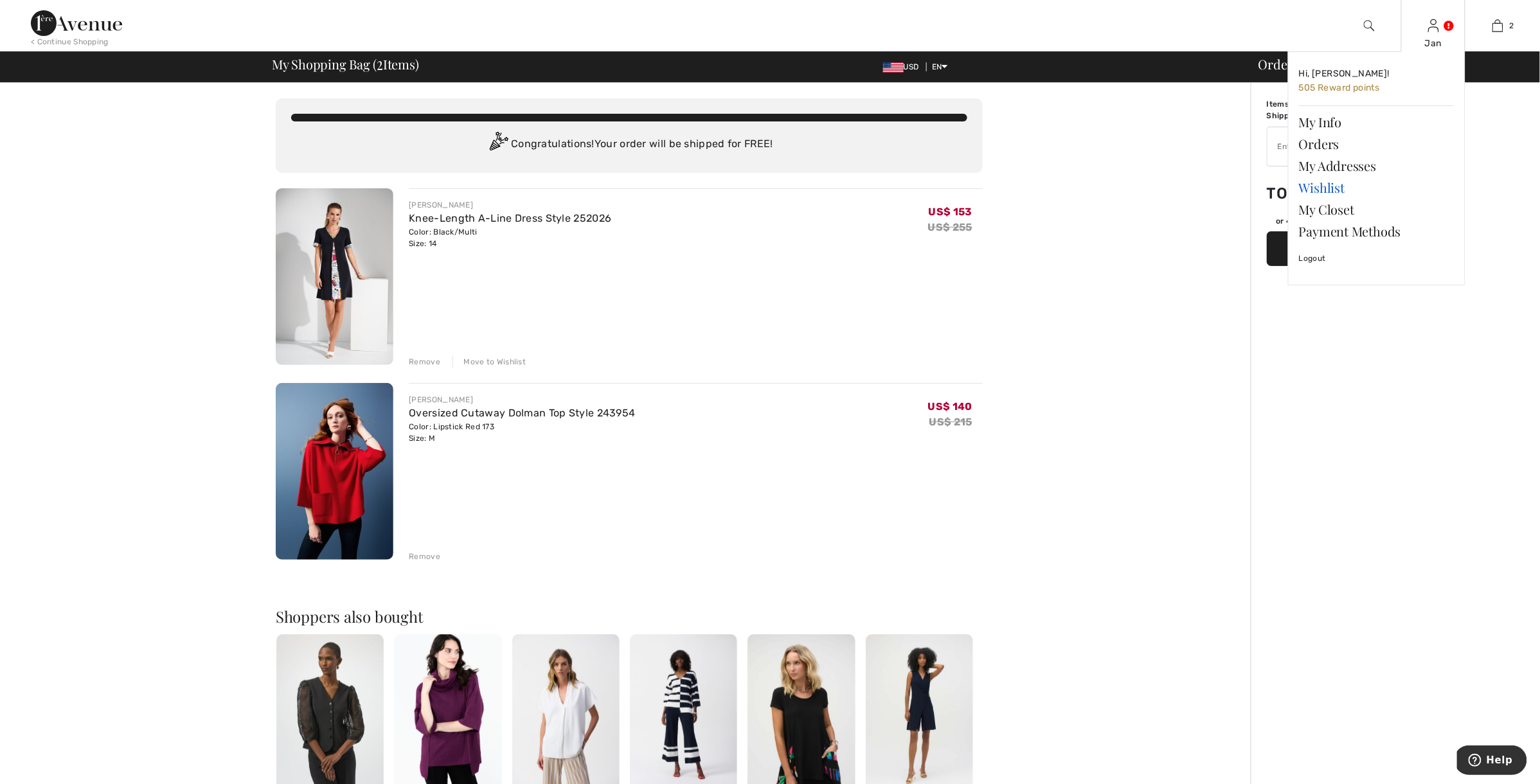
click at [1328, 195] on link "Wishlist" at bounding box center [1376, 188] width 156 height 22
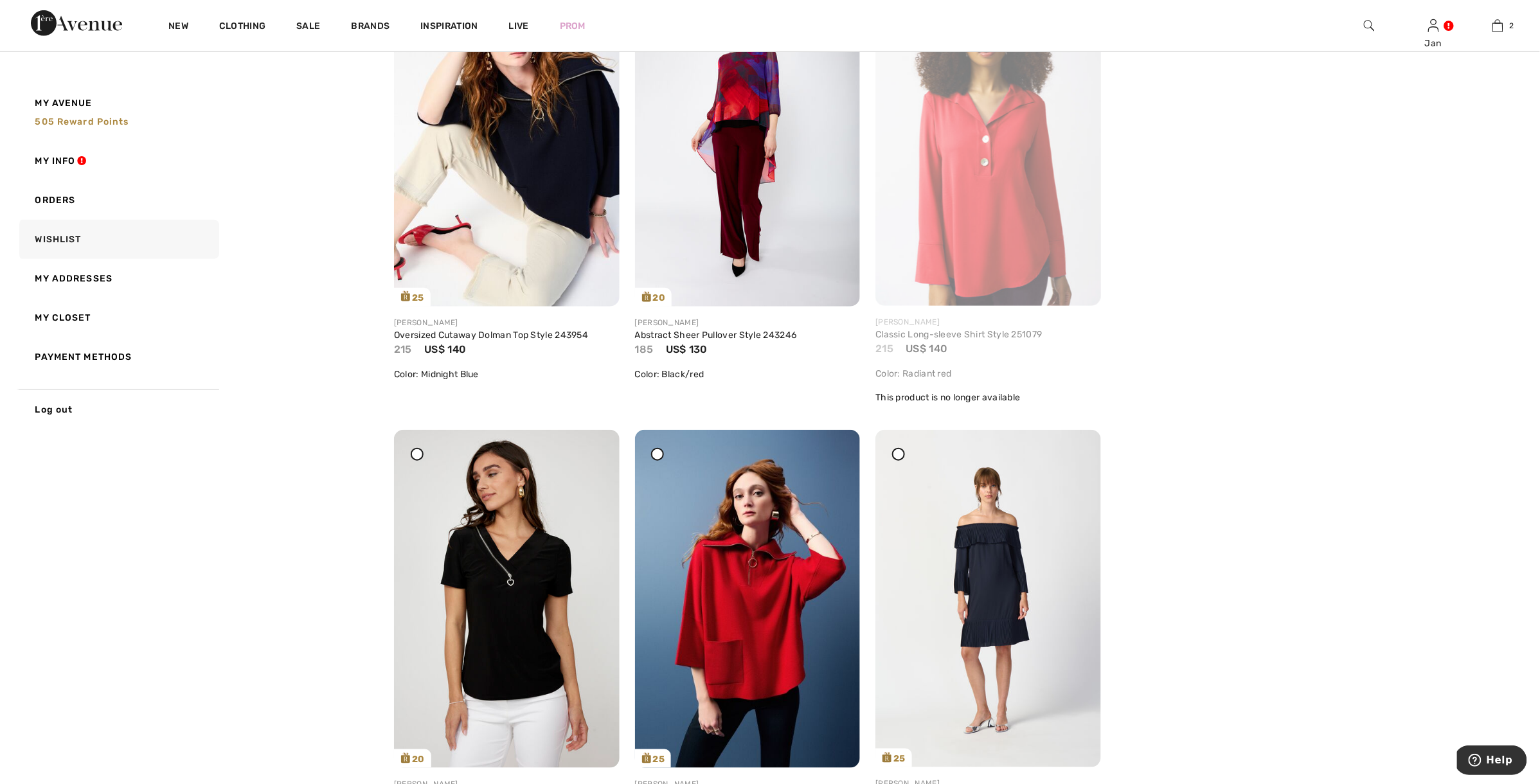
scroll to position [252, 0]
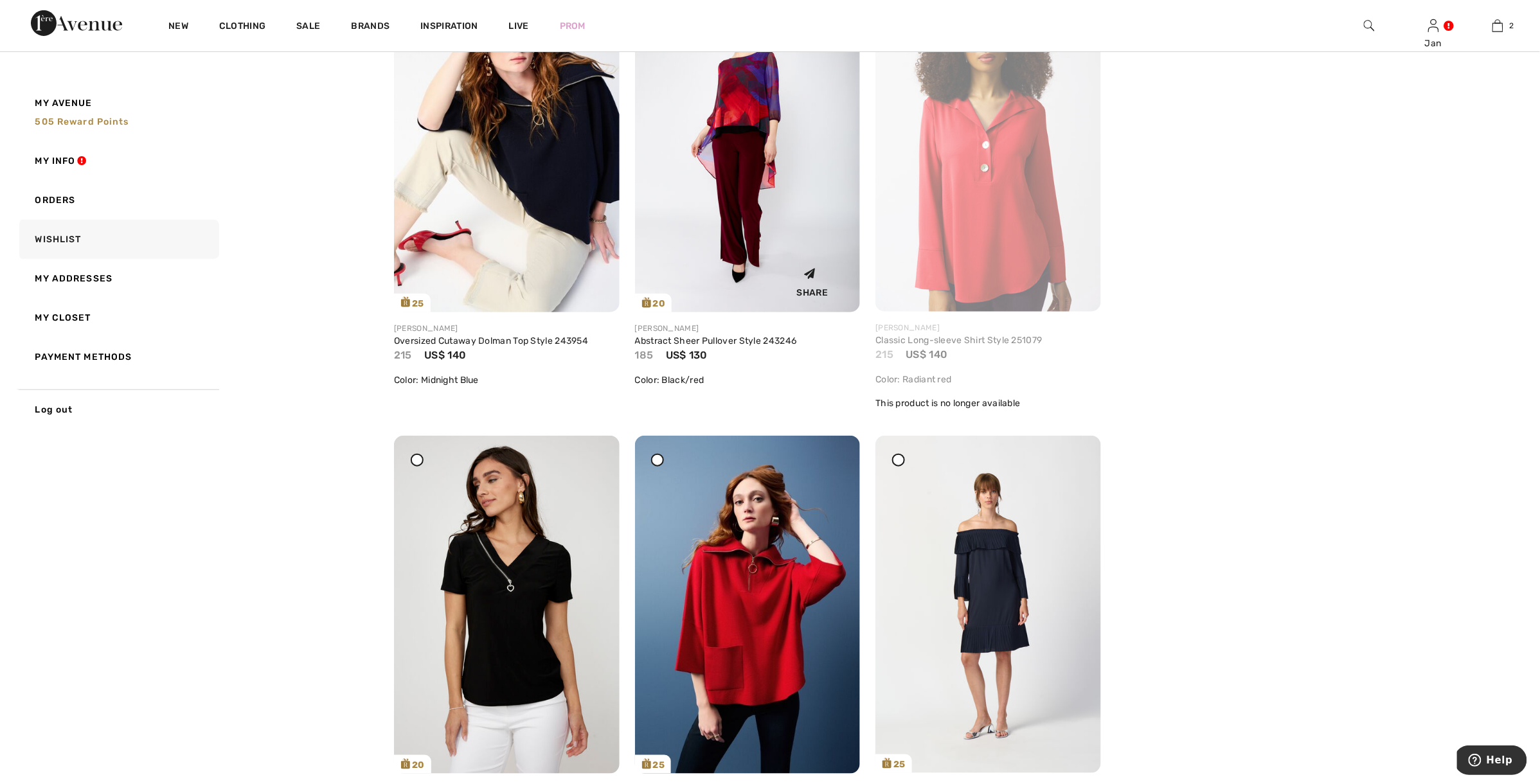
click at [745, 294] on div "Share" at bounding box center [747, 280] width 206 height 46
click at [753, 213] on img at bounding box center [747, 143] width 226 height 338
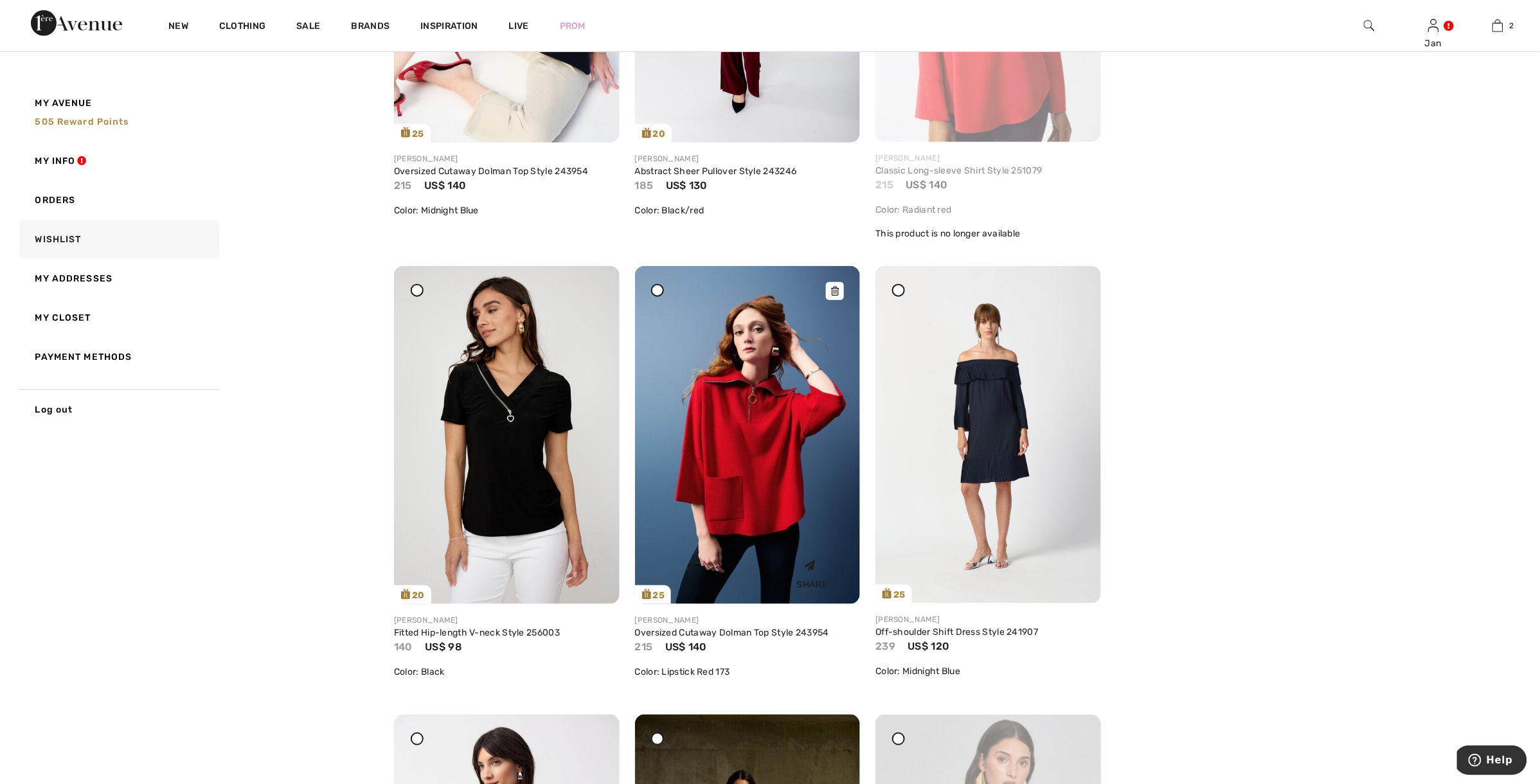
scroll to position [422, 0]
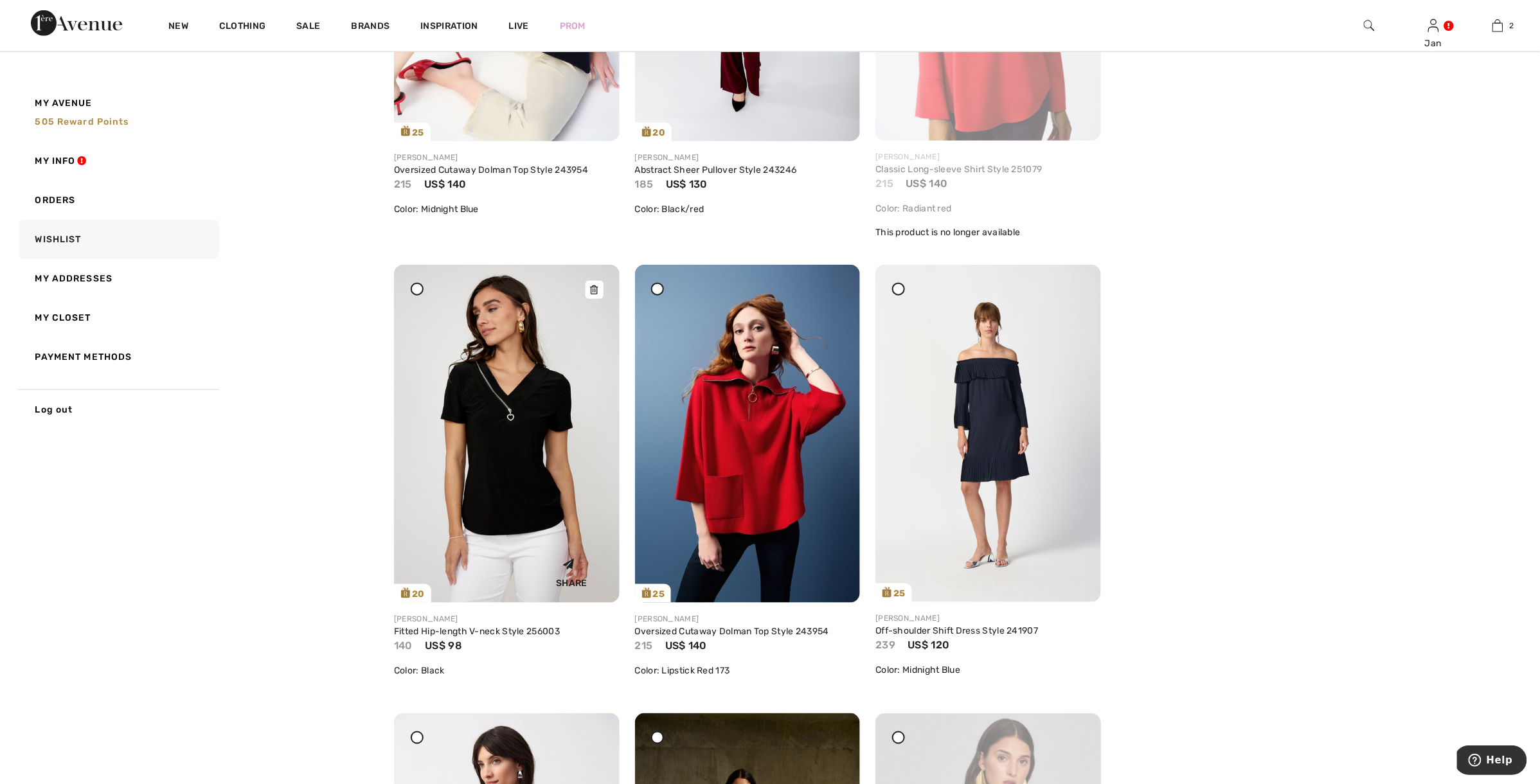
click at [503, 556] on img at bounding box center [507, 433] width 226 height 338
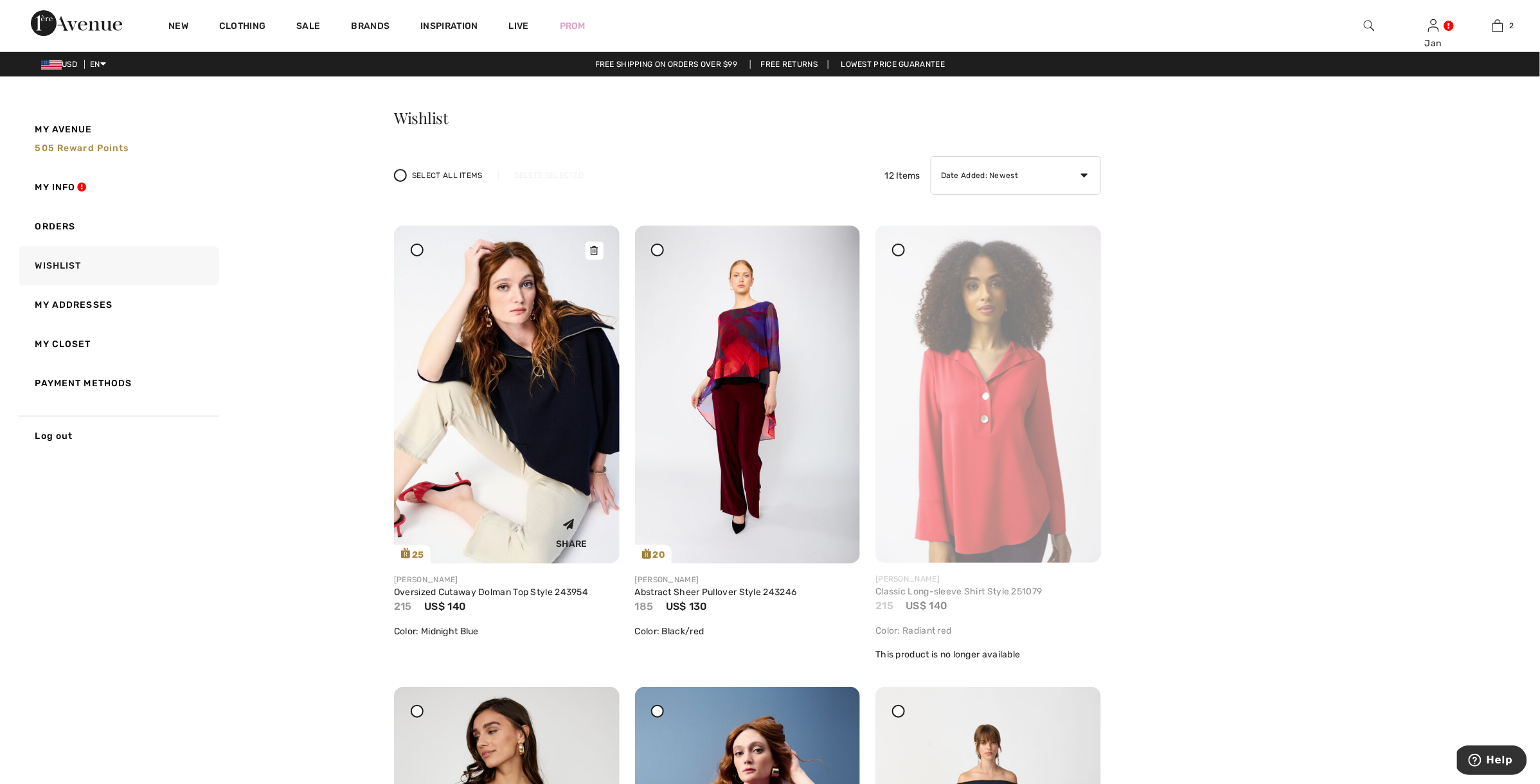
click at [511, 544] on img at bounding box center [507, 394] width 226 height 338
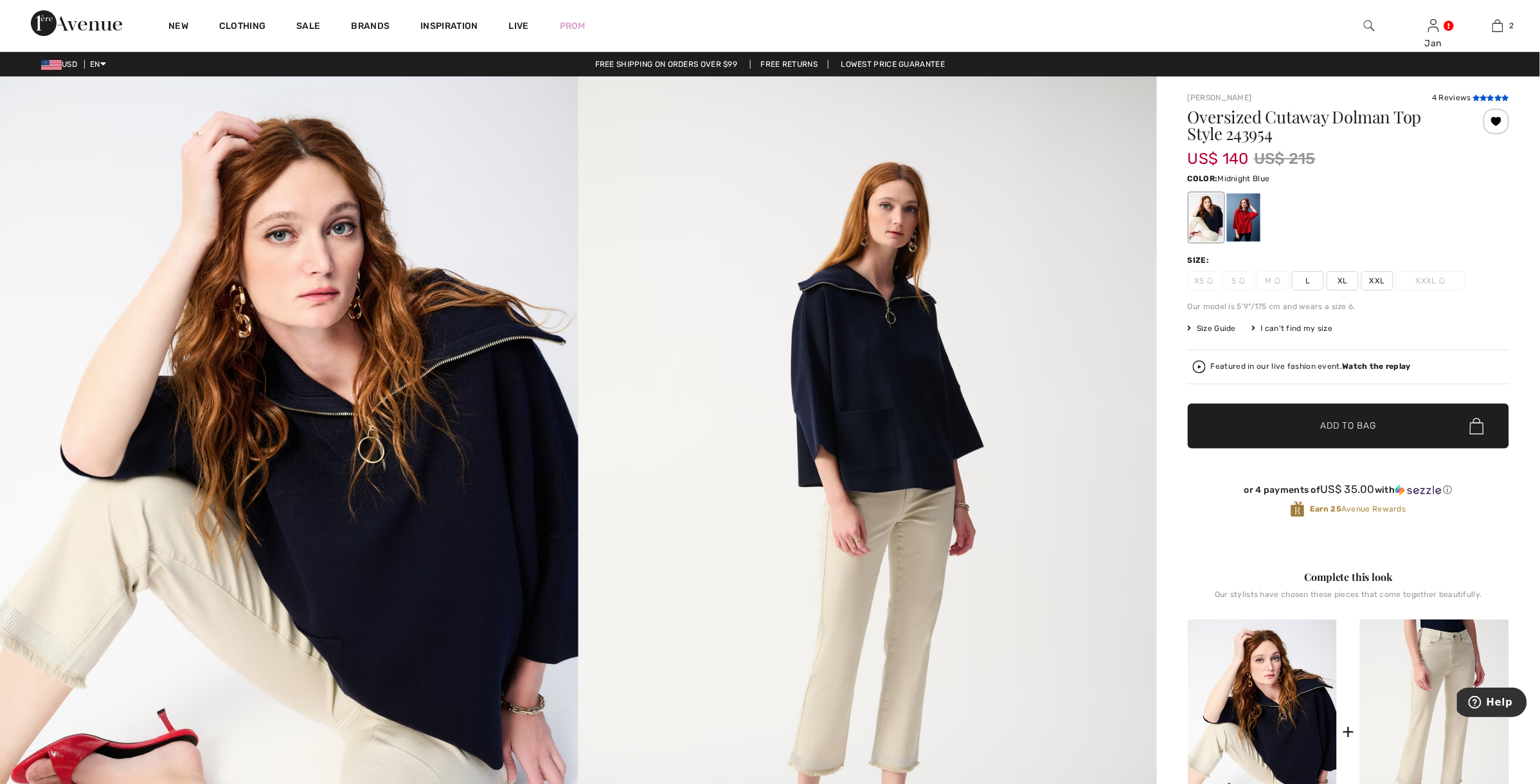
click at [1480, 100] on icon at bounding box center [1484, 98] width 7 height 6
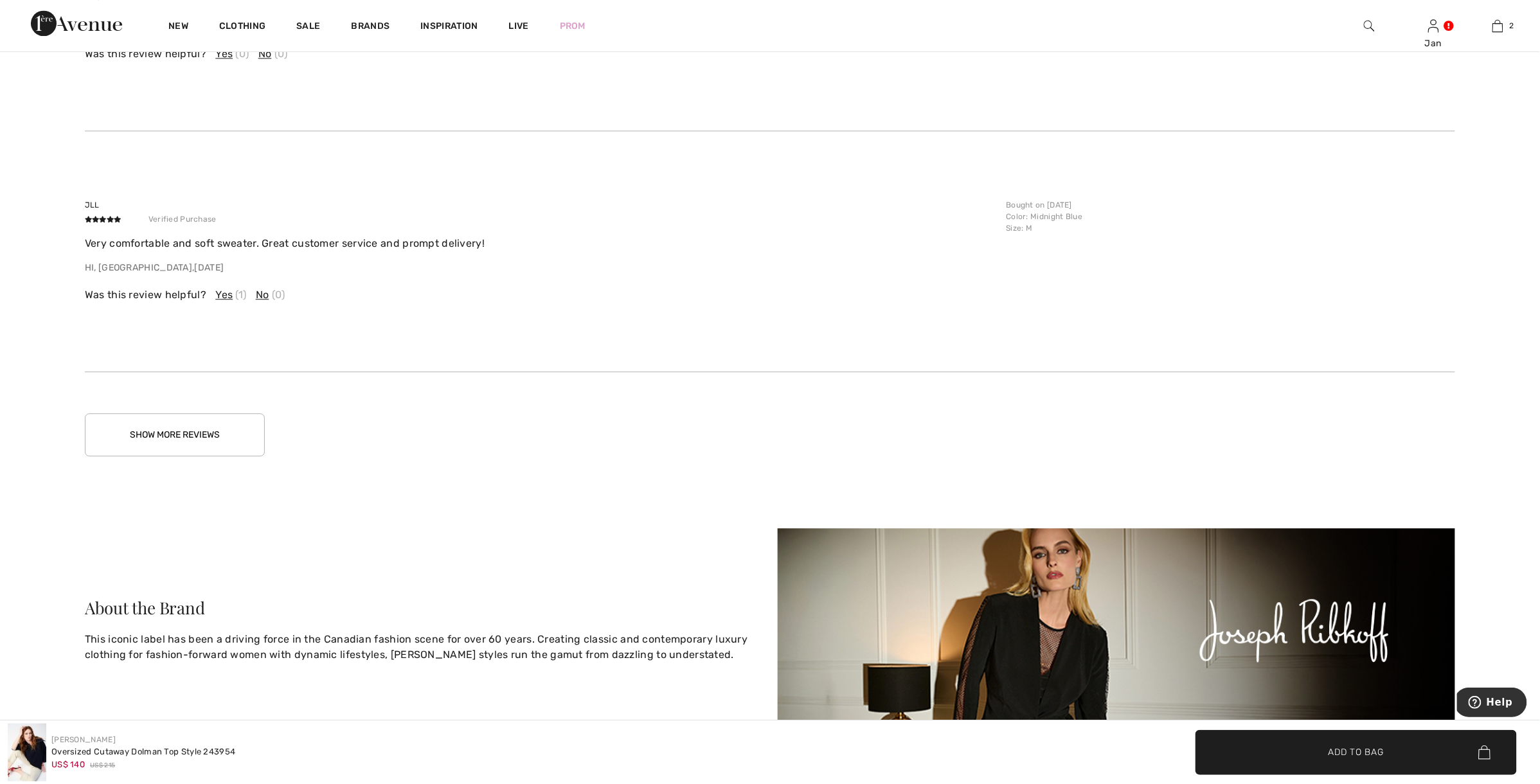
scroll to position [3689, 0]
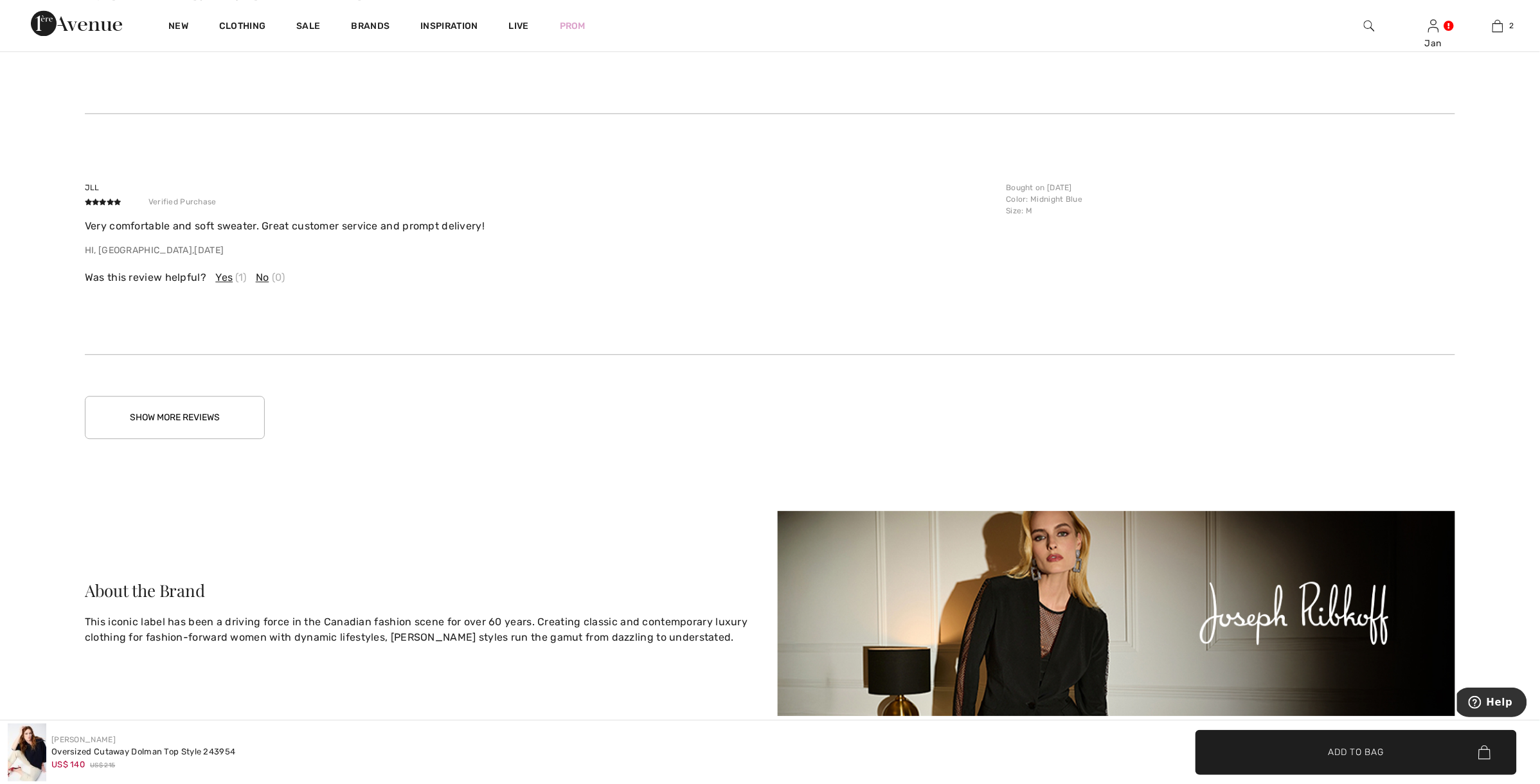
click at [198, 439] on button "Show More Reviews" at bounding box center [174, 417] width 180 height 43
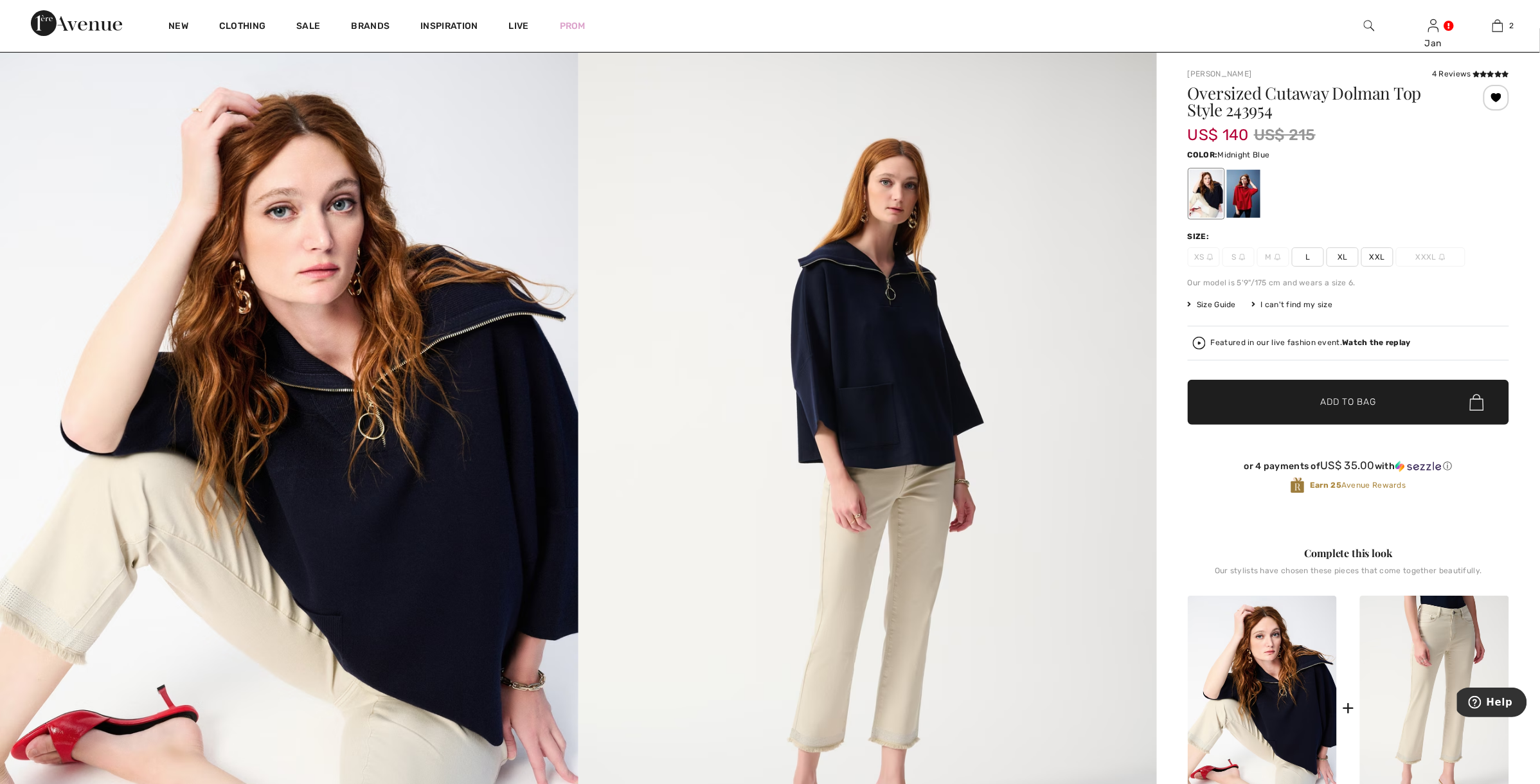
scroll to position [0, 0]
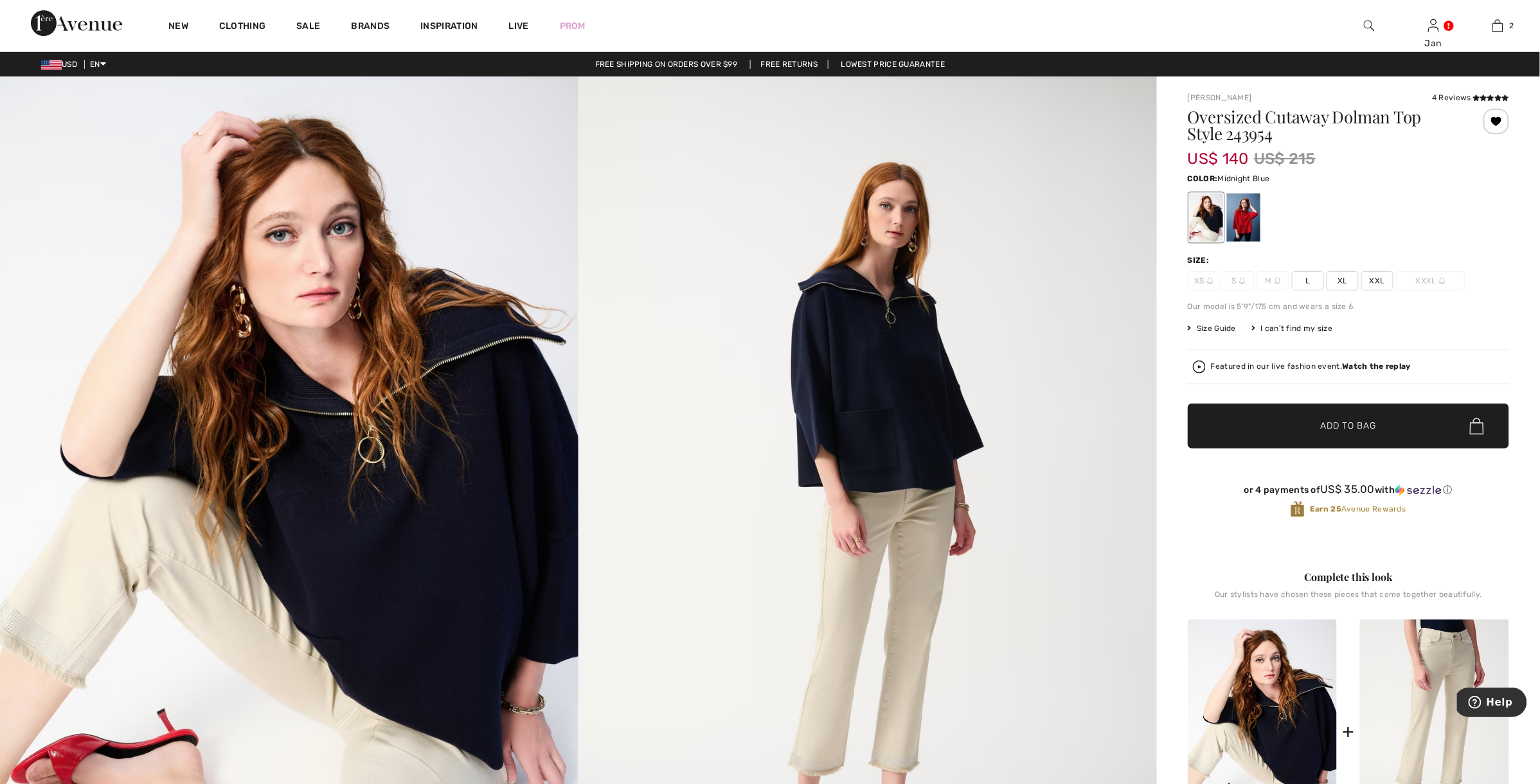
click at [1213, 241] on div at bounding box center [1206, 217] width 33 height 48
click at [1218, 241] on div at bounding box center [1206, 217] width 33 height 48
click at [1324, 290] on span "L" at bounding box center [1308, 280] width 32 height 19
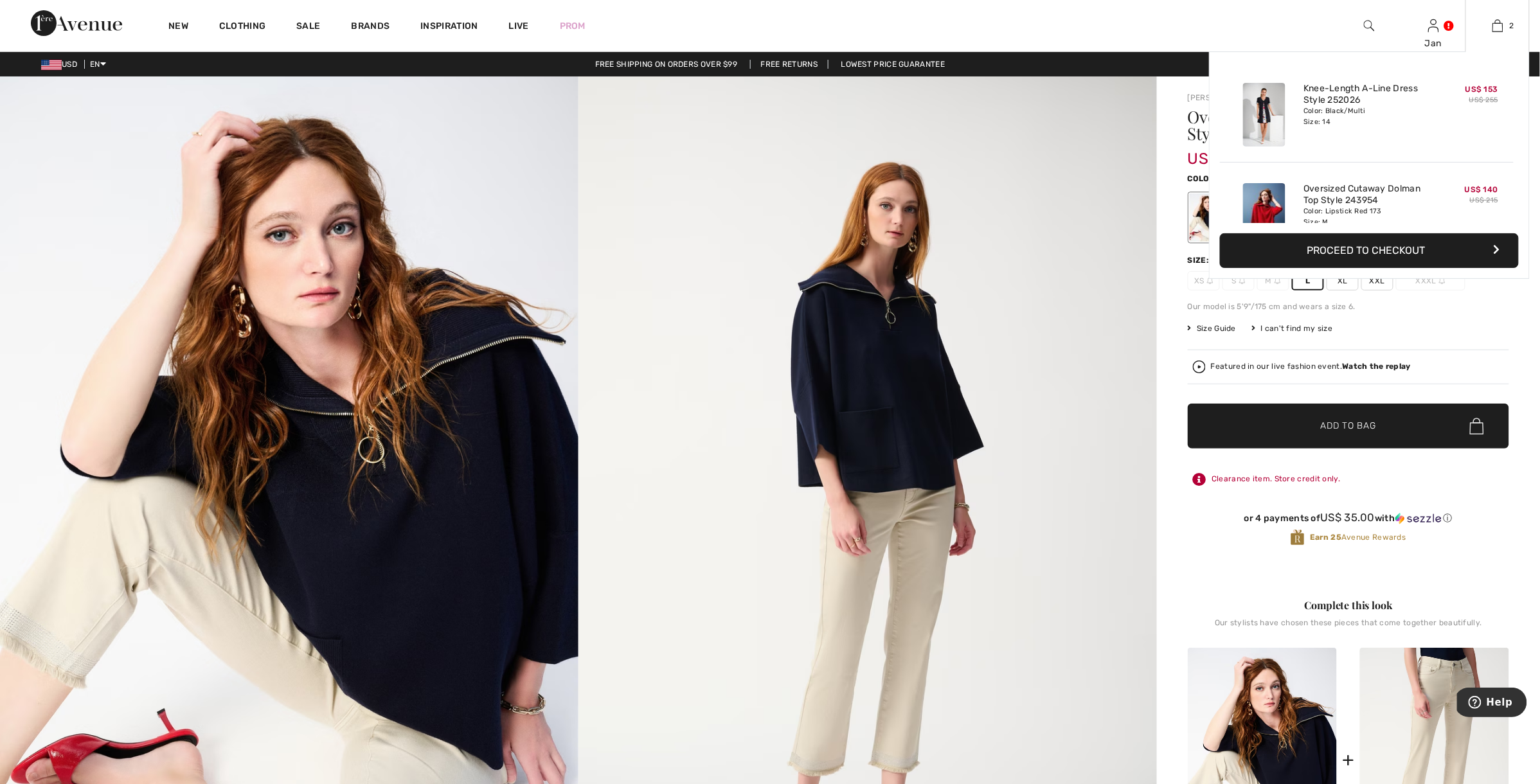
click at [1492, 36] on div "2 Added to Bag Joseph Ribkoff Knee-length A-line Dress Style 252026 US$ 153 US$…" at bounding box center [1498, 26] width 65 height 52
click at [1495, 27] on img at bounding box center [1498, 26] width 11 height 16
